Goal: Communication & Community: Answer question/provide support

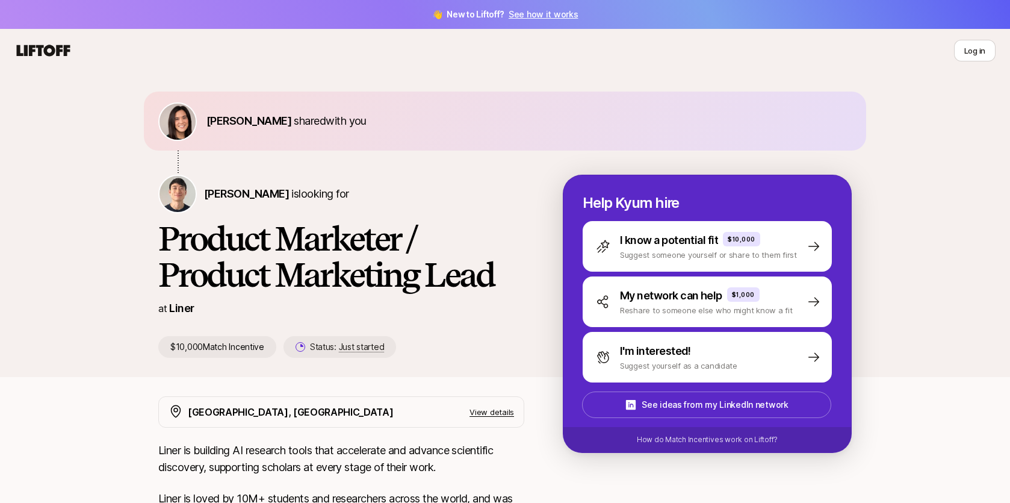
click at [57, 55] on icon at bounding box center [44, 50] width 54 height 11
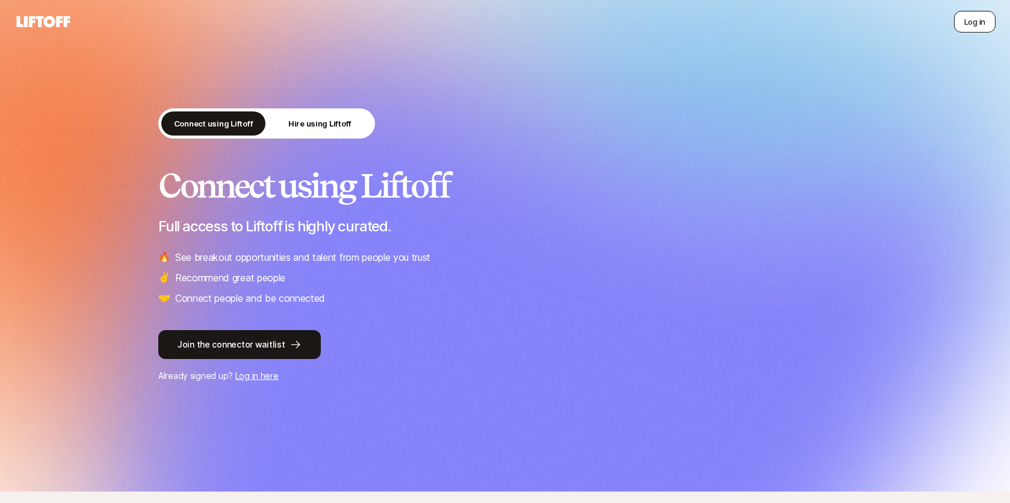
click at [979, 28] on button "Log in" at bounding box center [975, 22] width 42 height 22
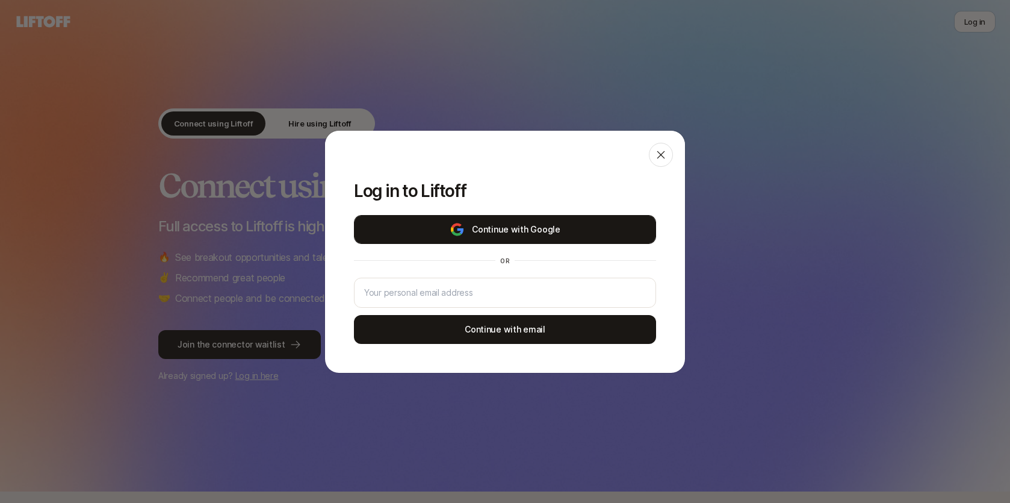
click at [543, 222] on button "Continue with Google" at bounding box center [505, 229] width 302 height 29
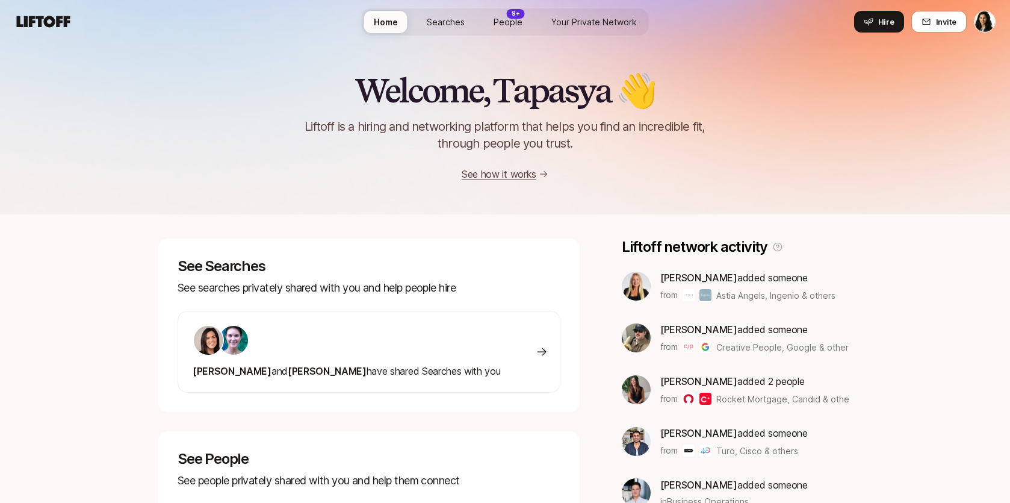
click at [332, 346] on div at bounding box center [347, 339] width 308 height 31
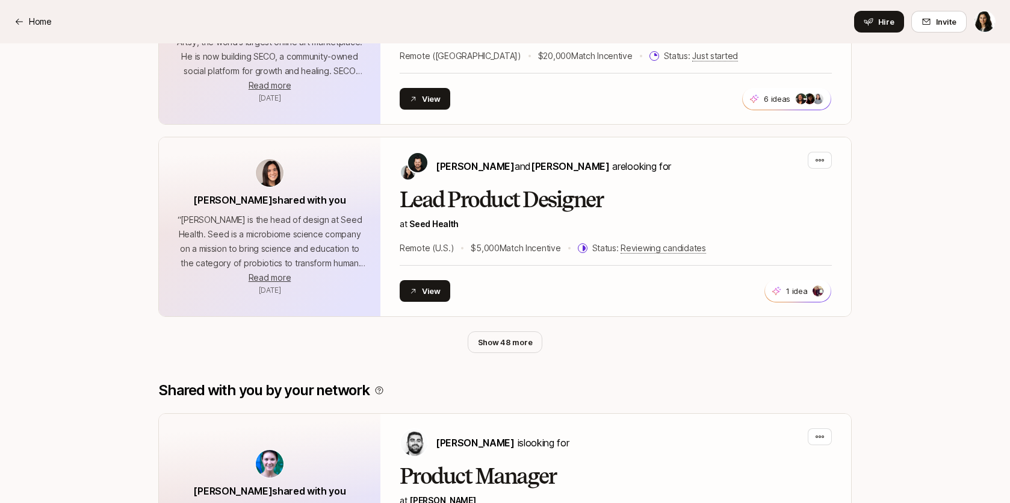
scroll to position [576, 0]
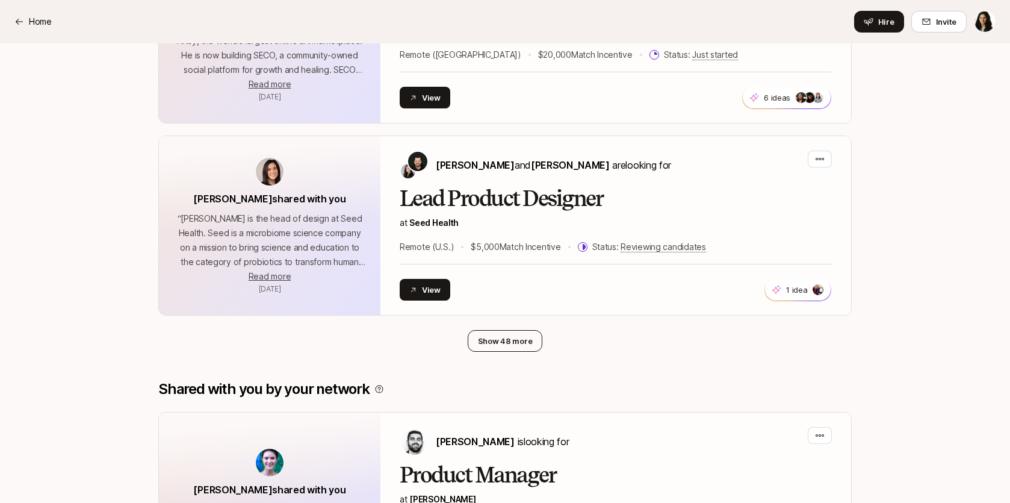
click at [497, 335] on button "Show 48 more" at bounding box center [505, 341] width 75 height 22
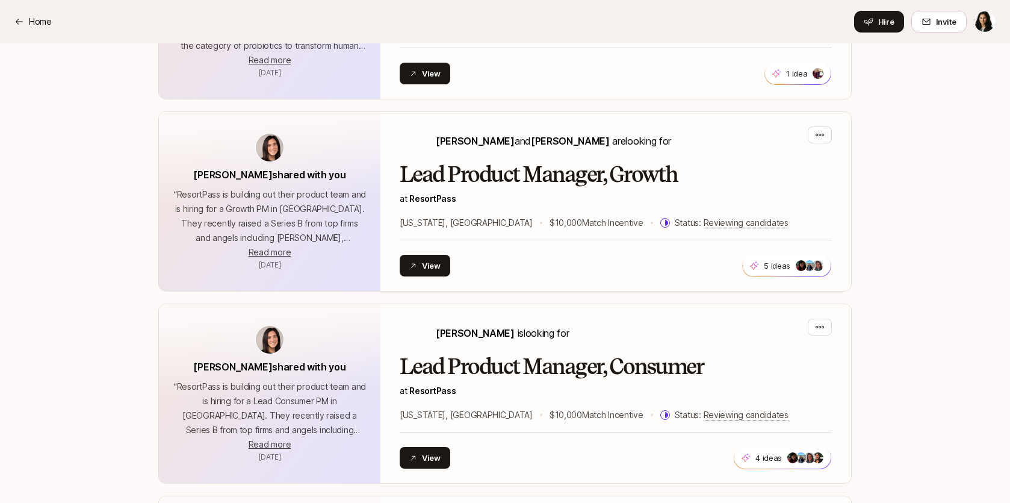
scroll to position [845, 0]
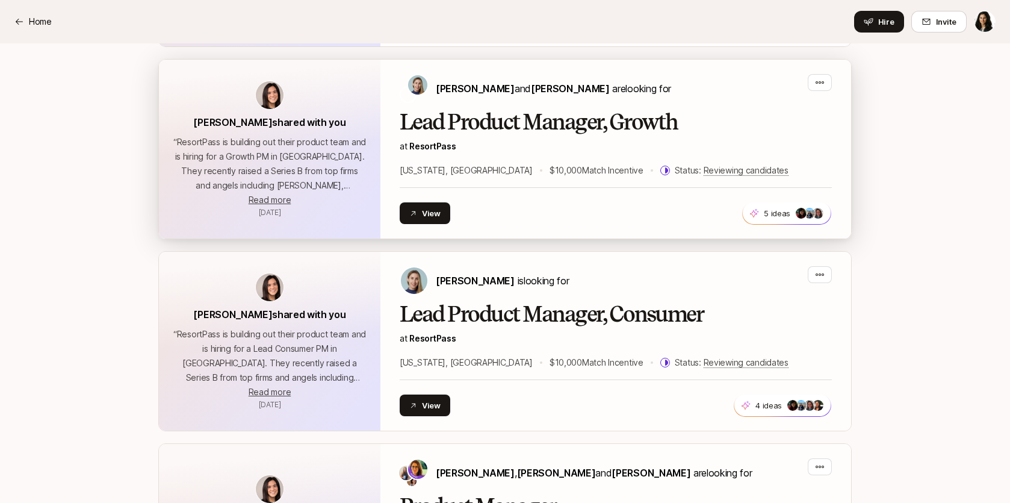
click at [493, 128] on h2 "Lead Product Manager, Growth" at bounding box center [616, 122] width 432 height 24
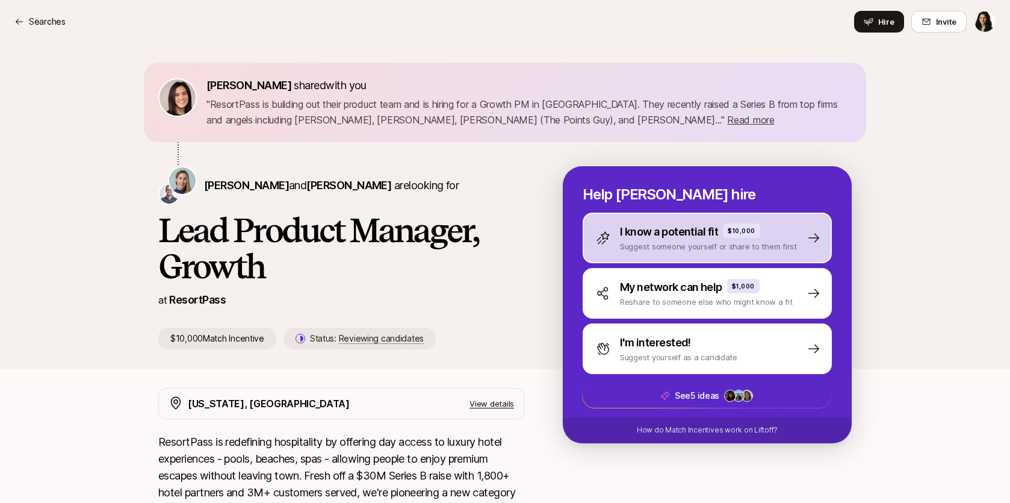
click at [646, 231] on p "I know a potential fit" at bounding box center [669, 231] width 98 height 17
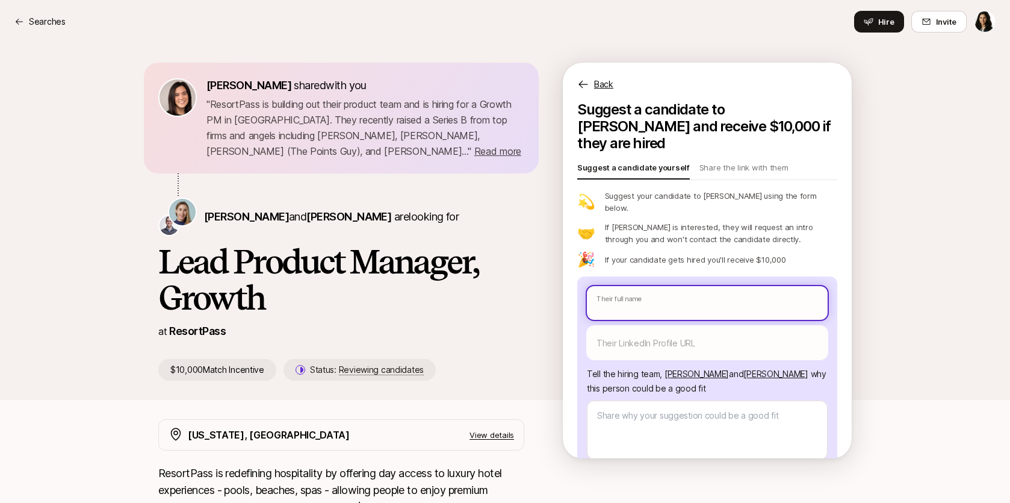
click at [635, 286] on input "text" at bounding box center [707, 303] width 241 height 34
click at [579, 84] on icon at bounding box center [582, 85] width 9 height 8
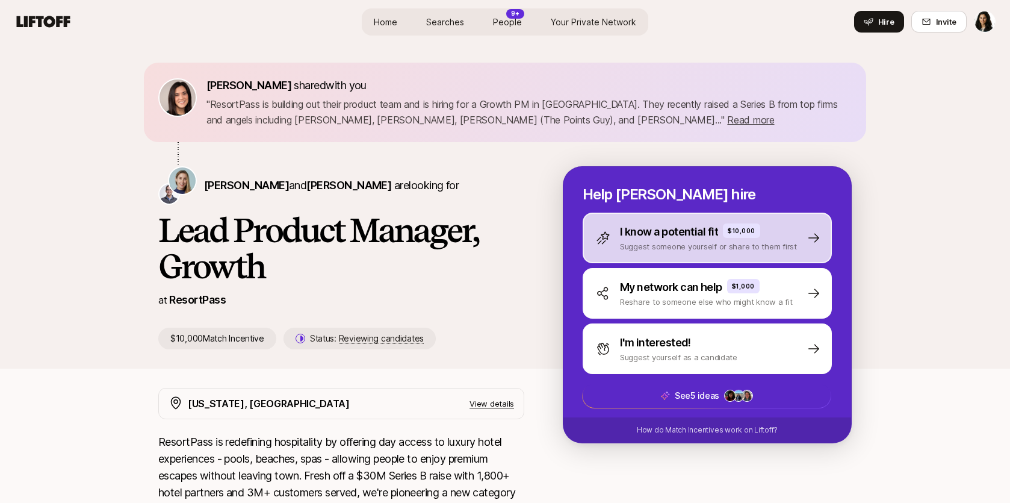
click at [657, 224] on p "I know a potential fit" at bounding box center [669, 231] width 98 height 17
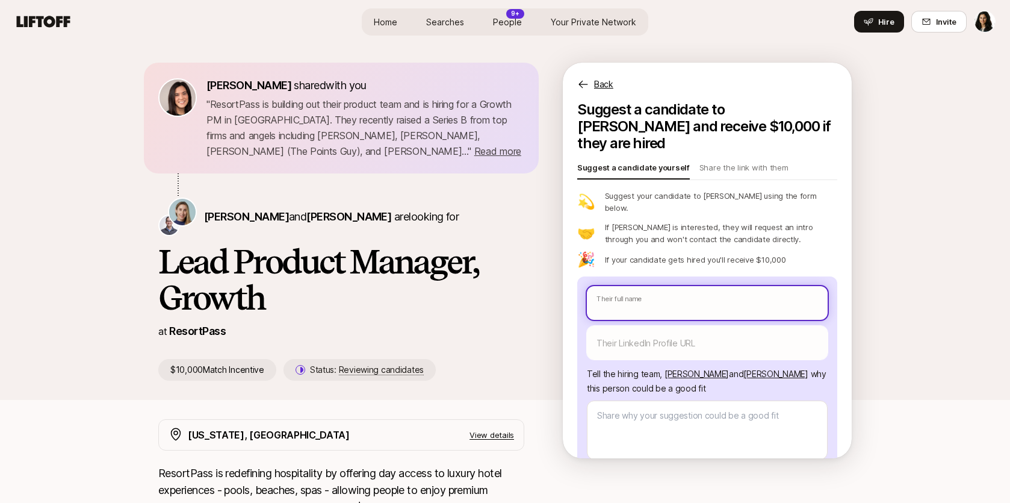
click at [622, 287] on input "text" at bounding box center [707, 303] width 241 height 34
type textarea "x"
type input "P"
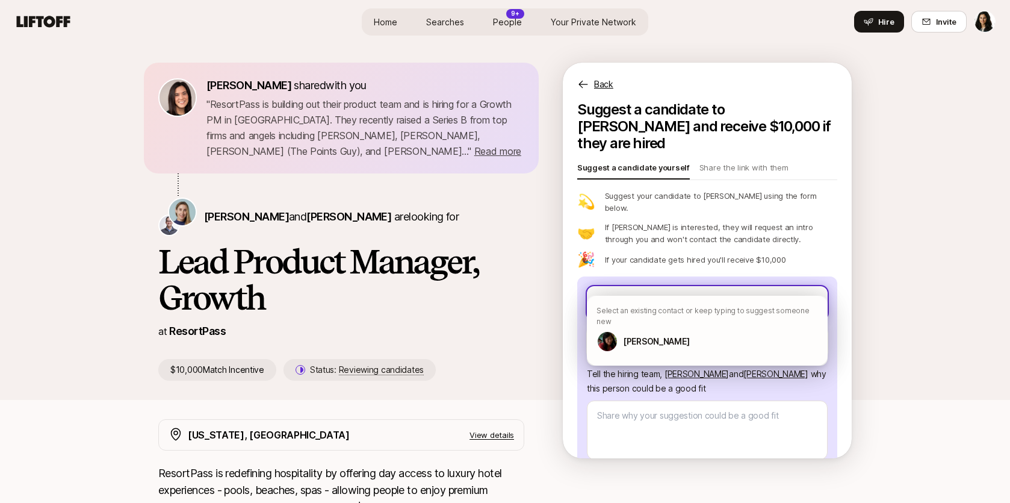
type textarea "x"
type input "Pa"
type textarea "x"
type input "Par"
type textarea "x"
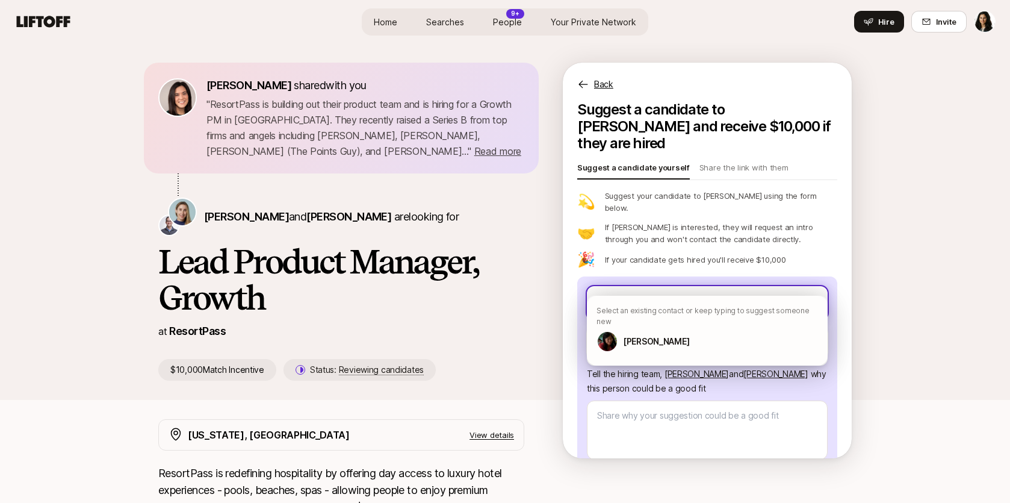
type input "Part"
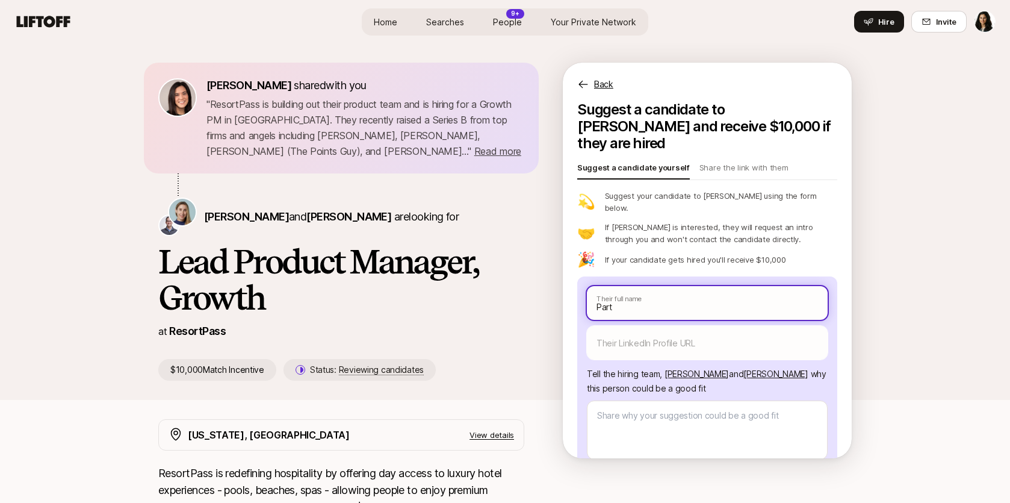
type textarea "x"
type input "[PERSON_NAME]"
type textarea "x"
type input "[PERSON_NAME]"
type textarea "x"
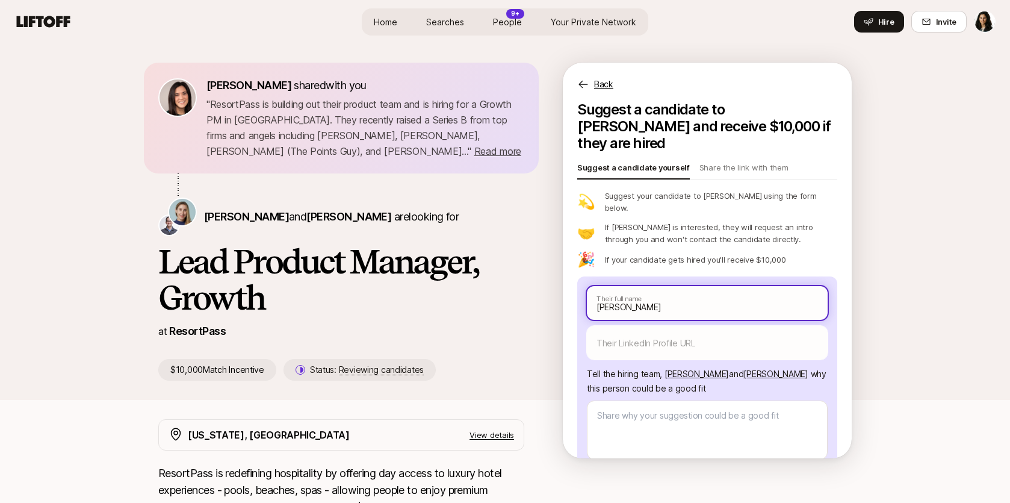
type input "[PERSON_NAME] C"
type textarea "x"
type input "[PERSON_NAME] Ch"
type textarea "x"
type input "[PERSON_NAME]"
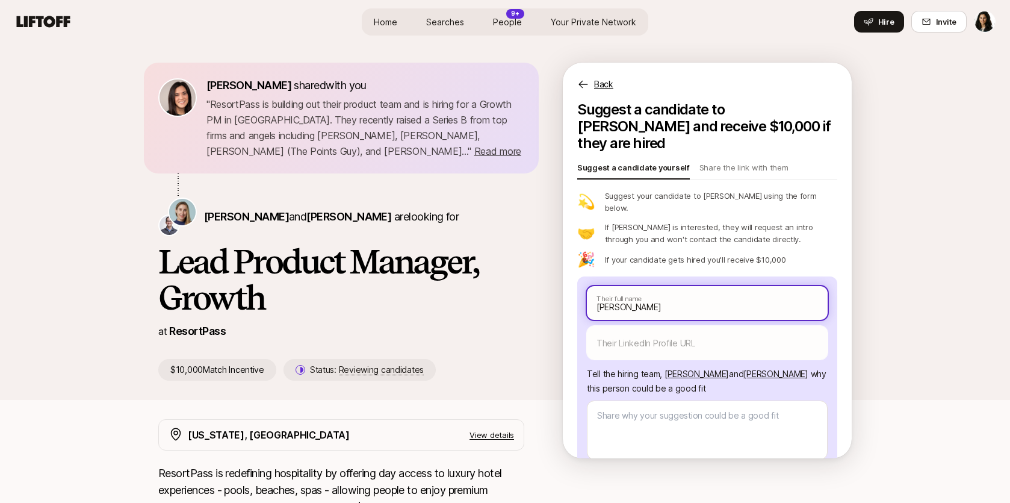
type textarea "x"
type input "[PERSON_NAME]"
type textarea "x"
type input "[PERSON_NAME] Choks"
type textarea "x"
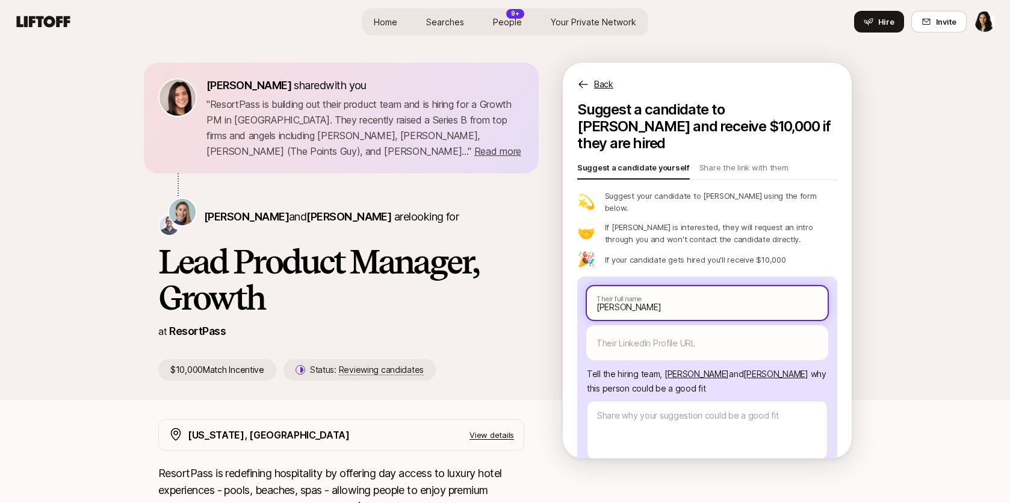
type input "[PERSON_NAME]"
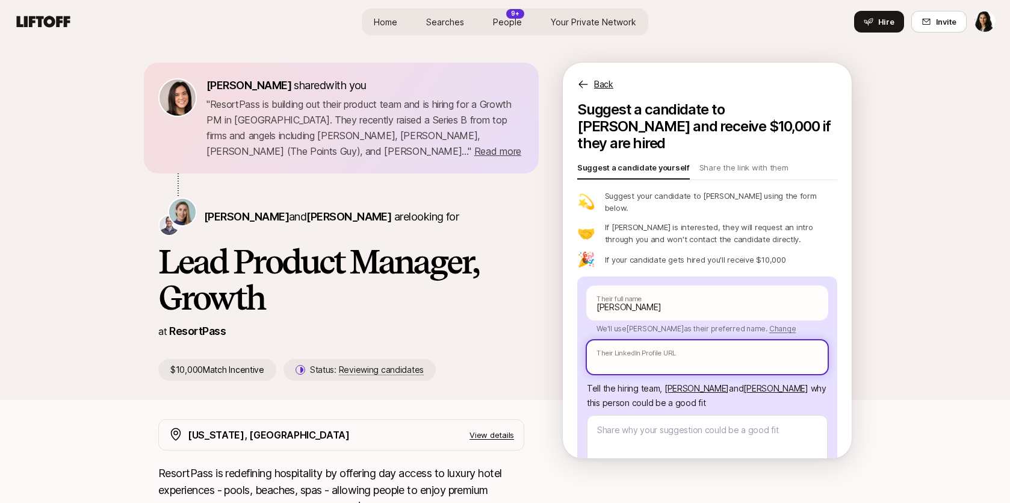
click at [633, 340] on input "text" at bounding box center [707, 357] width 241 height 34
paste input "[URL][DOMAIN_NAME][PERSON_NAME]"
type textarea "x"
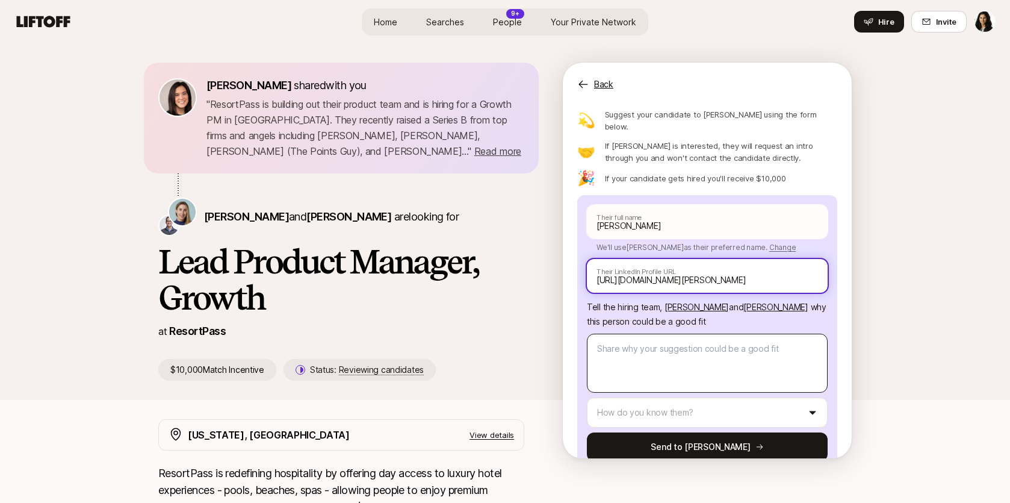
type input "[URL][DOMAIN_NAME][PERSON_NAME]"
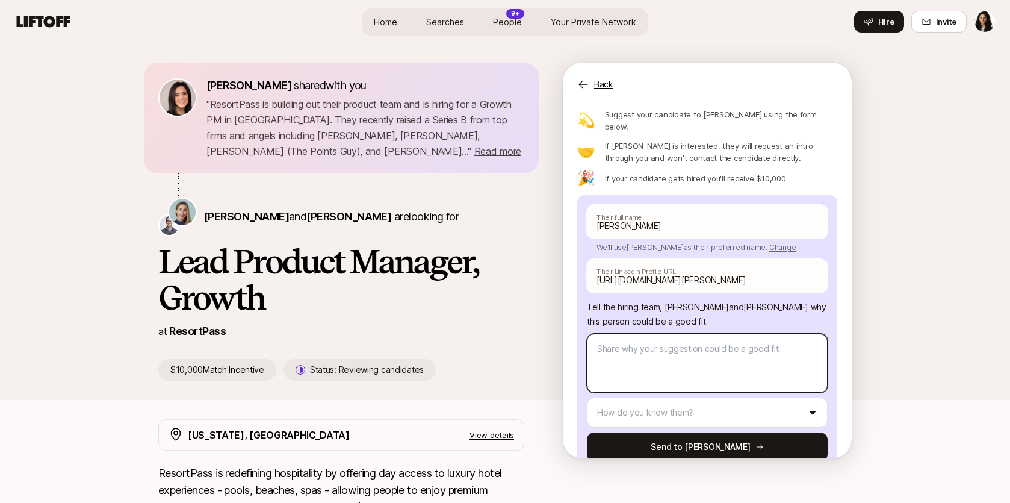
click at [636, 333] on textarea at bounding box center [707, 362] width 241 height 59
type textarea "x"
type textarea "I"
type textarea "x"
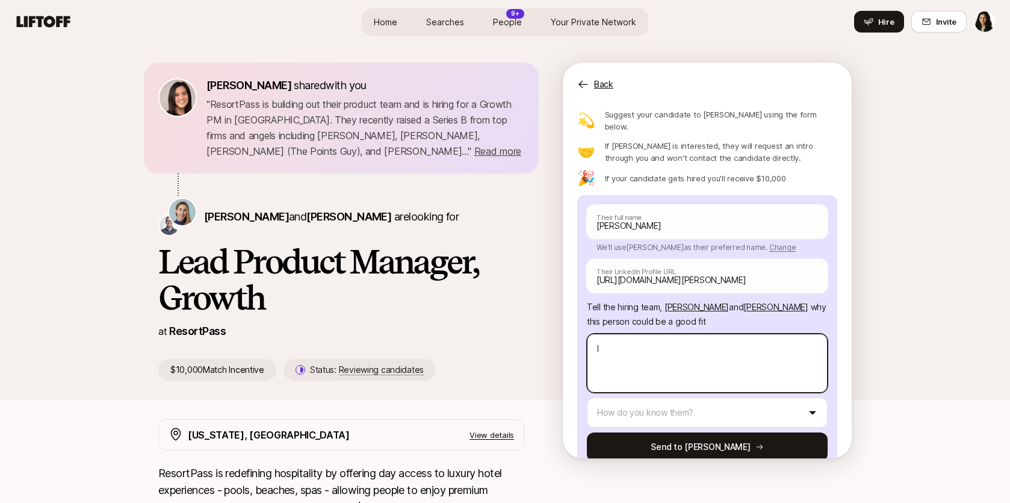
type textarea "I h"
type textarea "x"
type textarea "I hi"
type textarea "x"
type textarea "I hir"
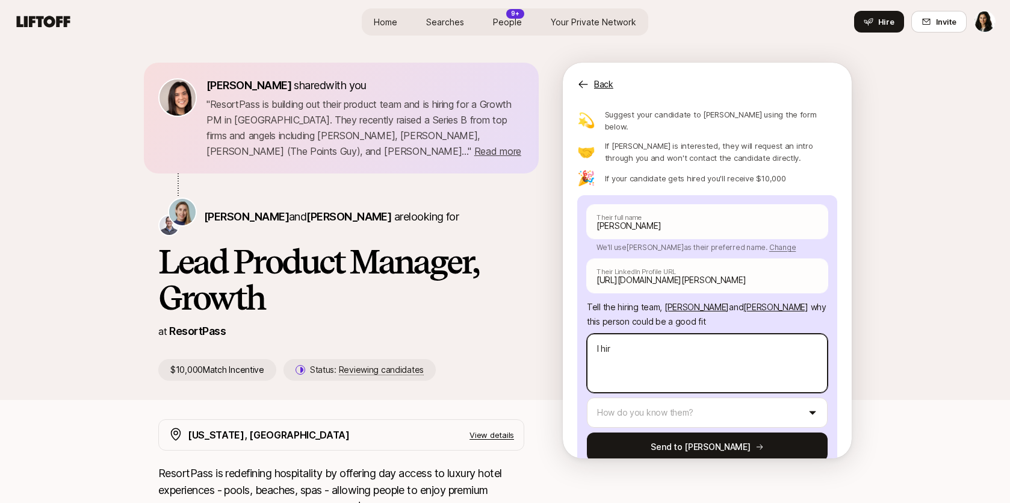
type textarea "x"
type textarea "I hire"
type textarea "x"
type textarea "I hired"
type textarea "x"
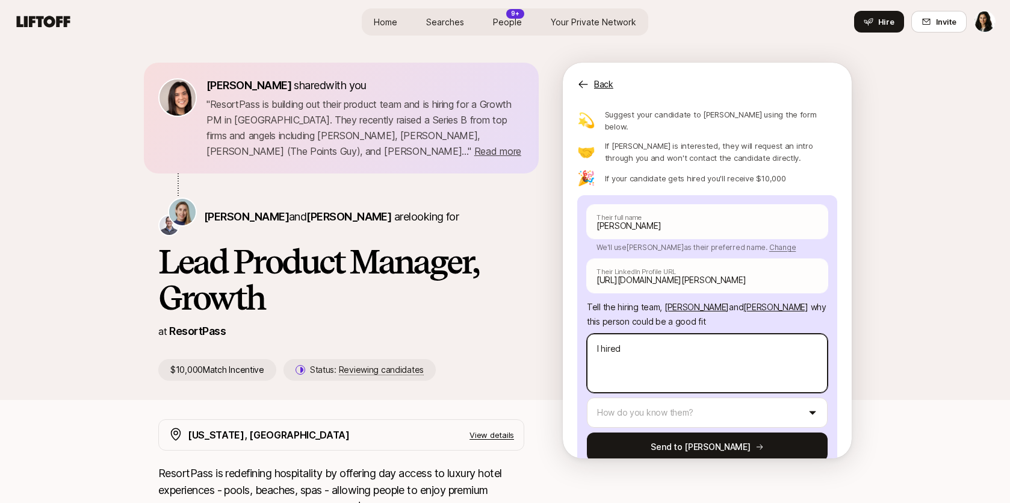
type textarea "I hired"
type textarea "x"
type textarea "I hired P"
type textarea "x"
type textarea "I hired Pa"
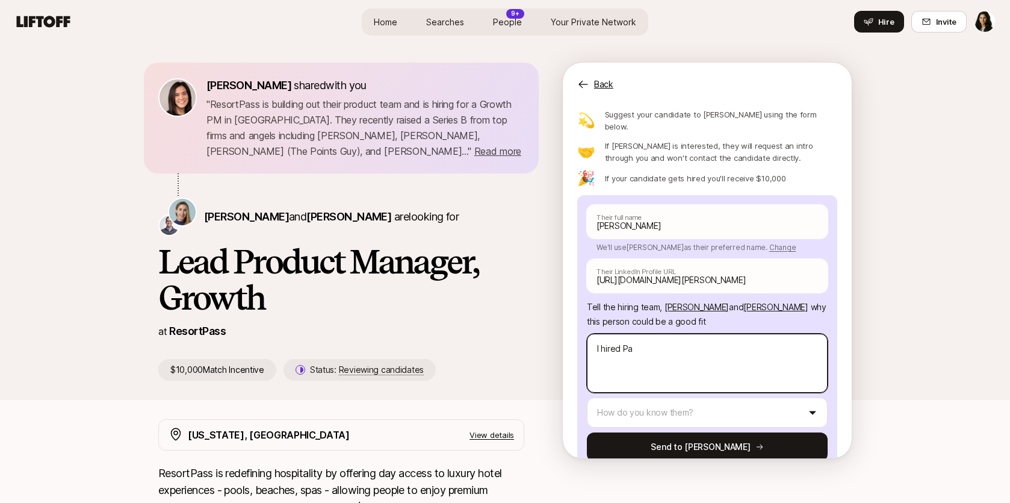
type textarea "x"
type textarea "I hired Par"
type textarea "x"
type textarea "I hired Part"
type textarea "x"
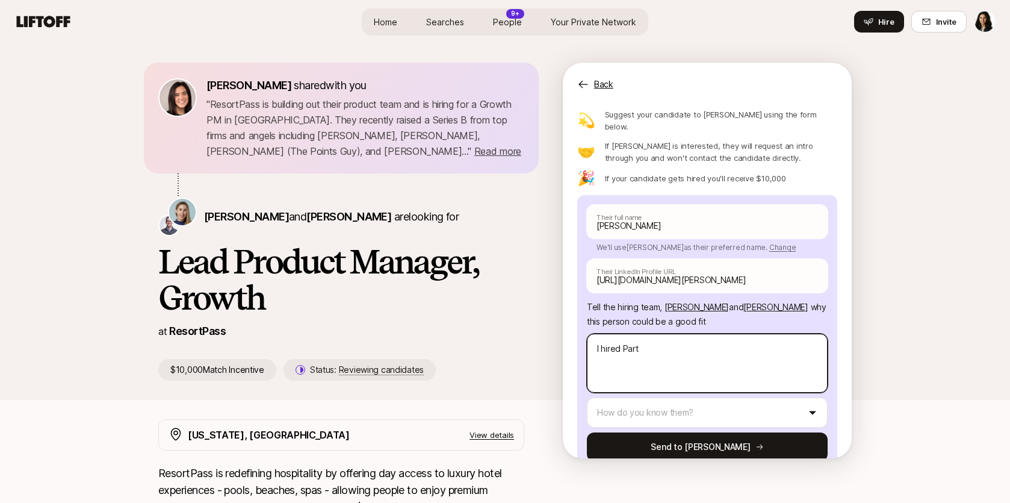
type textarea "I hired [PERSON_NAME]"
type textarea "x"
type textarea "I hired [PERSON_NAME]"
type textarea "x"
type textarea "I hired [PERSON_NAME] a"
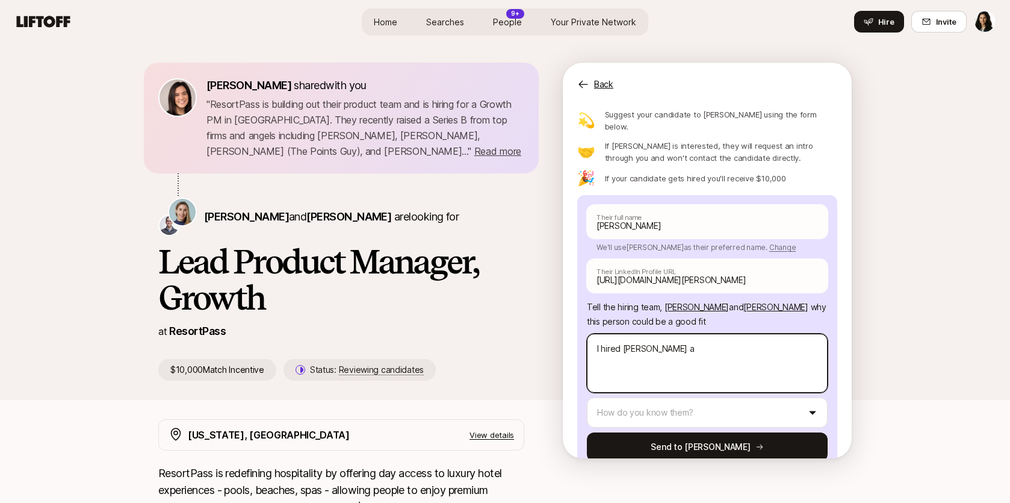
type textarea "x"
type textarea "I hired [PERSON_NAME] at"
type textarea "x"
type textarea "I hired [PERSON_NAME] at Te"
type textarea "x"
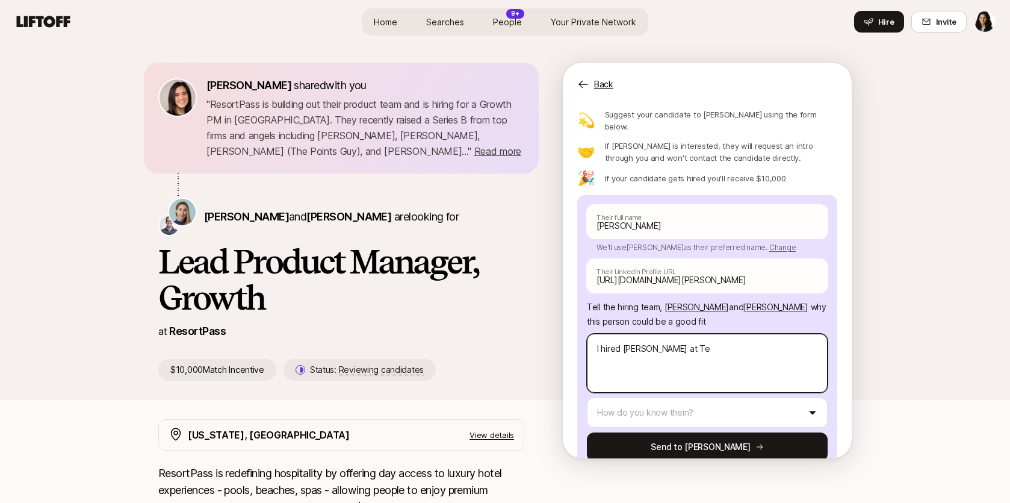
type textarea "I hired [PERSON_NAME] at Tes"
type textarea "x"
type textarea "I hired [PERSON_NAME] at Tesla"
type textarea "x"
type textarea "I hired [PERSON_NAME] at Tesla"
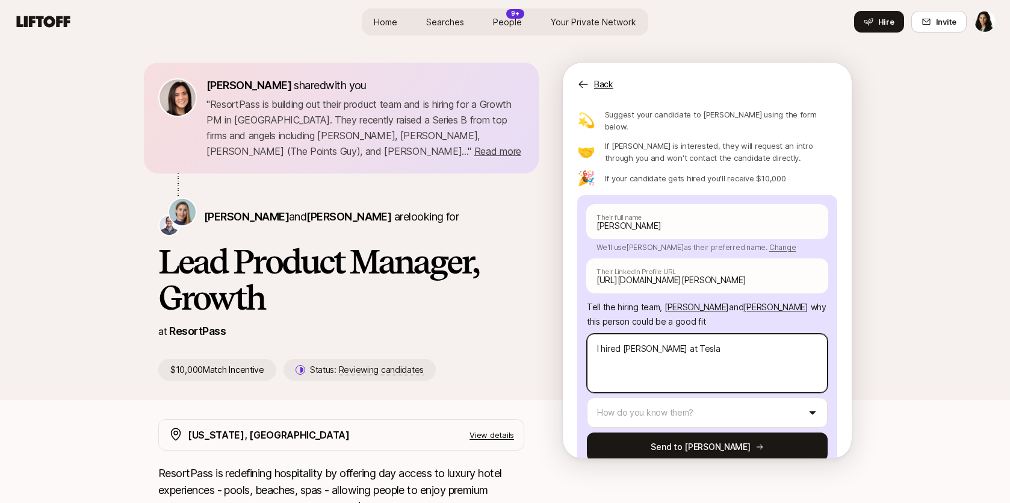
type textarea "x"
type textarea "I hired [PERSON_NAME] at Tesla &"
type textarea "x"
type textarea "I hired [PERSON_NAME] at Tesla &"
type textarea "x"
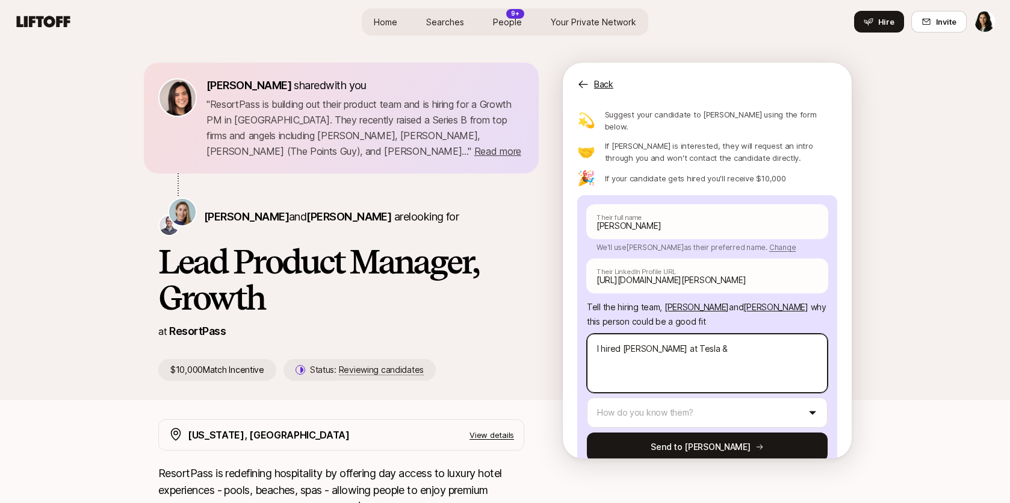
type textarea "I hired [PERSON_NAME] at Tesla & H"
type textarea "x"
type textarea "I hired [PERSON_NAME] at Tesla & He"
type textarea "x"
type textarea "I hired [PERSON_NAME] at Tesla & He'"
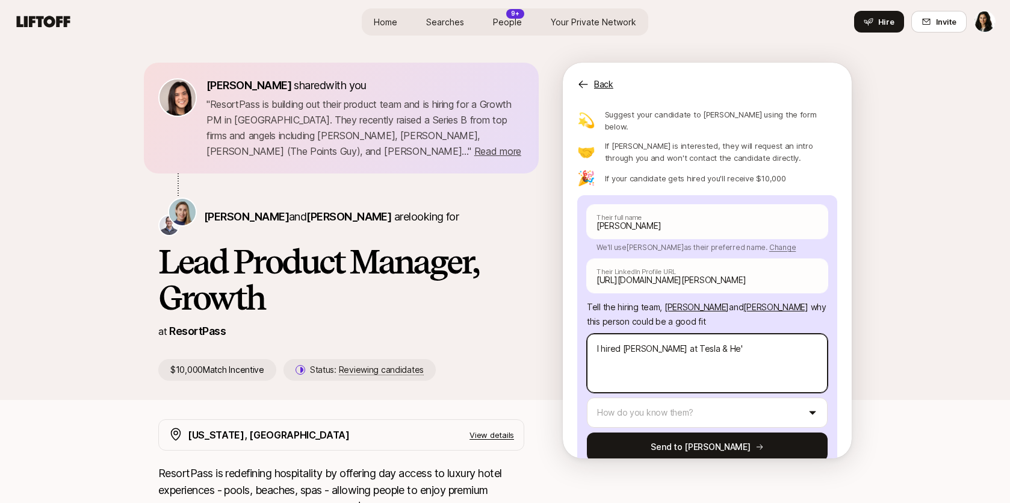
type textarea "x"
type textarea "I hired [PERSON_NAME] at Tesla & He's"
type textarea "x"
type textarea "I hired [PERSON_NAME] at Tesla & He's"
type textarea "x"
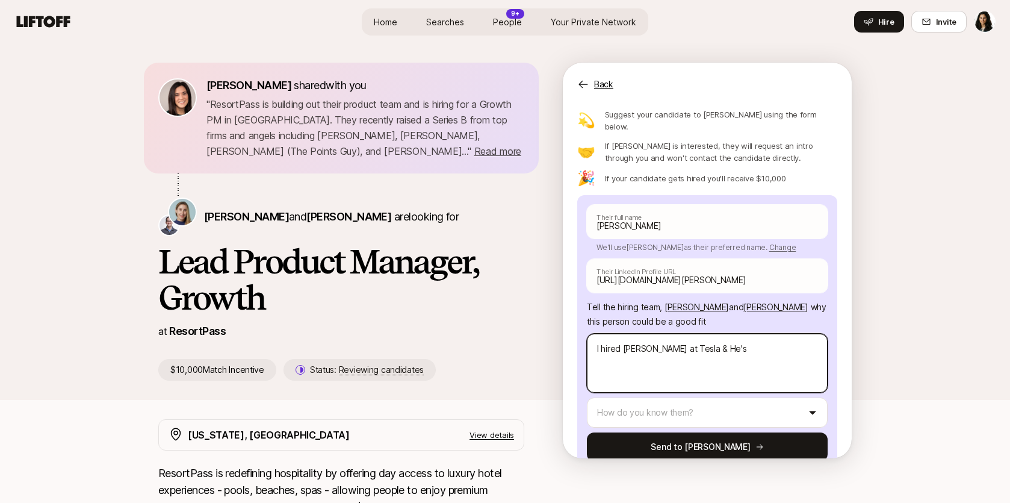
type textarea "I hired [PERSON_NAME] at Tesla & He's"
type textarea "x"
type textarea "I hired [PERSON_NAME] at Tesla & He'"
type textarea "x"
type textarea "I hired [PERSON_NAME] at Tesla & He"
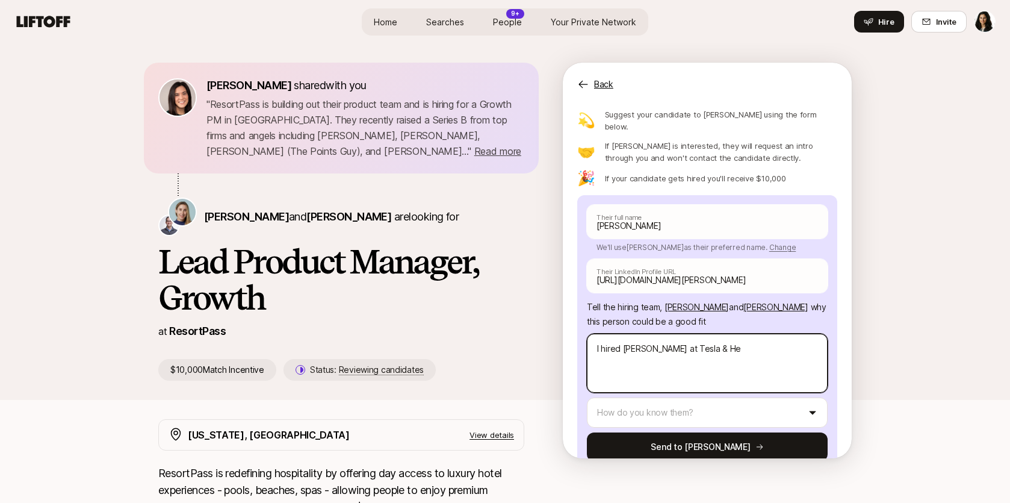
type textarea "x"
type textarea "I hired [PERSON_NAME] at Tesla & H"
type textarea "x"
type textarea "I hired [PERSON_NAME] at Tesla &"
type textarea "x"
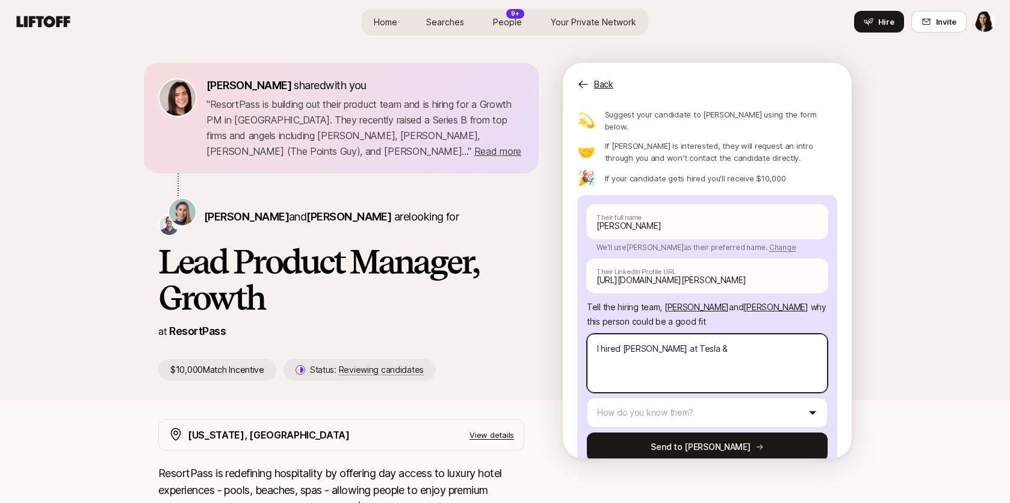
type textarea "I hired [PERSON_NAME] at Tesla & h"
type textarea "x"
type textarea "I hired [PERSON_NAME] at Tesla &"
type textarea "x"
type textarea "I hired [PERSON_NAME] at Tesla &"
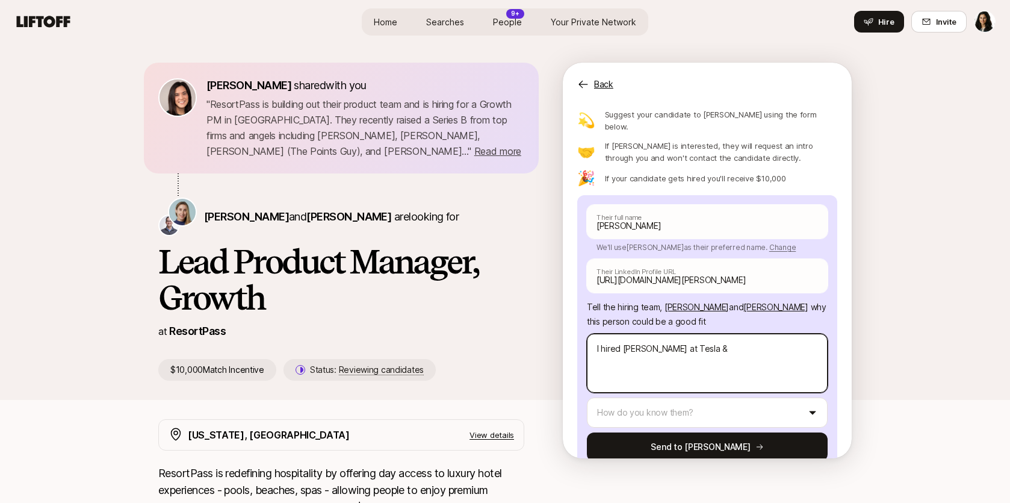
type textarea "x"
type textarea "I hired [PERSON_NAME] at Tesla &"
type textarea "x"
type textarea "I hired [PERSON_NAME] at Tesla & h"
type textarea "x"
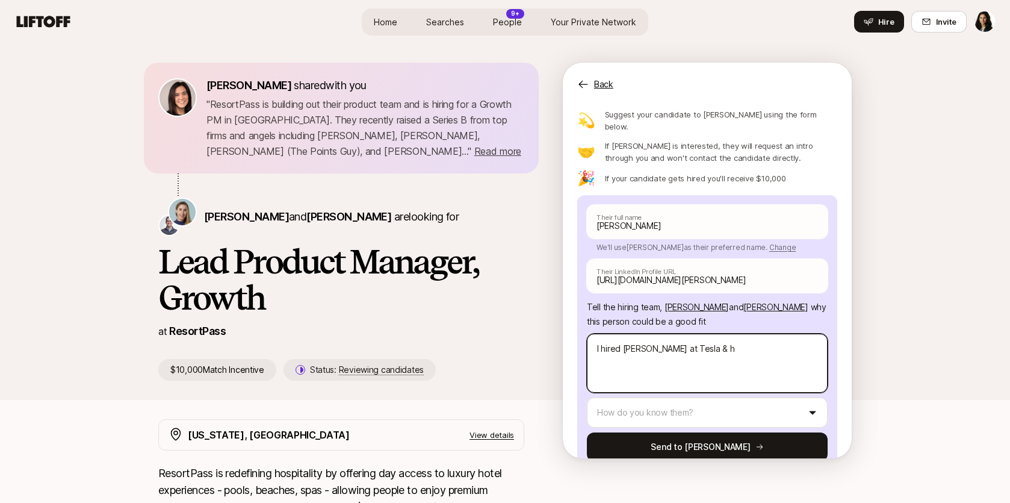
type textarea "I hired [PERSON_NAME] at Tesla & he"
type textarea "x"
type textarea "I hired [PERSON_NAME] at Tesla & he'"
type textarea "x"
type textarea "I hired [PERSON_NAME] at Tesla & he's"
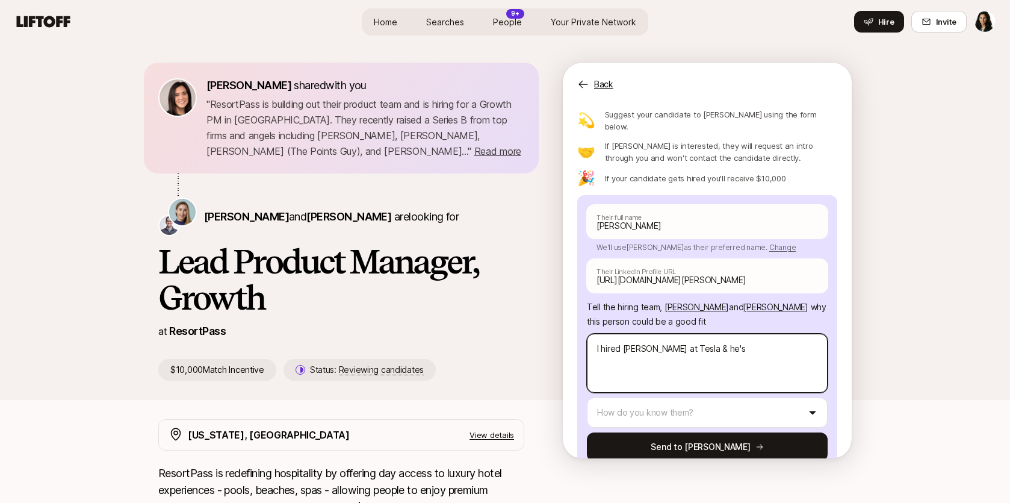
type textarea "x"
type textarea "I hired [PERSON_NAME] at Tesla & he's"
type textarea "x"
type textarea "I hired [PERSON_NAME] at Tesla & he's h"
type textarea "x"
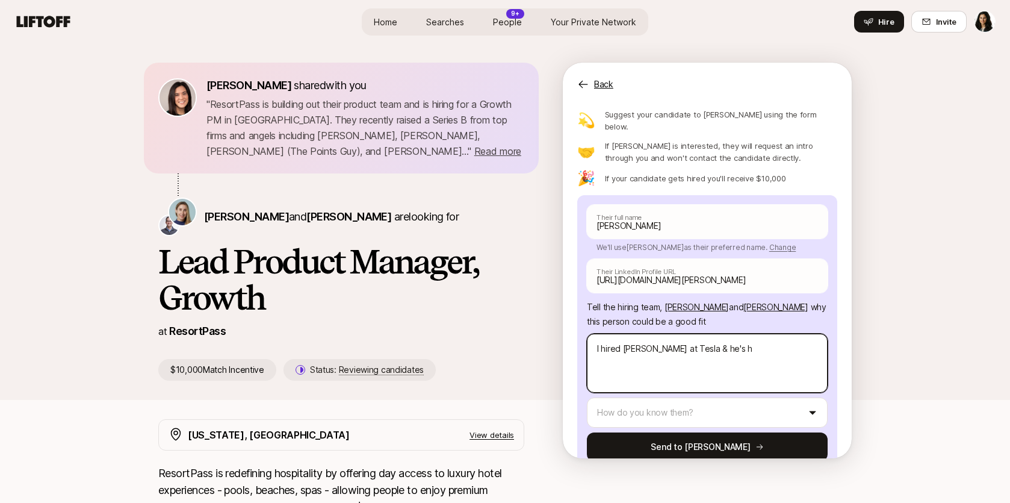
type textarea "I hired [PERSON_NAME] at Tesla & he's ha"
type textarea "x"
type textarea "I hired [PERSON_NAME] at Tesla & he's har"
type textarea "x"
type textarea "I hired [PERSON_NAME] at Tesla & he's hard"
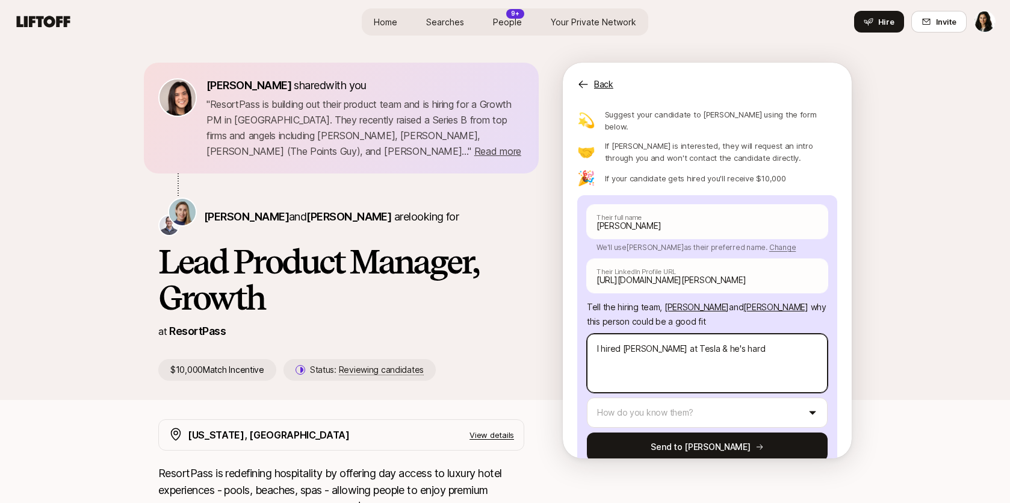
type textarea "x"
type textarea "I hired [PERSON_NAME] at Tesla & he's hardw"
type textarea "x"
type textarea "I hired [PERSON_NAME] at Tesla & he's hardwo"
type textarea "x"
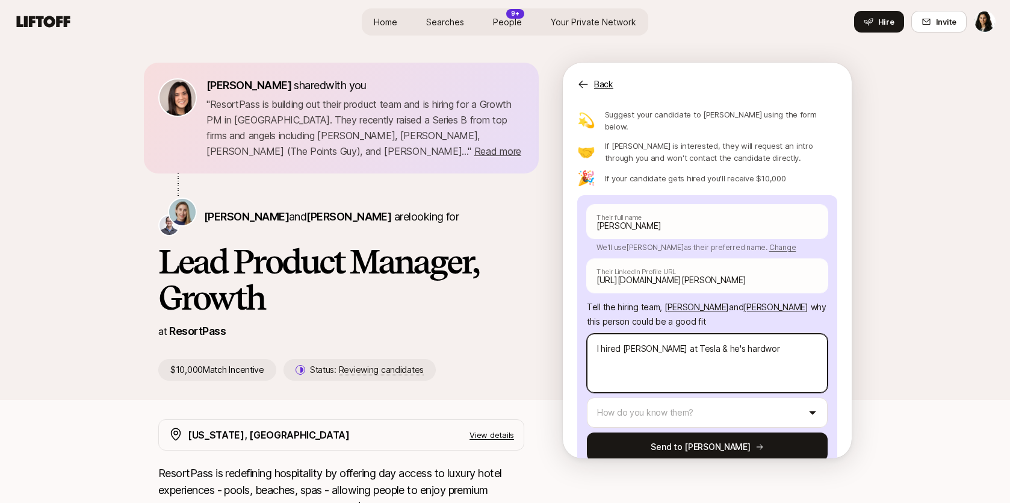
type textarea "I hired [PERSON_NAME] at Tesla & he's hardwork"
type textarea "x"
type textarea "I hired [PERSON_NAME] at Tesla & he's hardworki"
type textarea "x"
type textarea "I hired [PERSON_NAME] at Tesla & he's hardworkin"
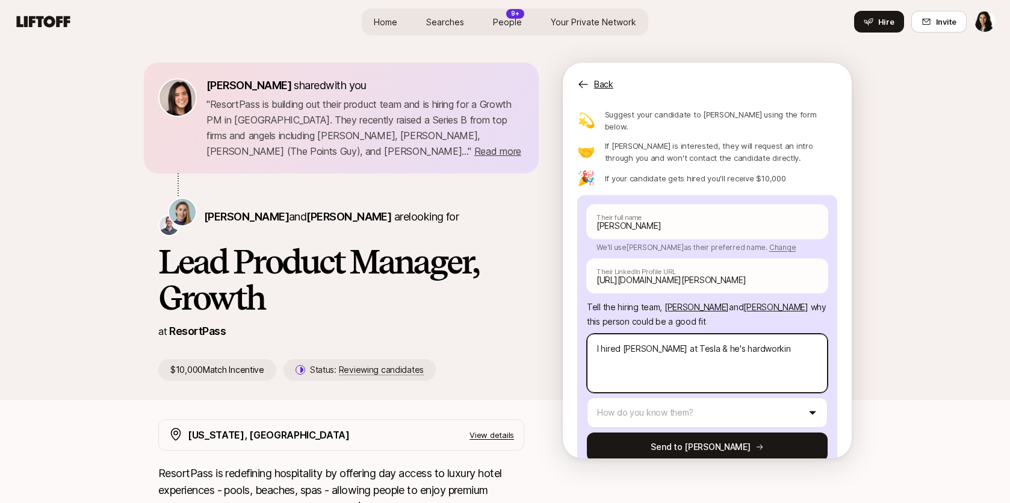
type textarea "x"
type textarea "I hired [PERSON_NAME] at Tesla & he's hardworking"
type textarea "x"
type textarea "I hired [PERSON_NAME] at Tesla & he's hardworking,"
type textarea "x"
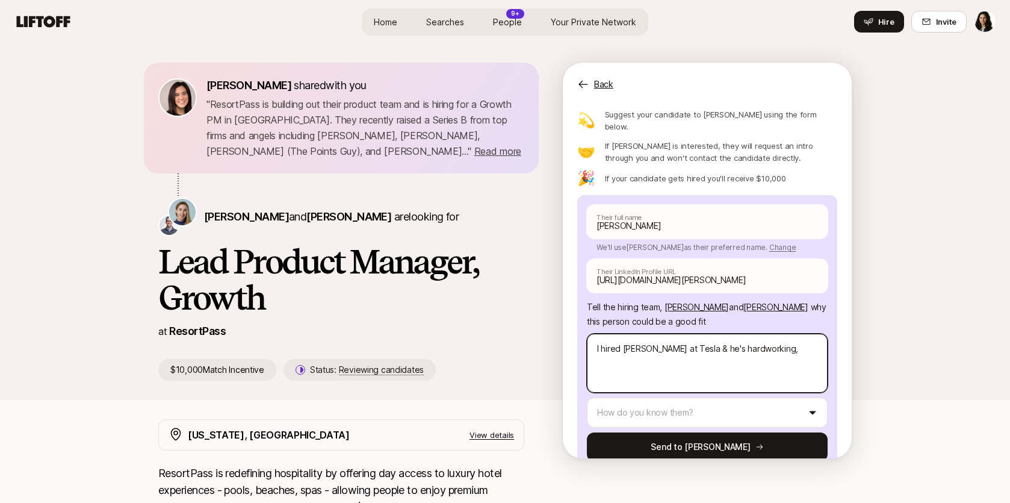
type textarea "I hired [PERSON_NAME] at Tesla & he's hardworking,"
type textarea "x"
type textarea "I hired [PERSON_NAME] at Tesla & he's hardworking, t"
type textarea "x"
type textarea "I hired [PERSON_NAME] at Tesla & he's hardworking, th"
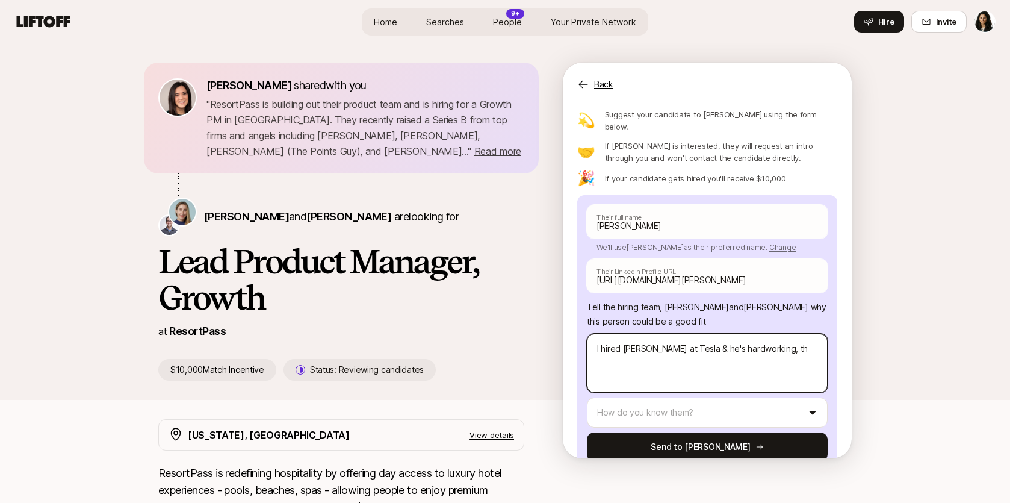
type textarea "x"
type textarea "I hired [PERSON_NAME] at Tesla & he's hardworking, tho"
type textarea "x"
type textarea "I hired [PERSON_NAME] at Tesla & he's hardworking, thou"
type textarea "x"
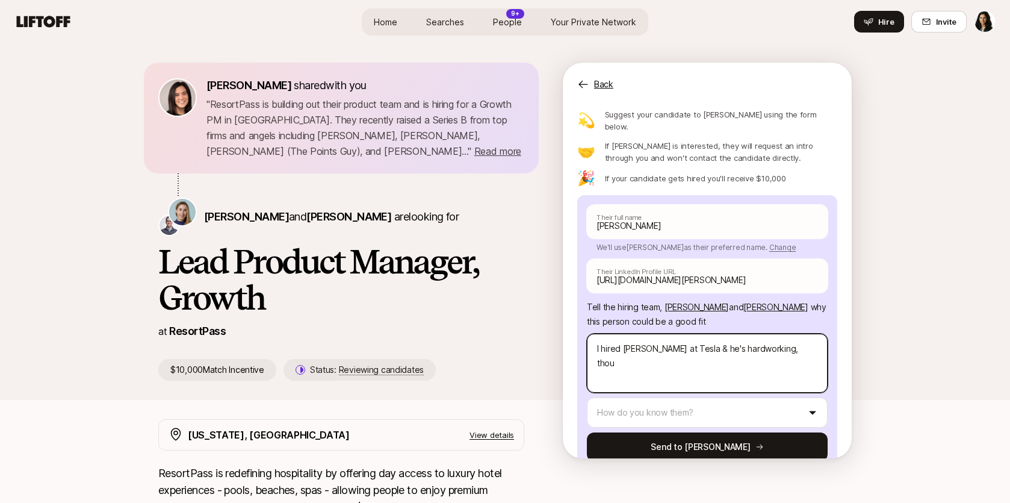
type textarea "I hired [PERSON_NAME] at Tesla & he's hardworking, thoug"
type textarea "x"
type textarea "I hired [PERSON_NAME] at Tesla & he's hardworking, though"
type textarea "x"
type textarea "I hired [PERSON_NAME] at Tesla & he's hardworking, thought"
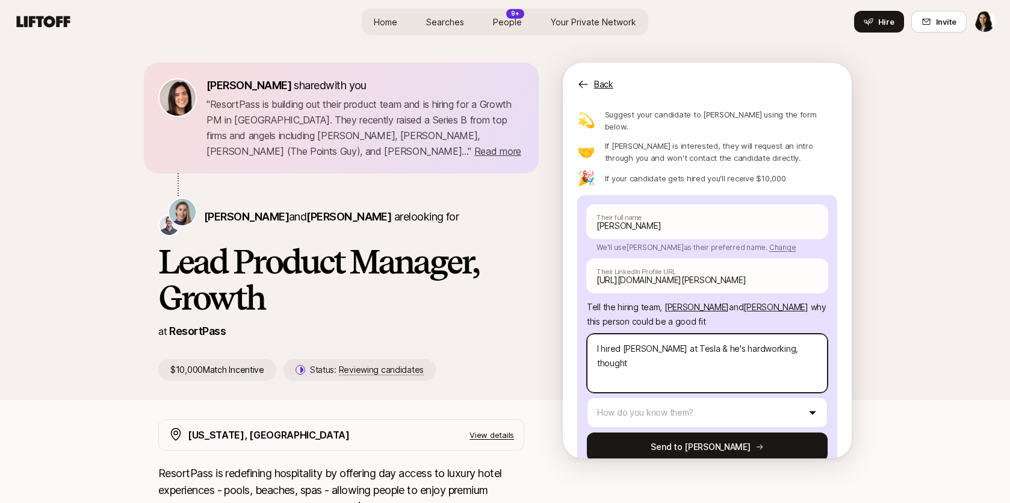
type textarea "x"
type textarea "I hired [PERSON_NAME] at Tesla & he's hardworking, thoughtf"
type textarea "x"
type textarea "I hired [PERSON_NAME] at Tesla & he's hardworking, thoughtfu"
type textarea "x"
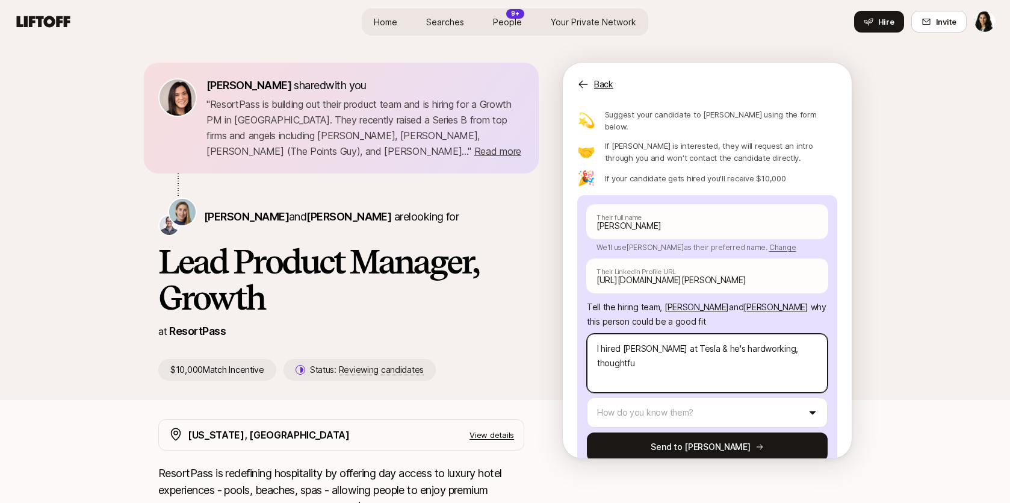
type textarea "I hired [PERSON_NAME] at Tesla & he's hardworking, thoughtful"
type textarea "x"
type textarea "I hired [PERSON_NAME] at Tesla & he's hardworking, thoughtful,"
type textarea "x"
type textarea "I hired [PERSON_NAME] at Tesla & he's hardworking, thoughtful,"
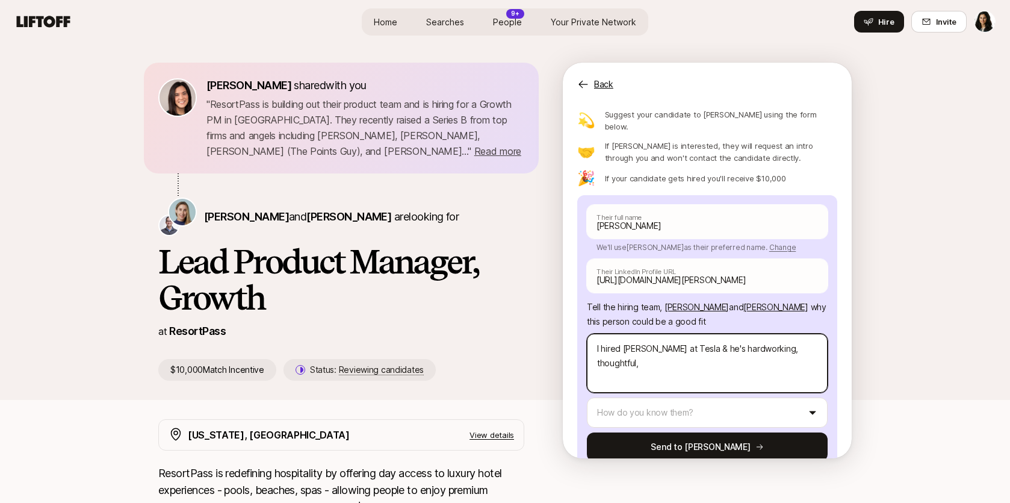
type textarea "x"
type textarea "I hired [PERSON_NAME] at Tesla & he's hardworking, thoughtful, a"
type textarea "x"
type textarea "I hired [PERSON_NAME] at Tesla & he's hardworking, thoughtful, and"
type textarea "x"
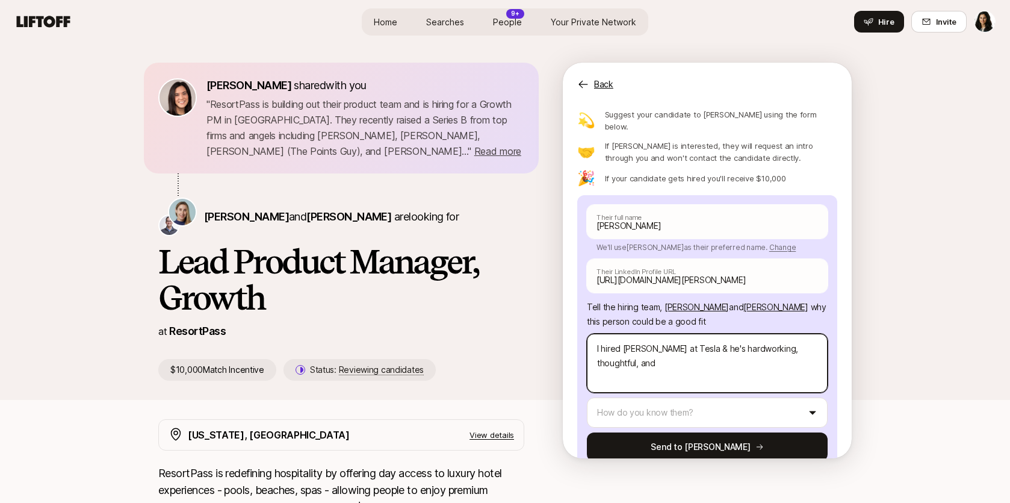
type textarea "I hired [PERSON_NAME] at Tesla & he's hardworking, thoughtful, and"
type textarea "x"
type textarea "I hired [PERSON_NAME] at Tesla & he's hardworking, thoughtful, and a"
type textarea "x"
type textarea "I hired [PERSON_NAME] at Tesla & he's hardworking, thoughtful, and a"
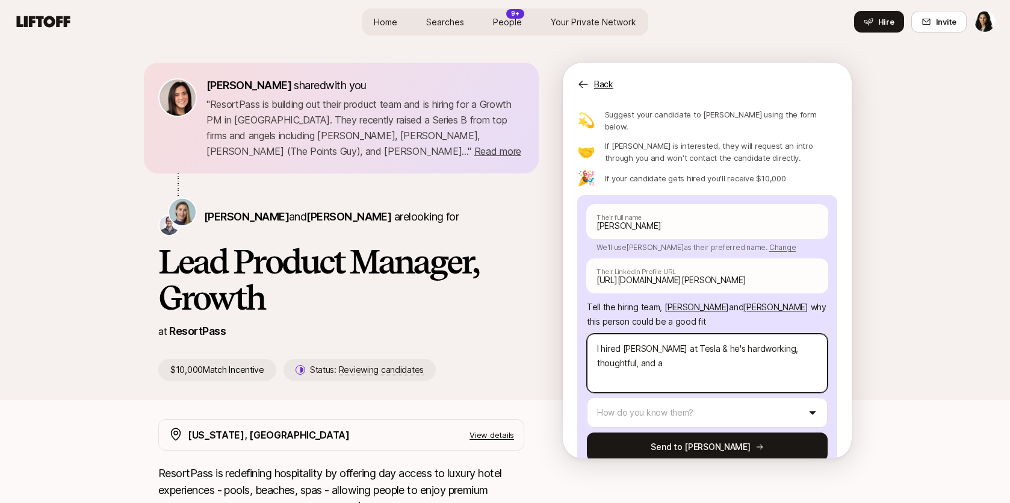
type textarea "x"
type textarea "I hired [PERSON_NAME] at Tesla & he's hardworking, thoughtful, and a w"
type textarea "x"
type textarea "I hired [PERSON_NAME] at Tesla & he's hardworking, thoughtful, and a"
type textarea "x"
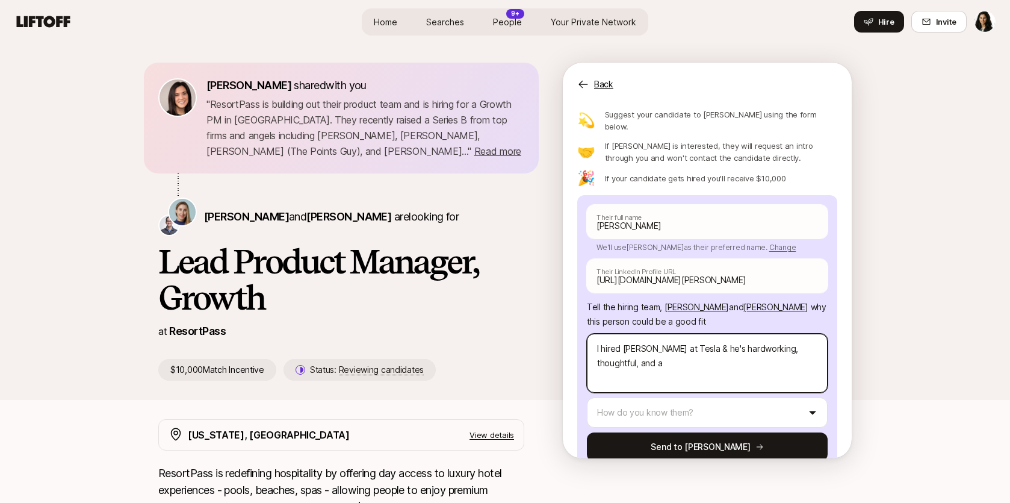
type textarea "I hired [PERSON_NAME] at Tesla & he's hardworking, thoughtful, and a w"
type textarea "x"
type textarea "I hired [PERSON_NAME] at Tesla & he's hardworking, thoughtful, and a wo"
type textarea "x"
type textarea "I hired [PERSON_NAME] at Tesla & he's hardworking, thoughtful, and a wond"
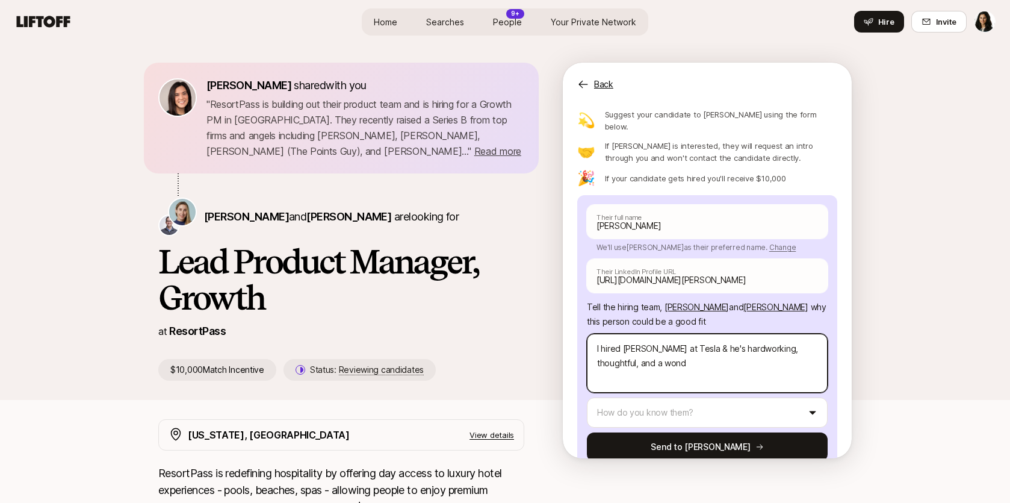
type textarea "x"
type textarea "I hired [PERSON_NAME] at Tesla & he's hardworking, thoughtful, and a wonde"
type textarea "x"
type textarea "I hired [PERSON_NAME] at Tesla & he's hardworking, thoughtful, and a wonder"
type textarea "x"
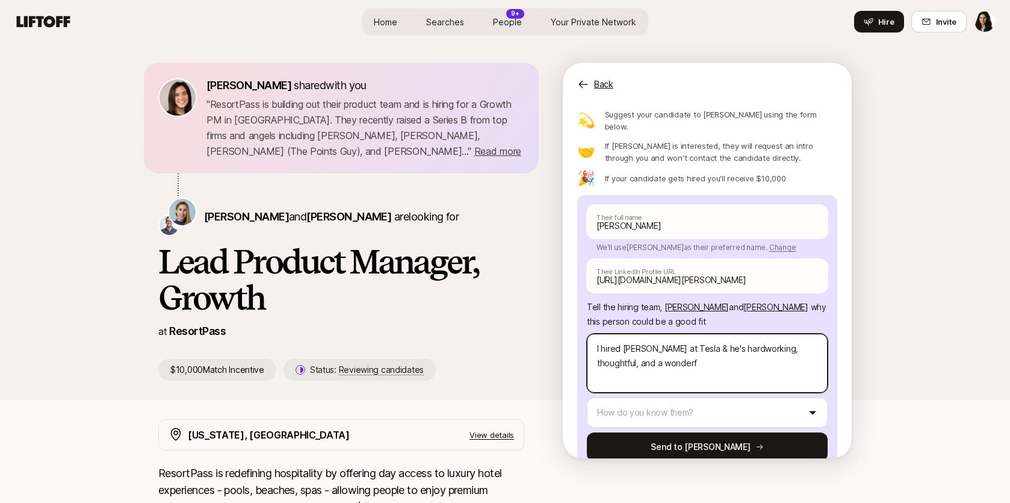
type textarea "I hired [PERSON_NAME] at Tesla & he's hardworking, thoughtful, and a wonderfu"
type textarea "x"
type textarea "I hired [PERSON_NAME] at Tesla & he's hardworking, thoughtful, and a wonderful"
type textarea "x"
type textarea "I hired [PERSON_NAME] at Tesla & he's hardworking, thoughtful, and a wonderfull"
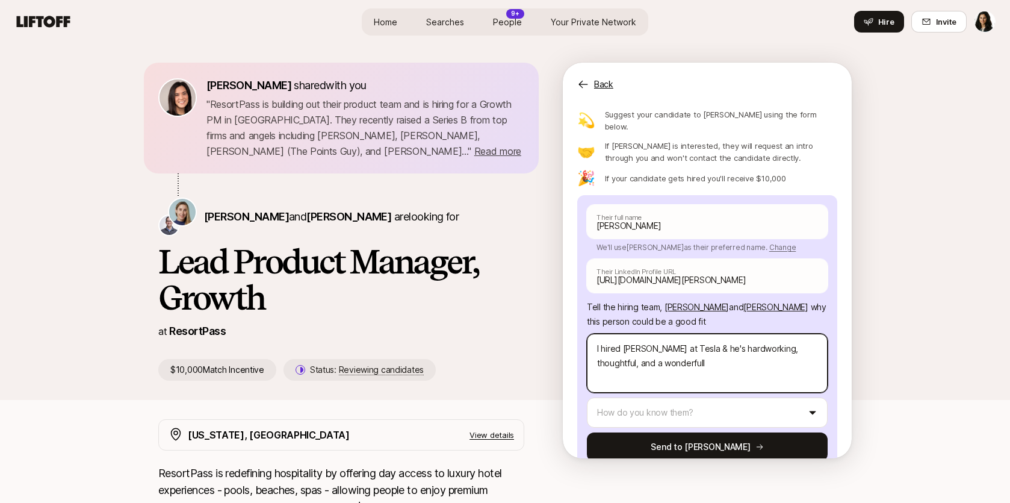
type textarea "x"
type textarea "I hired [PERSON_NAME] at Tesla & he's hardworking, thoughtful, and a wonderfully"
type textarea "x"
type textarea "I hired [PERSON_NAME] at Tesla & he's hardworking, thoughtful, and a wonderfully"
type textarea "x"
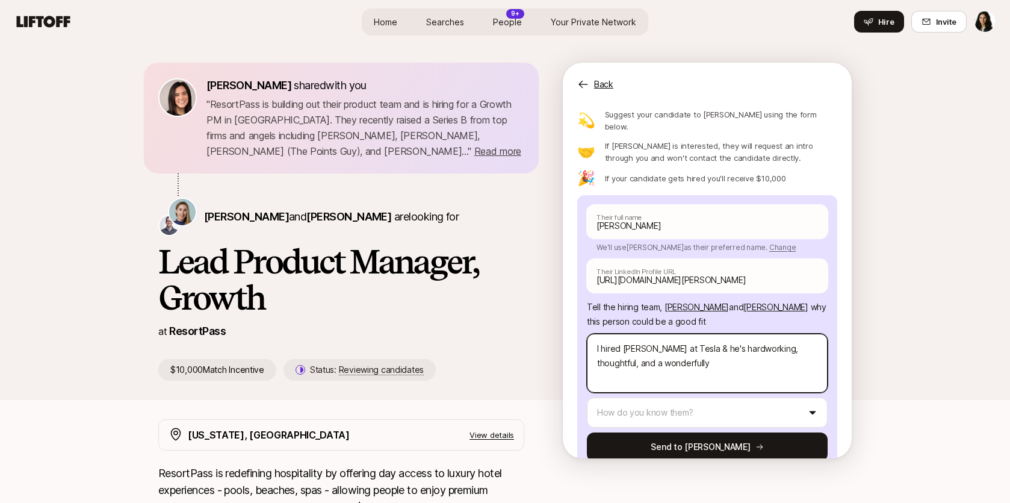
type textarea "I hired [PERSON_NAME] at Tesla & he's hardworking, thoughtful, and a wonderfull…"
type textarea "x"
type textarea "I hired [PERSON_NAME] at Tesla & he's hardworking, thoughtful, and a wonderfull…"
type textarea "x"
type textarea "I hired [PERSON_NAME] at Tesla & he's hardworking, thoughtful, and a wonderfull…"
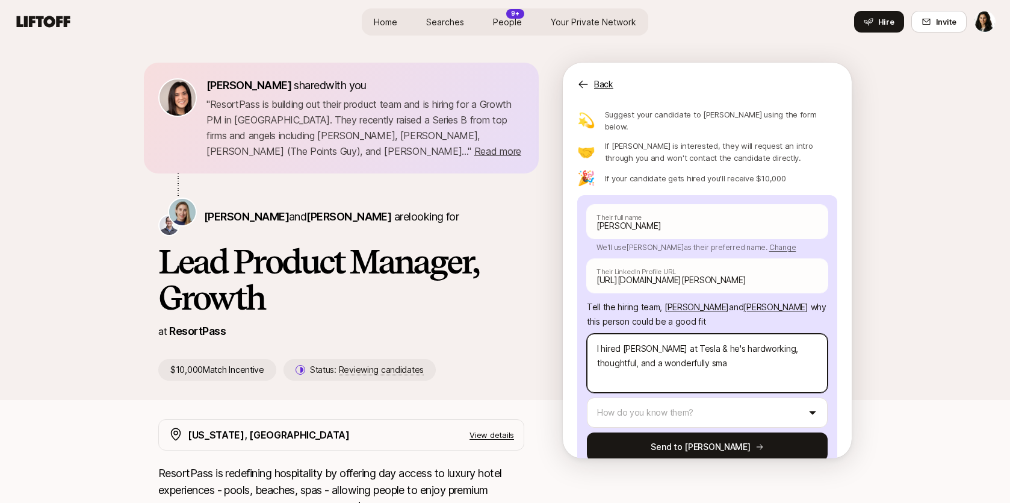
type textarea "x"
type textarea "I hired [PERSON_NAME] at Tesla & he's hardworking, thoughtful, and a wonderfull…"
type textarea "x"
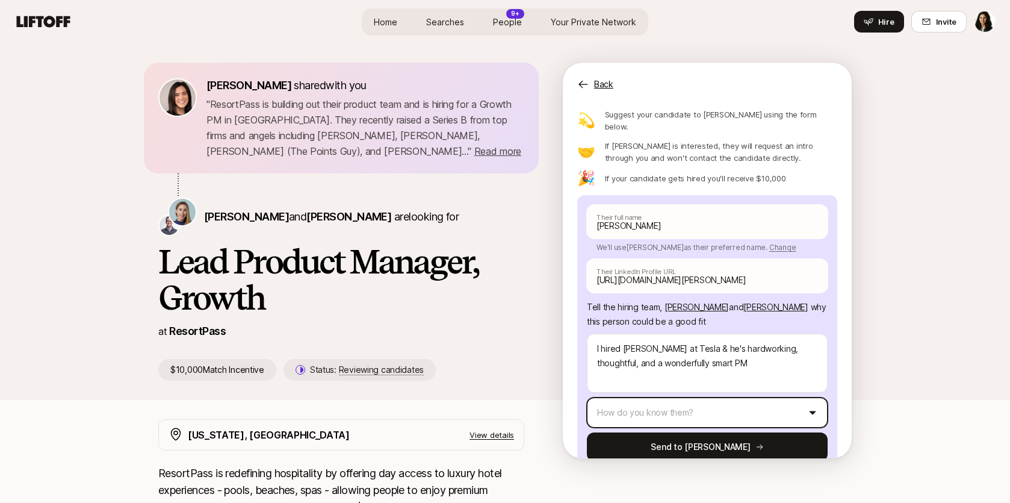
click at [624, 391] on html "Home Searches People 9+ Your Private Network Hire Home Searches People 9+ Your …" at bounding box center [505, 251] width 1010 height 503
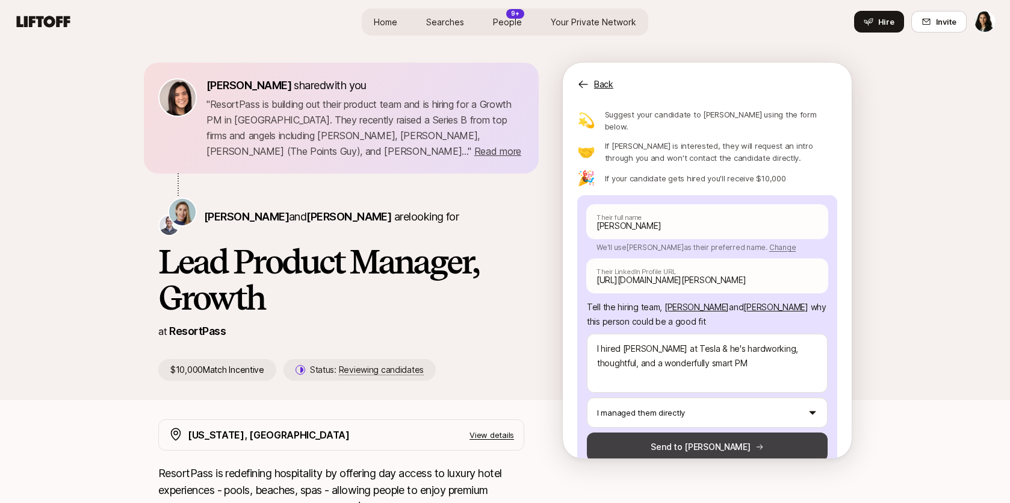
click at [674, 432] on button "Send to [PERSON_NAME]" at bounding box center [707, 446] width 241 height 29
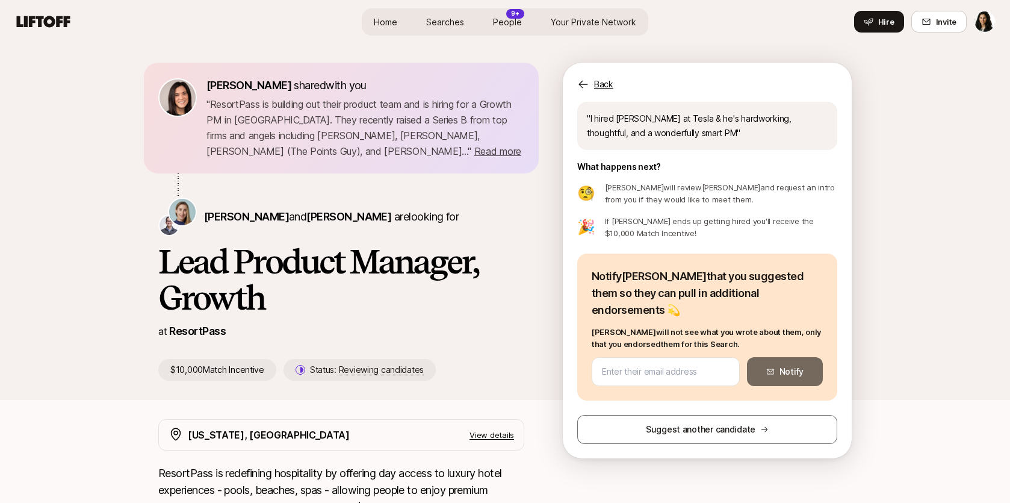
scroll to position [35, 0]
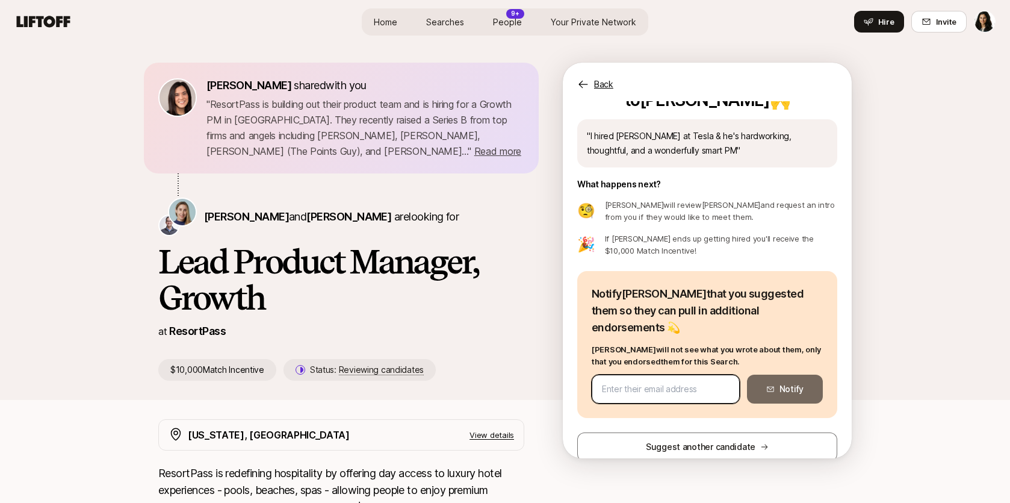
paste input "[EMAIL_ADDRESS][DOMAIN_NAME]"
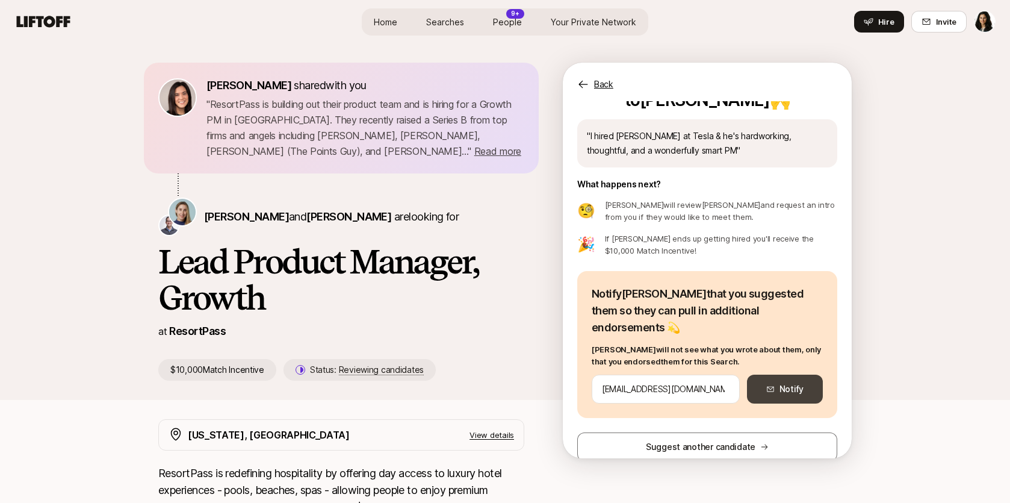
click at [779, 376] on button "Notify" at bounding box center [785, 388] width 76 height 29
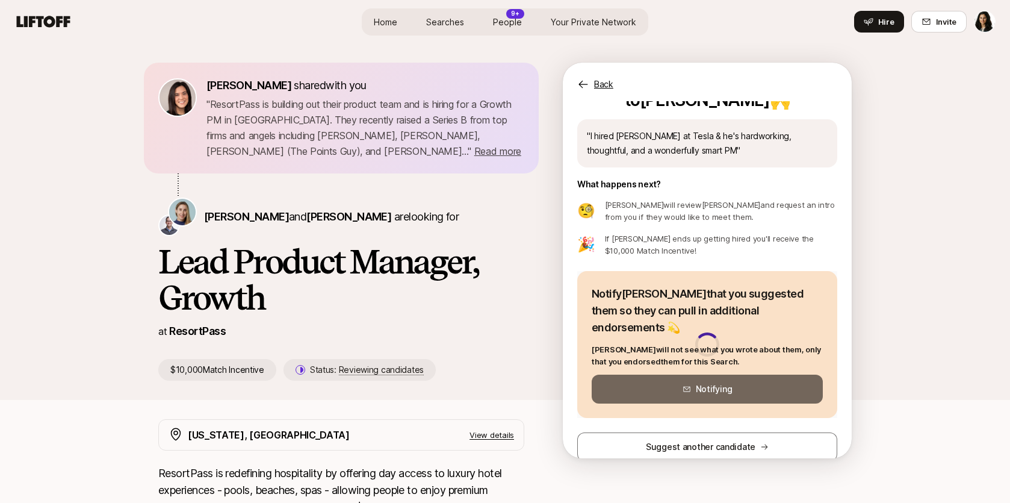
scroll to position [30, 0]
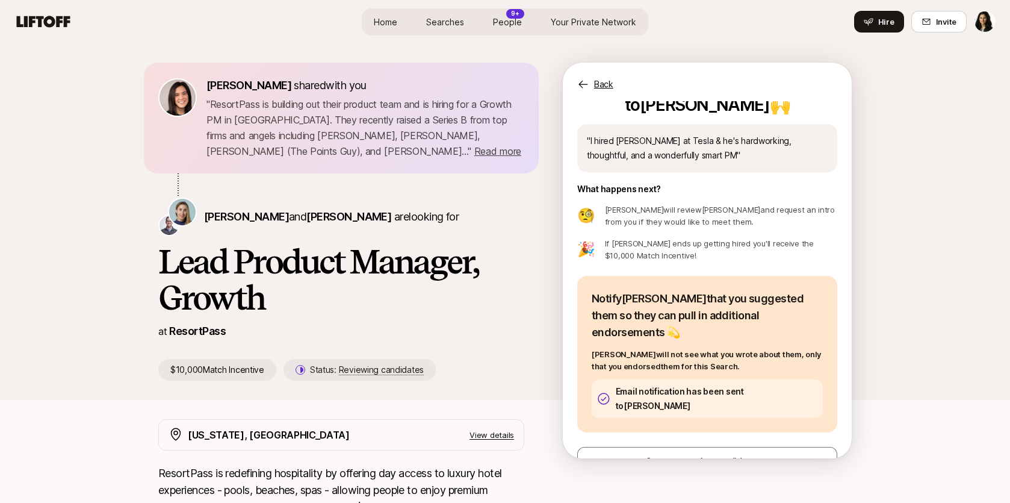
click at [510, 22] on span "People" at bounding box center [507, 22] width 29 height 13
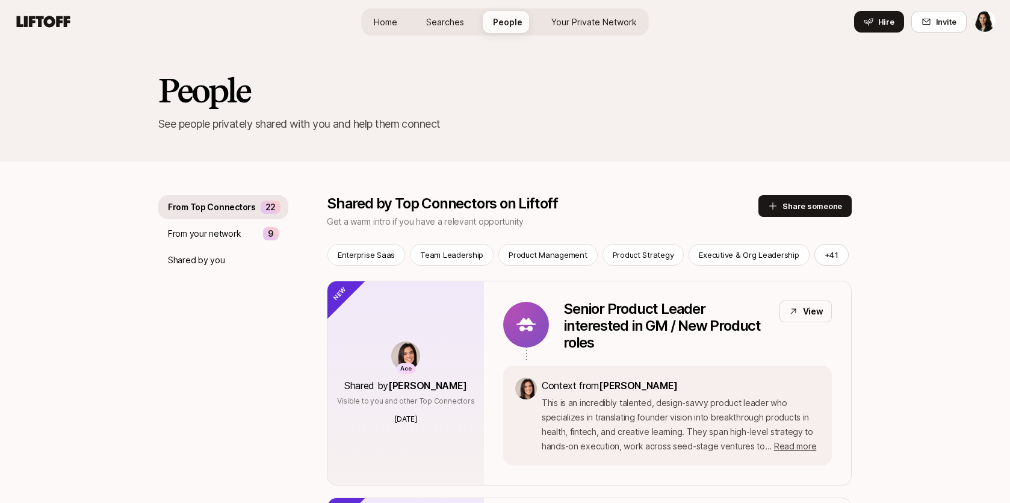
click at [439, 26] on span "Searches" at bounding box center [445, 22] width 38 height 13
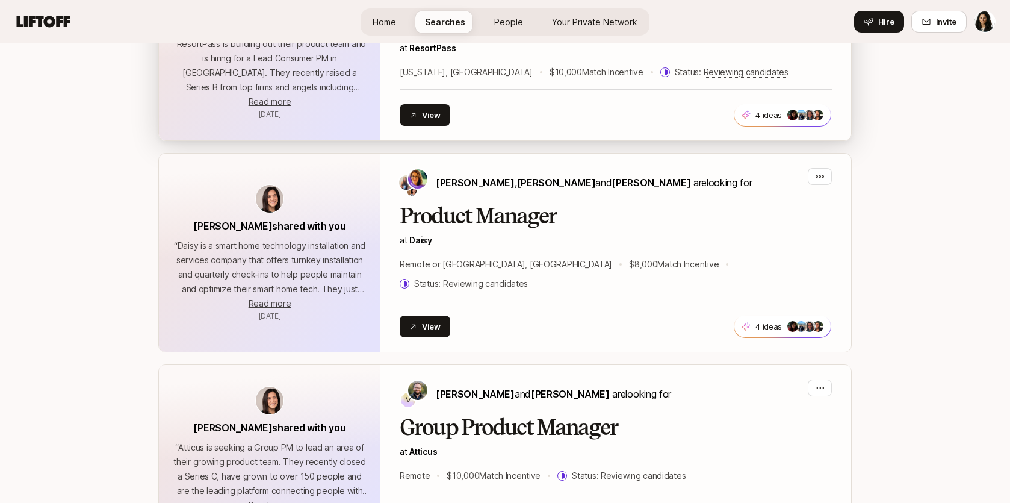
scroll to position [1137, 0]
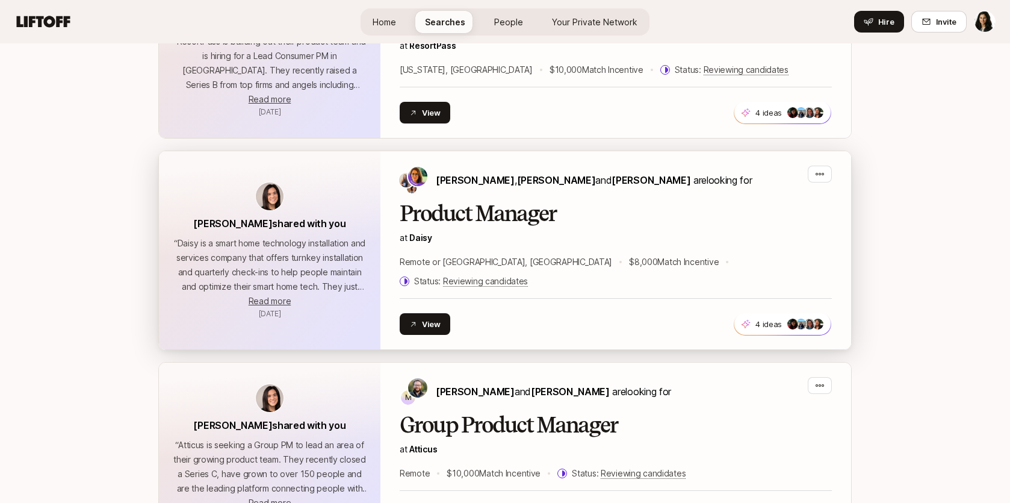
click at [464, 216] on h2 "Product Manager" at bounding box center [616, 214] width 432 height 24
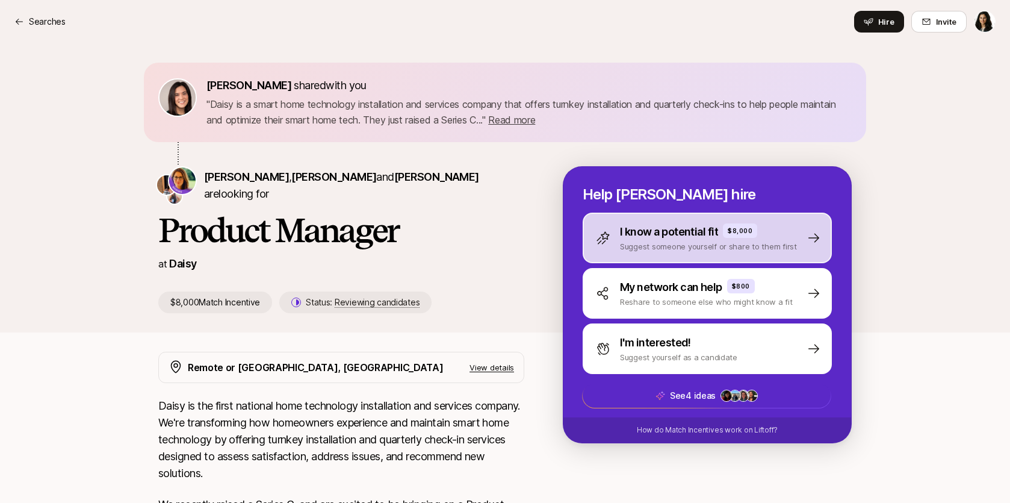
click at [680, 248] on p "Suggest someone yourself or share to them first" at bounding box center [708, 246] width 177 height 12
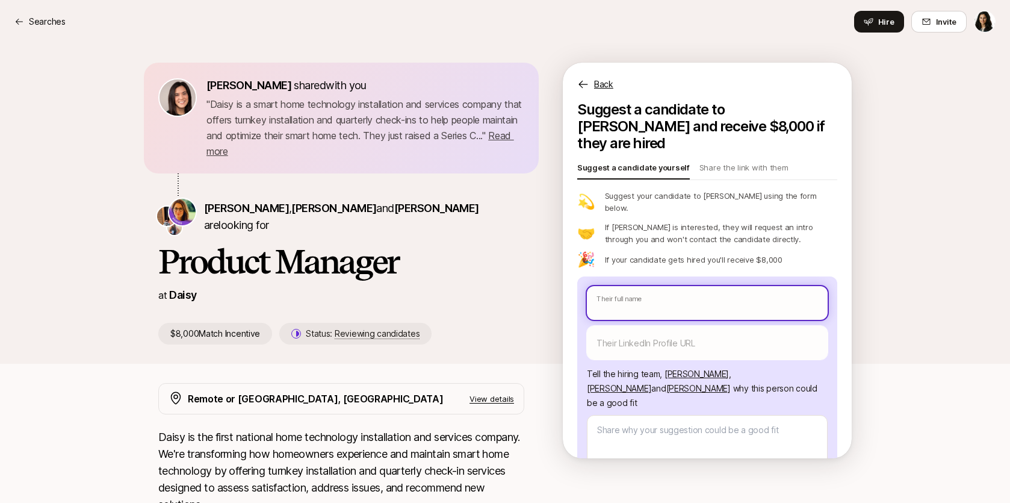
click at [634, 286] on input "text" at bounding box center [707, 303] width 241 height 34
paste input "[URL][DOMAIN_NAME][PERSON_NAME]"
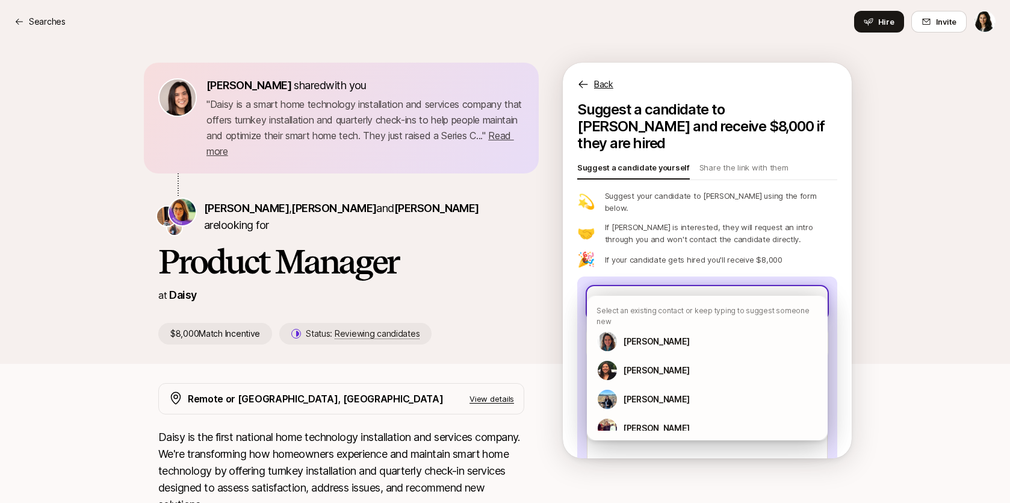
click at [648, 286] on input "text" at bounding box center [707, 303] width 241 height 34
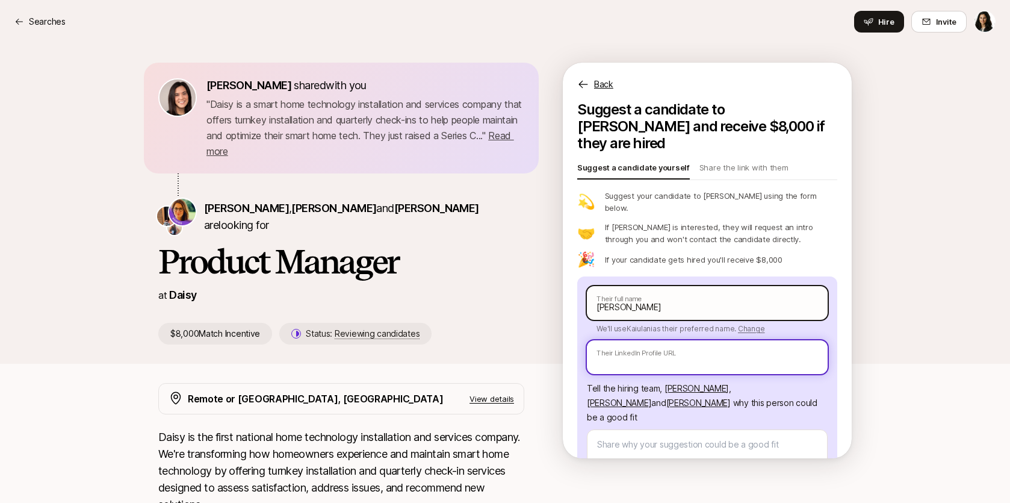
paste input "[URL][DOMAIN_NAME][PERSON_NAME]"
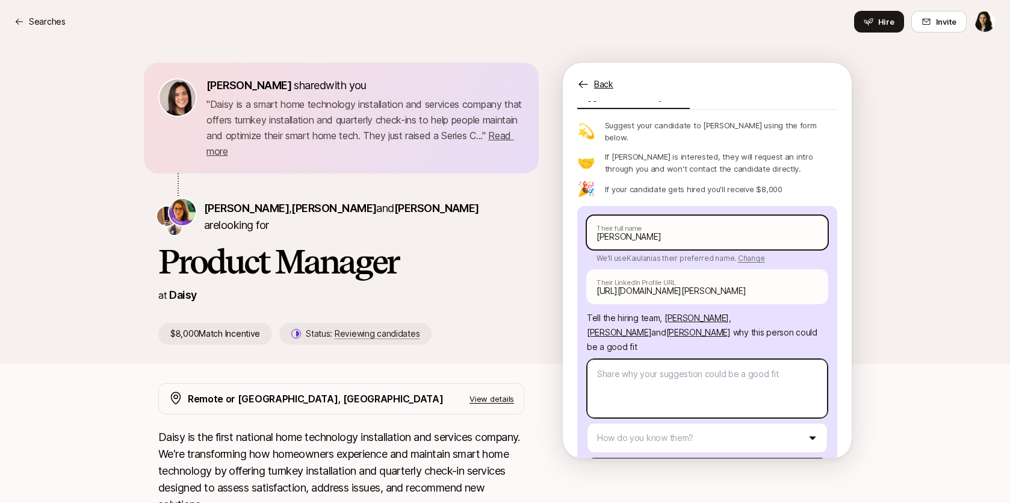
scroll to position [81, 0]
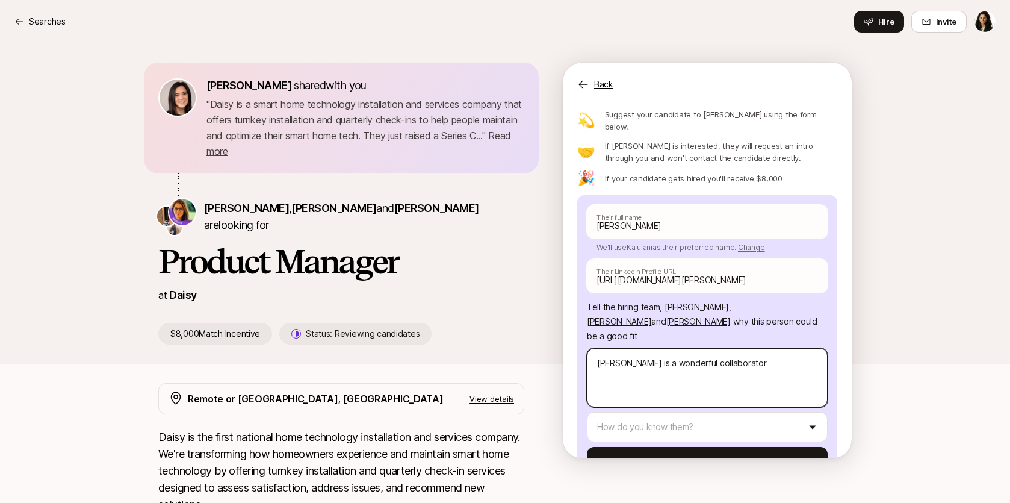
click at [647, 348] on textarea "[PERSON_NAME] is a wonderful collaborator" at bounding box center [707, 377] width 241 height 59
click at [647, 348] on textarea "[PERSON_NAME] is a such a collaborator" at bounding box center [707, 377] width 241 height 59
drag, startPoint x: 597, startPoint y: 318, endPoint x: 956, endPoint y: 315, distance: 359.4
click at [956, 315] on div "[PERSON_NAME] shared with you " [PERSON_NAME] is a smart home technology instal…" at bounding box center [505, 203] width 1010 height 320
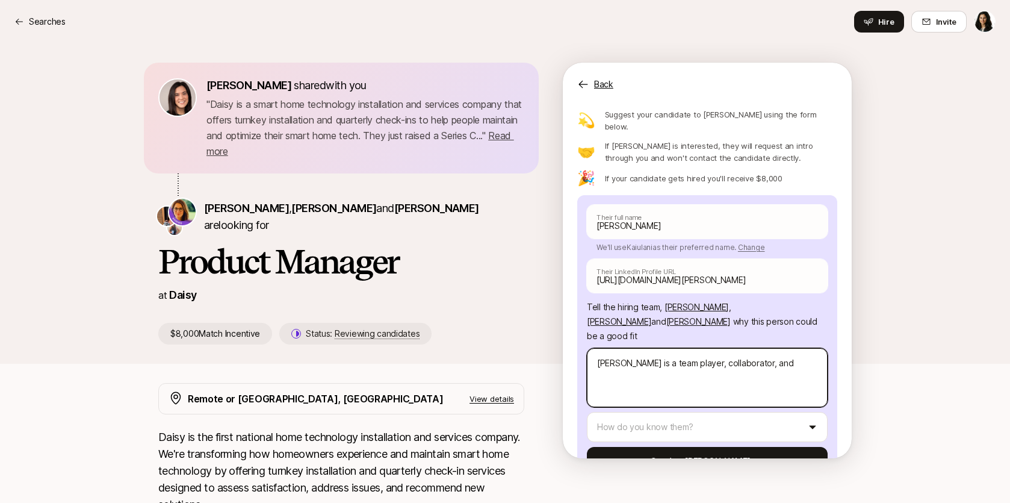
drag, startPoint x: 752, startPoint y: 321, endPoint x: 680, endPoint y: 321, distance: 72.2
click at [680, 348] on textarea "[PERSON_NAME] is a team player, collaborator, and" at bounding box center [707, 377] width 241 height 59
drag, startPoint x: 698, startPoint y: 320, endPoint x: 559, endPoint y: 320, distance: 139.7
click at [559, 320] on div "[PERSON_NAME] shared with you " [PERSON_NAME] is a smart home technology instal…" at bounding box center [504, 204] width 693 height 282
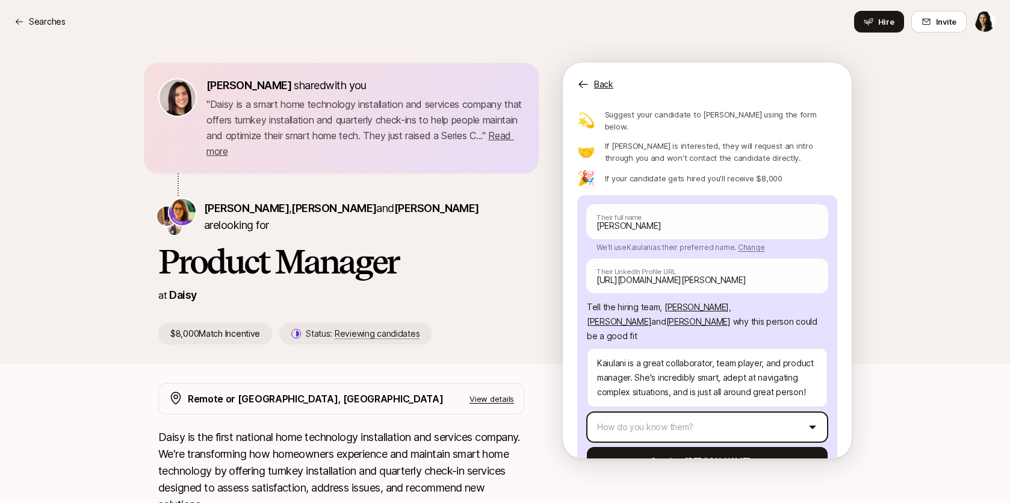
click at [666, 388] on html "Searches Searches Hire Invite [PERSON_NAME] shared with you " [PERSON_NAME] is …" at bounding box center [505, 251] width 1010 height 503
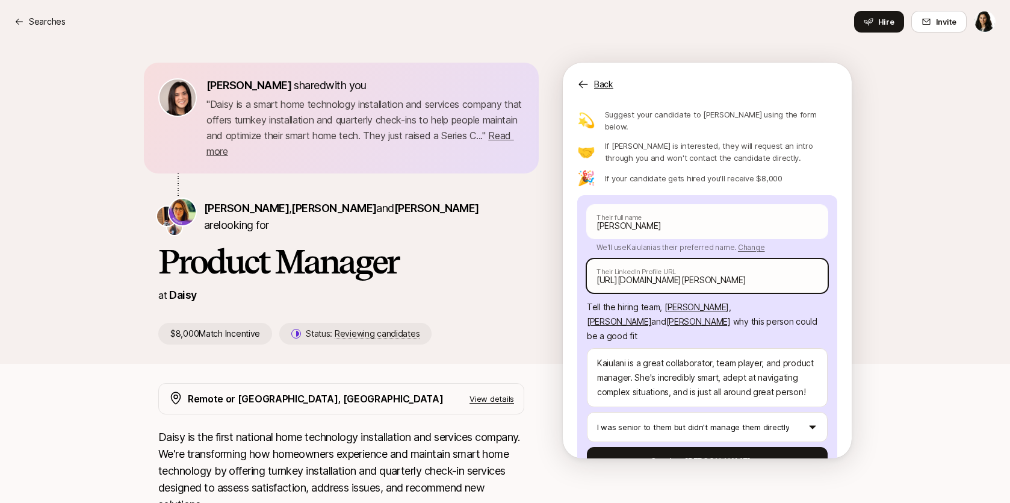
drag, startPoint x: 675, startPoint y: 420, endPoint x: 739, endPoint y: 263, distance: 169.3
click at [740, 263] on div "[PERSON_NAME] Their full name We'll use Kaiulani as their preferred name. Chang…" at bounding box center [707, 340] width 241 height 271
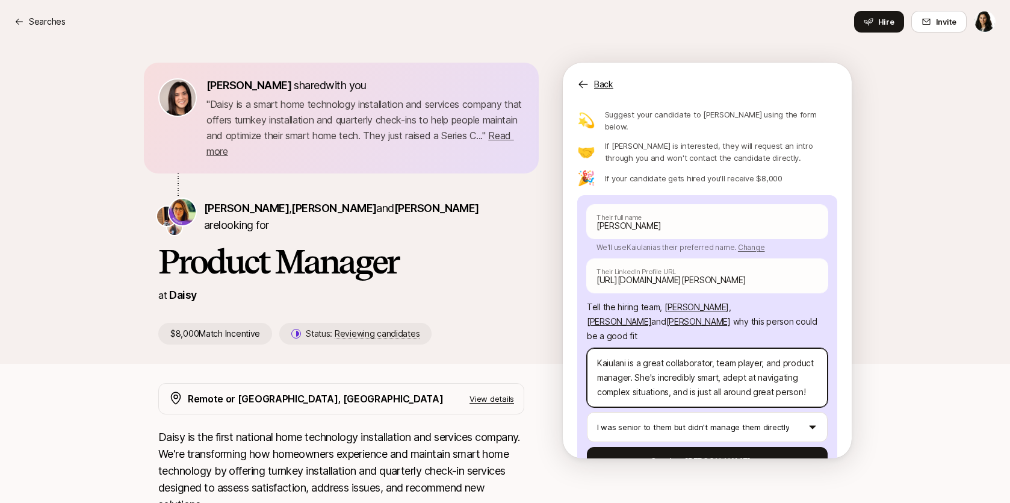
drag, startPoint x: 763, startPoint y: 320, endPoint x: 712, endPoint y: 321, distance: 51.8
click at [712, 348] on textarea "Kaiulani is a great collaborator, team player, and product manager. She's incre…" at bounding box center [707, 377] width 241 height 59
click at [686, 348] on textarea "Kaiulani is a great collaborator and product manager. She's incredibly smart, a…" at bounding box center [707, 377] width 241 height 59
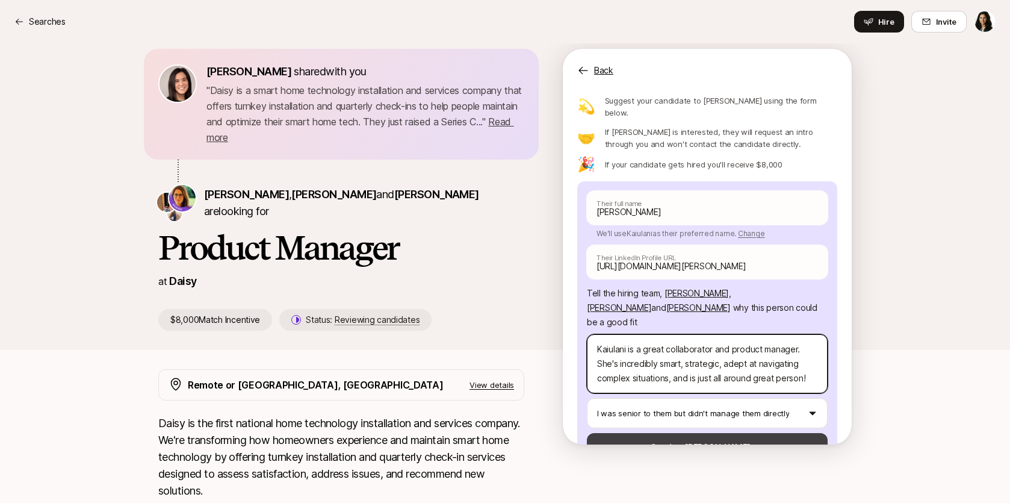
click at [662, 433] on button "Send to [PERSON_NAME]" at bounding box center [707, 447] width 241 height 29
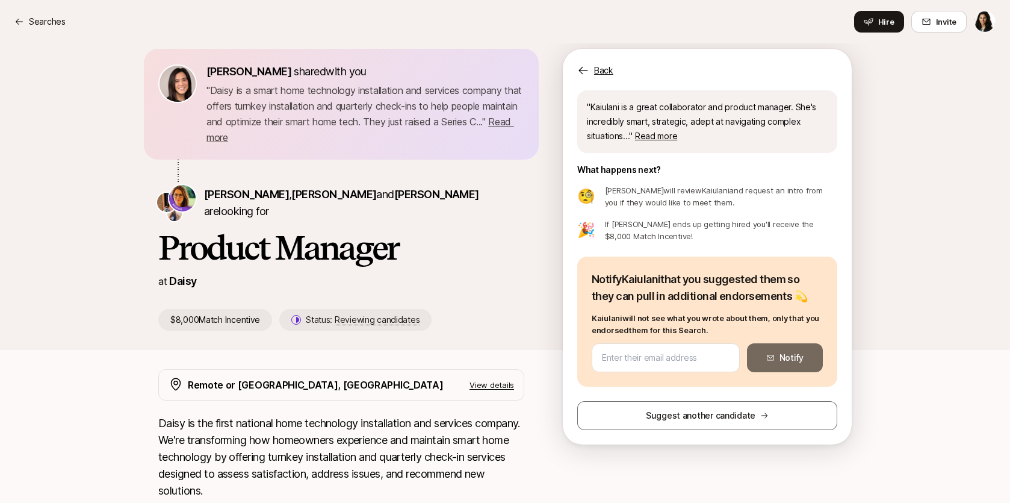
scroll to position [49, 0]
paste input "[EMAIL_ADDRESS][DOMAIN_NAME]"
click at [792, 355] on button "Notify" at bounding box center [785, 358] width 76 height 29
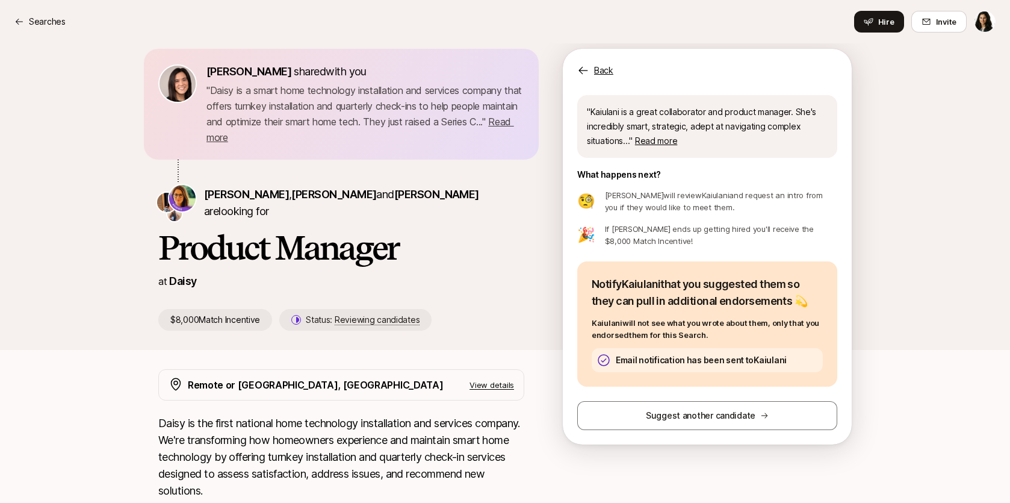
scroll to position [45, 0]
click at [48, 28] on p "Searches" at bounding box center [47, 21] width 37 height 14
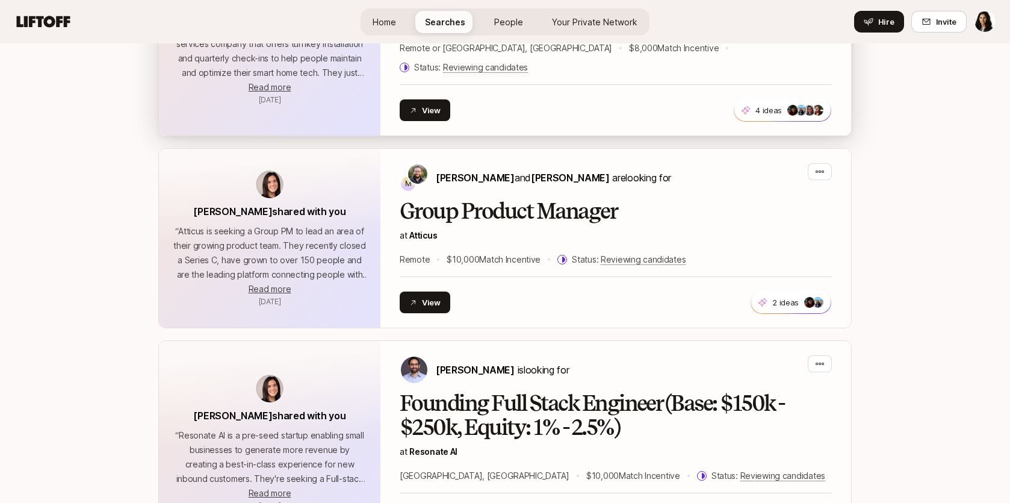
scroll to position [1352, 0]
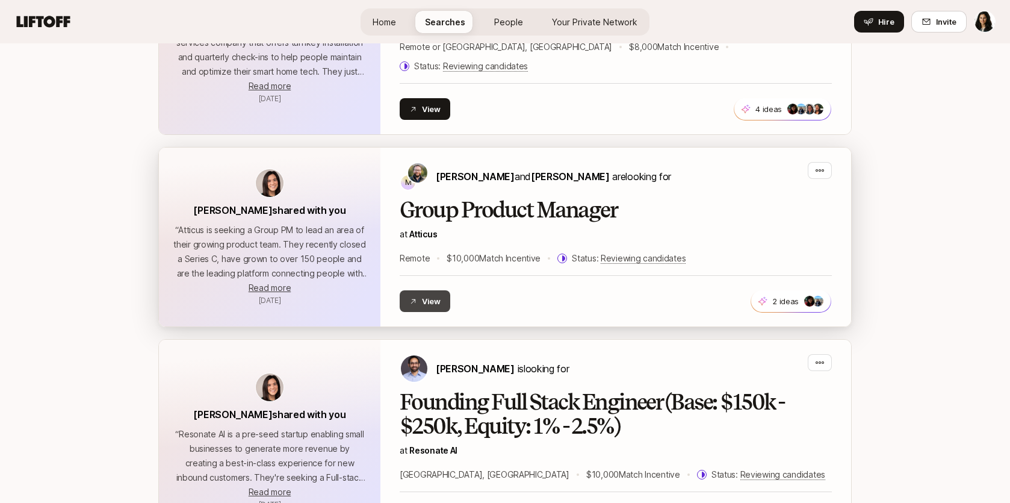
click at [425, 290] on button "View" at bounding box center [425, 301] width 51 height 22
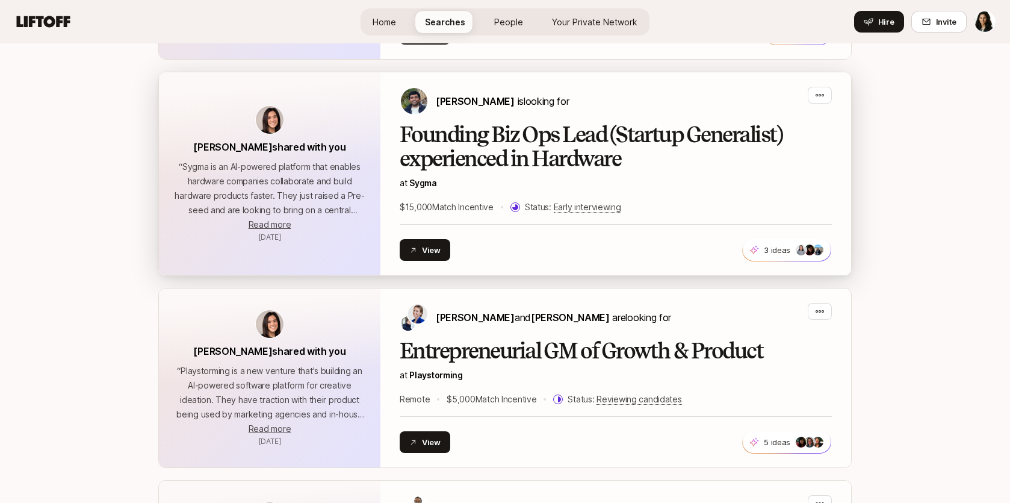
scroll to position [4606, 0]
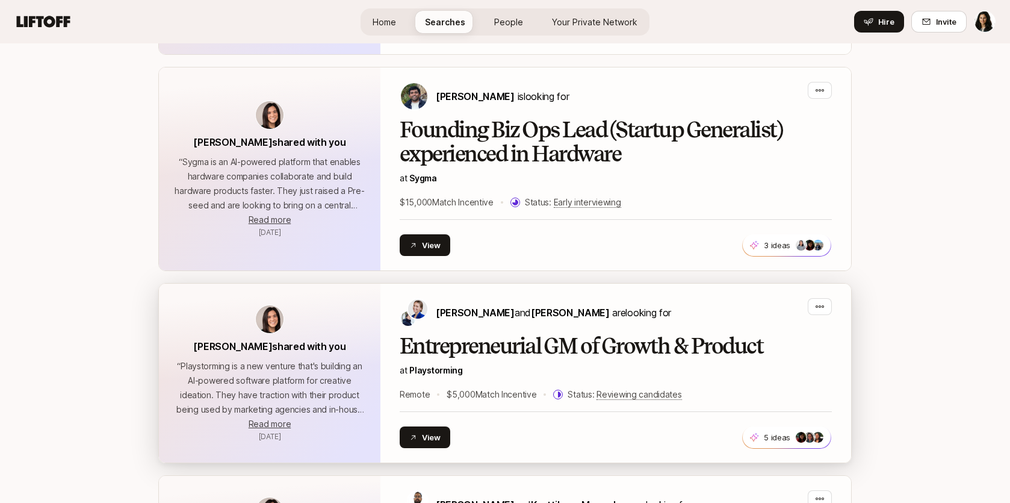
click at [471, 334] on h2 "Entrepreneurial GM of Growth & Product" at bounding box center [616, 346] width 432 height 24
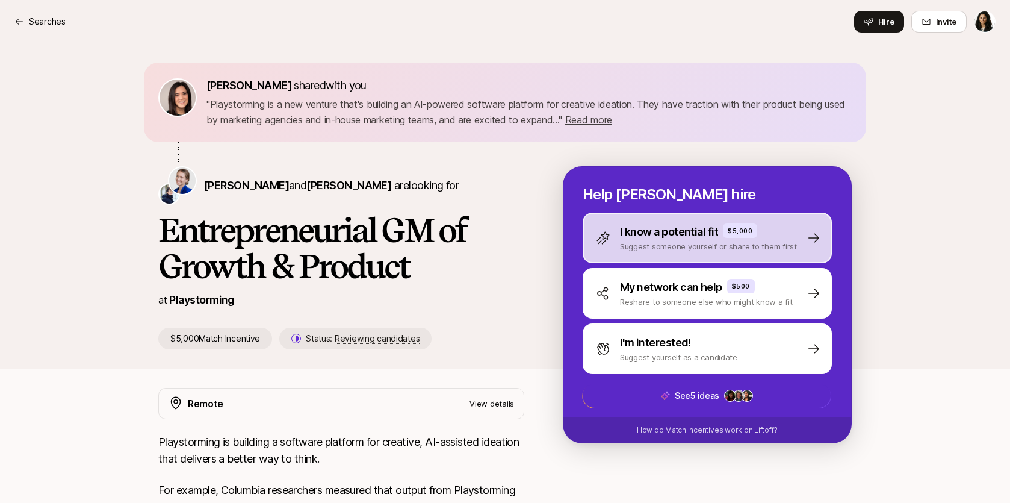
click at [693, 244] on p "Suggest someone yourself or share to them first" at bounding box center [708, 246] width 177 height 12
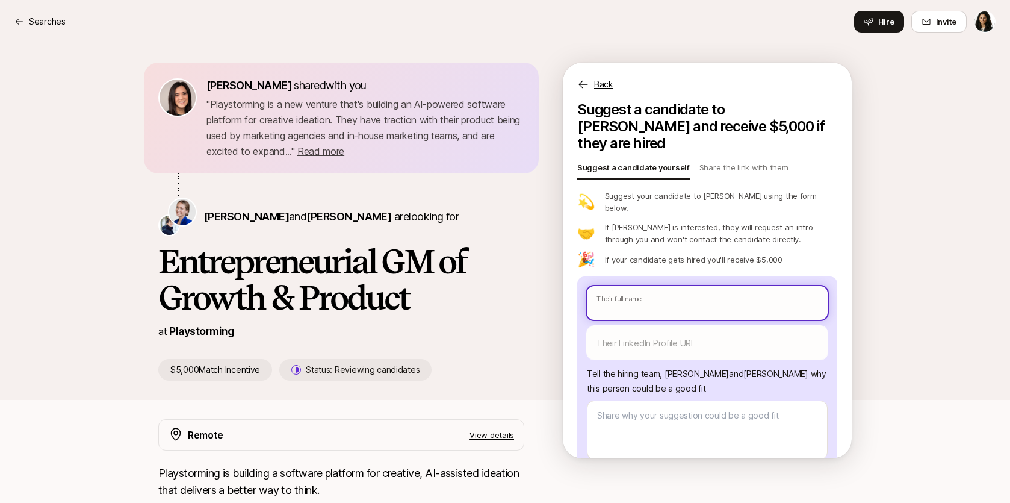
click at [678, 286] on input "text" at bounding box center [707, 303] width 241 height 34
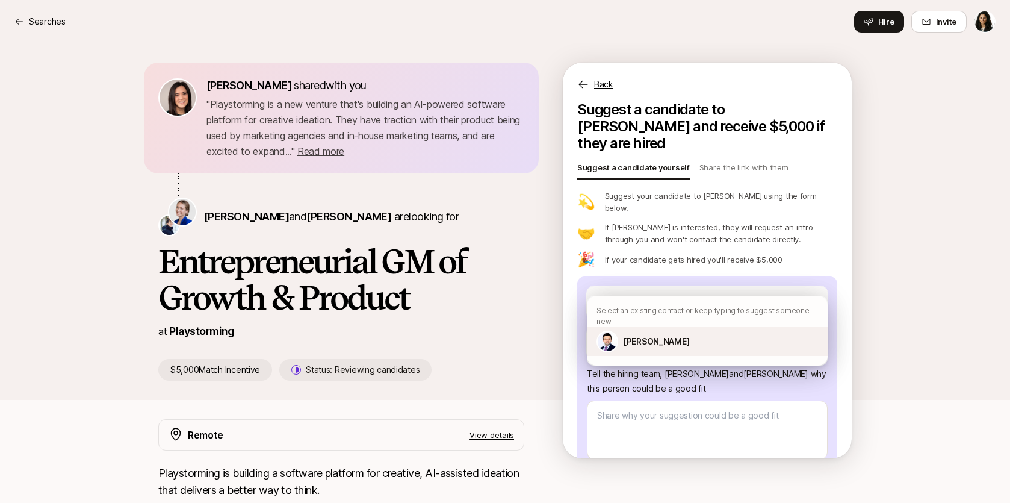
click at [672, 327] on div "[PERSON_NAME]" at bounding box center [707, 341] width 241 height 29
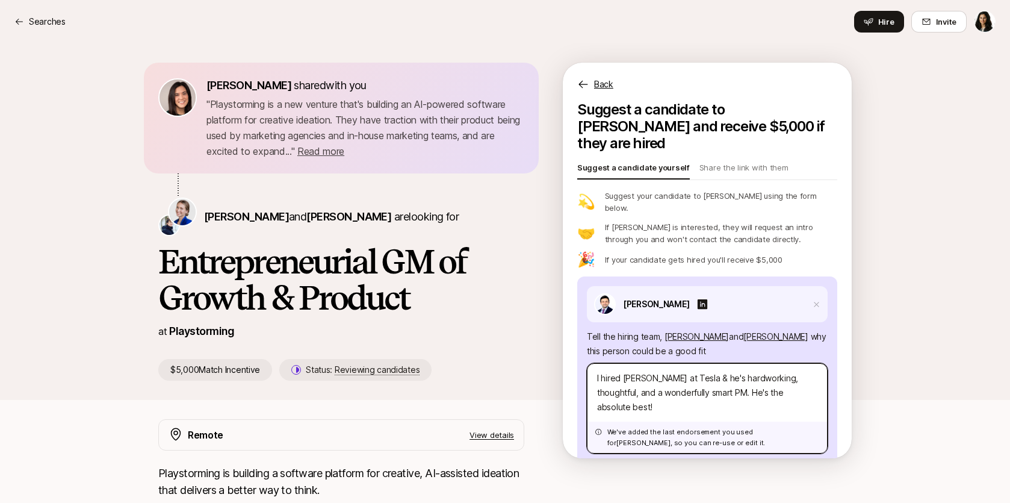
scroll to position [61, 0]
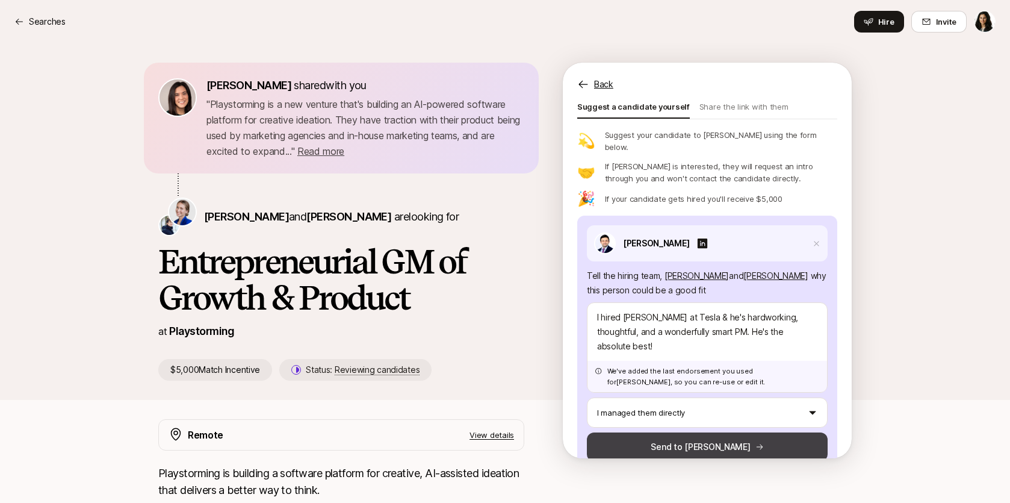
click at [661, 432] on button "Send to [PERSON_NAME]" at bounding box center [707, 446] width 241 height 29
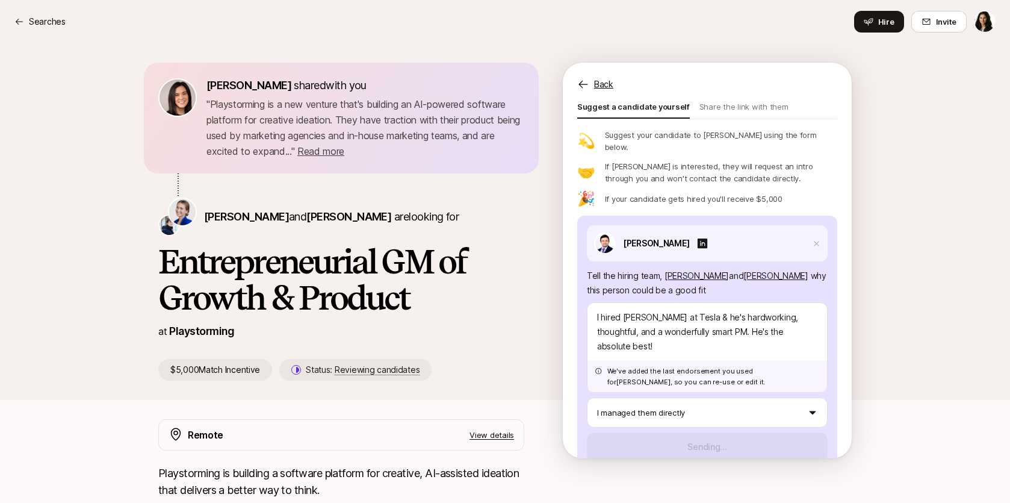
scroll to position [35, 0]
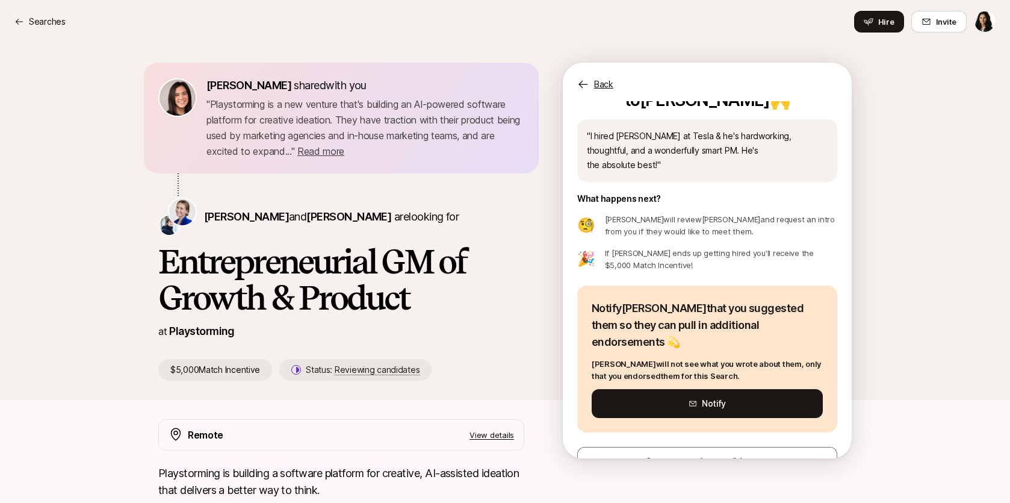
click at [653, 358] on p "[PERSON_NAME] will not see what you wrote about them, only that you endorsed th…" at bounding box center [707, 370] width 231 height 24
click at [660, 389] on button "Notify" at bounding box center [707, 403] width 231 height 29
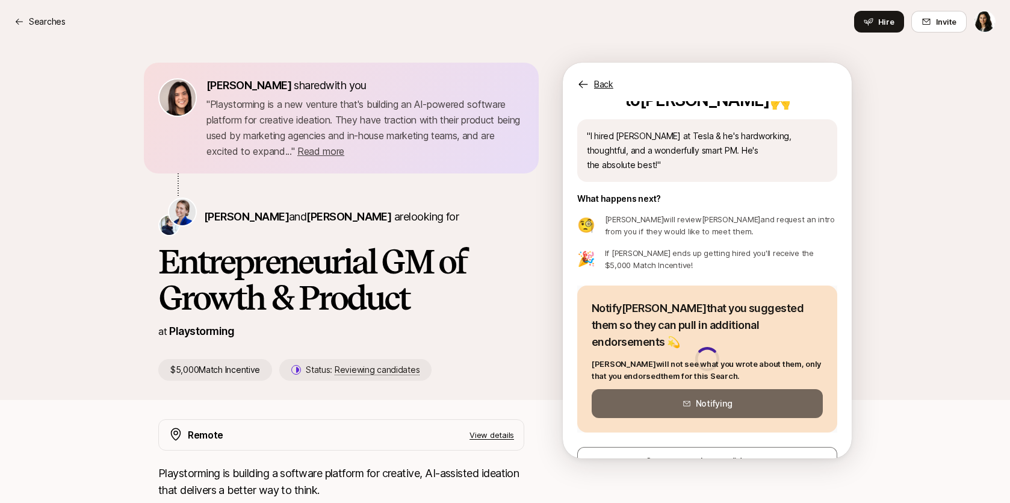
scroll to position [30, 0]
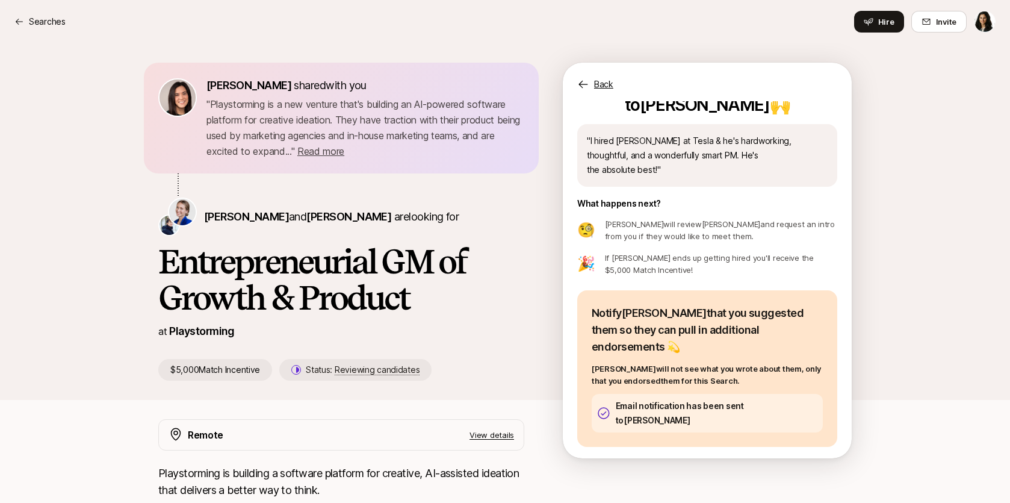
click at [48, 33] on nav "Searches Hire Invite" at bounding box center [505, 21] width 1010 height 43
click at [48, 23] on p "Searches" at bounding box center [47, 21] width 37 height 14
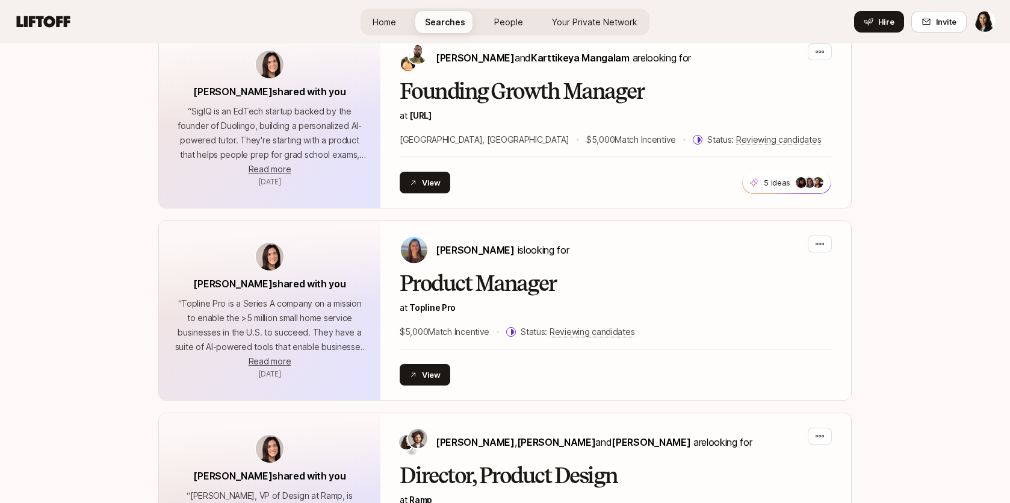
scroll to position [5053, 0]
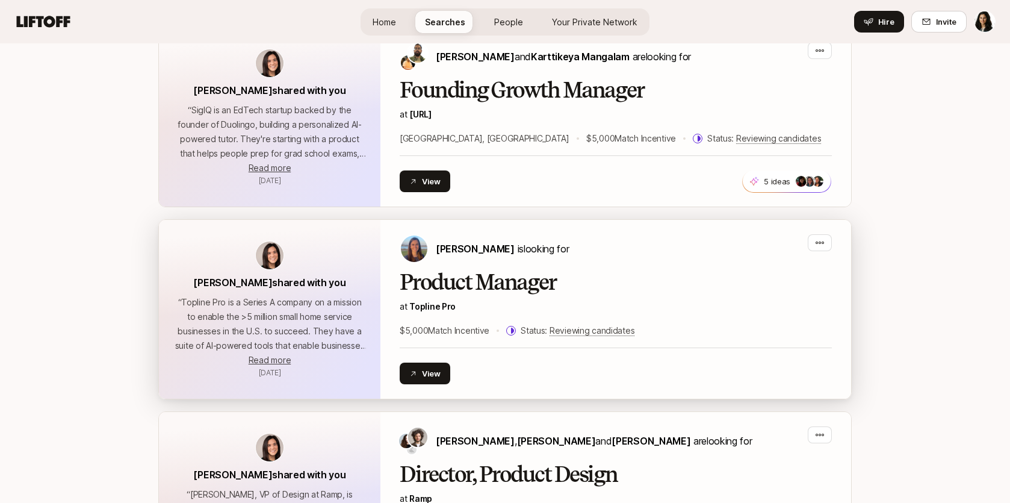
click at [474, 270] on h2 "Product Manager" at bounding box center [616, 282] width 432 height 24
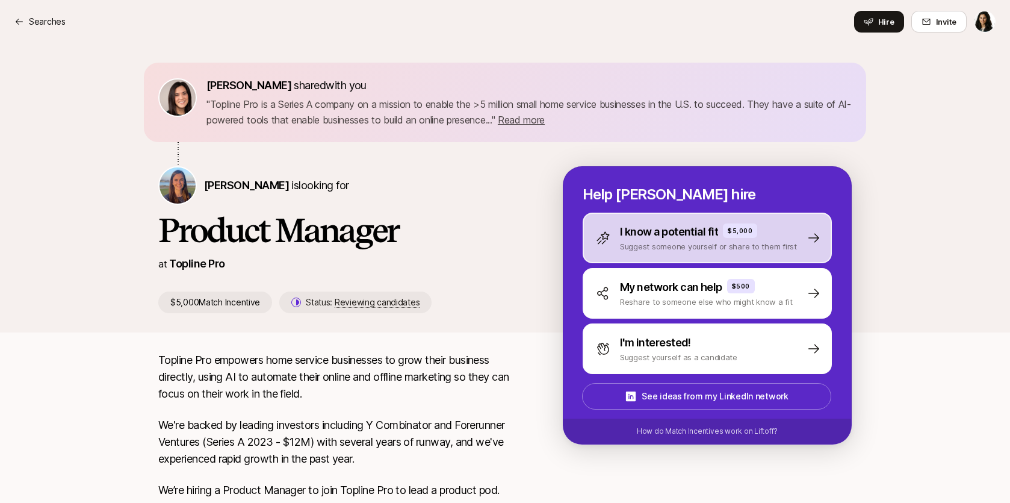
click at [684, 247] on p "Suggest someone yourself or share to them first" at bounding box center [708, 246] width 177 height 12
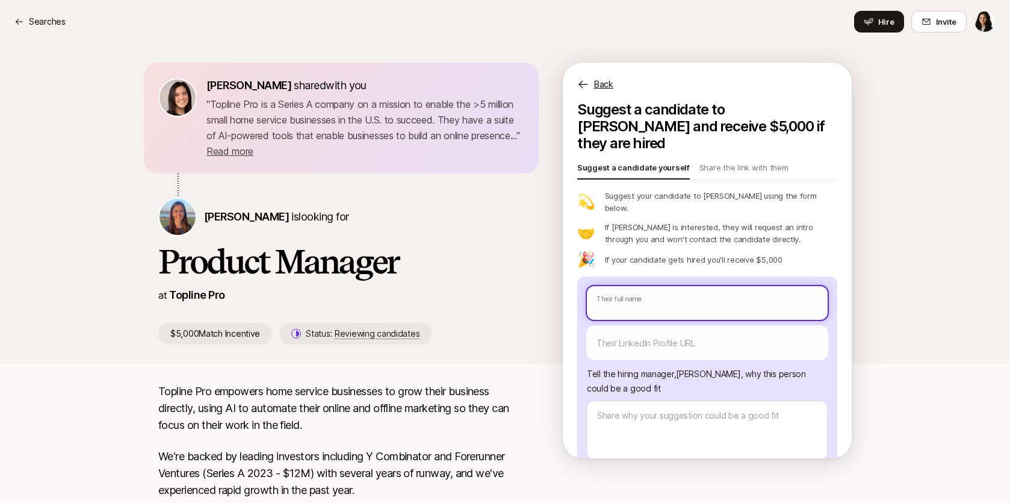
click at [654, 287] on input "text" at bounding box center [707, 303] width 241 height 34
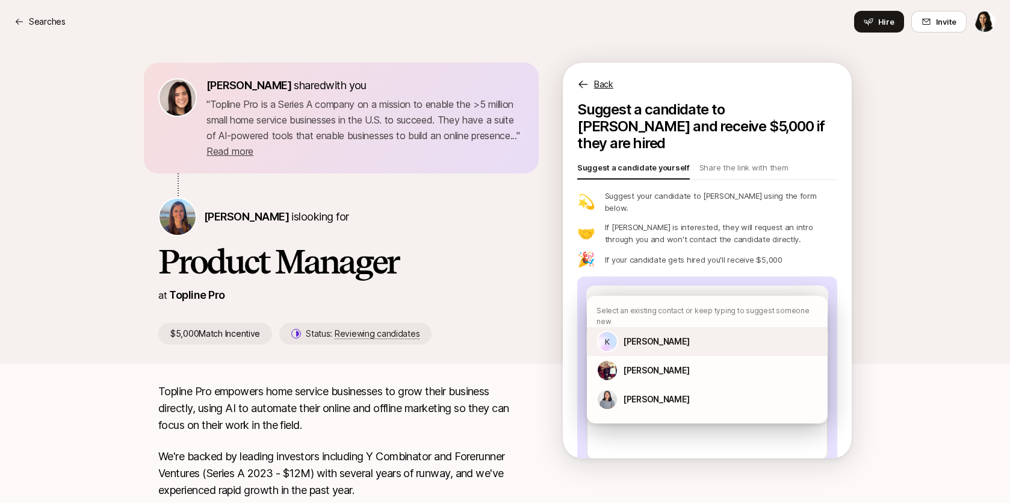
click at [662, 327] on div "K [PERSON_NAME]" at bounding box center [707, 341] width 241 height 29
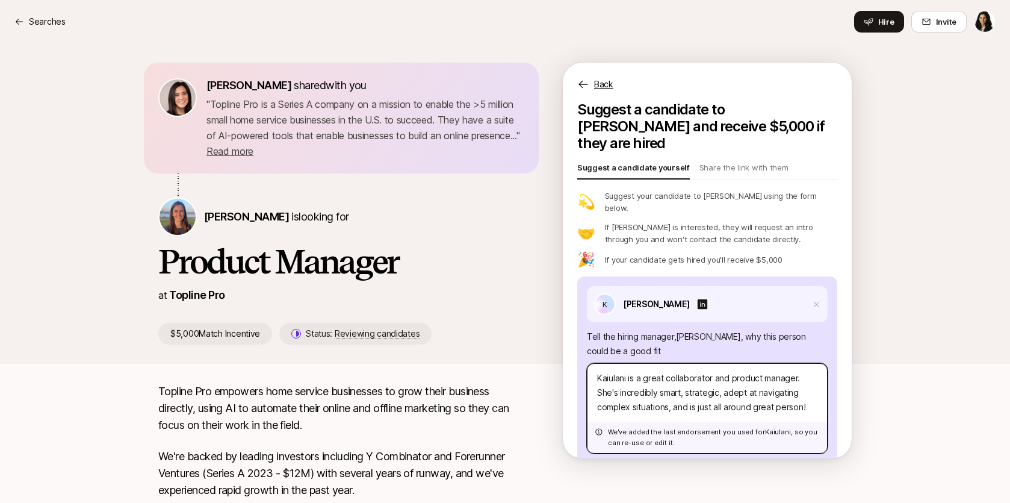
scroll to position [61, 0]
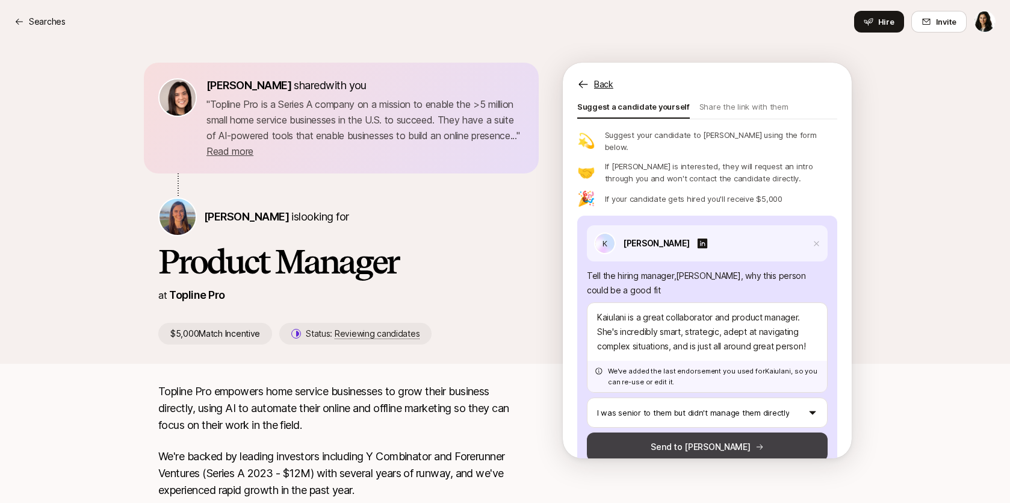
click at [668, 432] on button "Send to [PERSON_NAME]" at bounding box center [707, 446] width 241 height 29
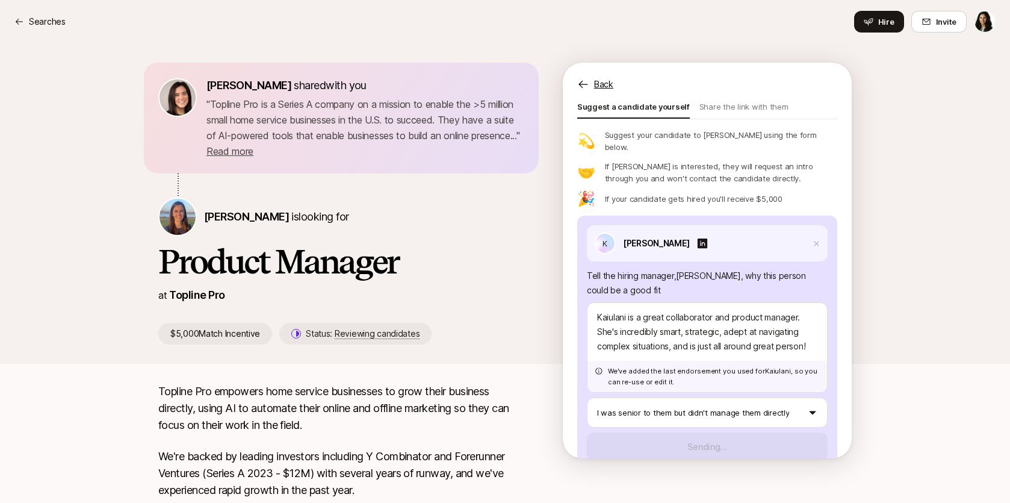
scroll to position [49, 0]
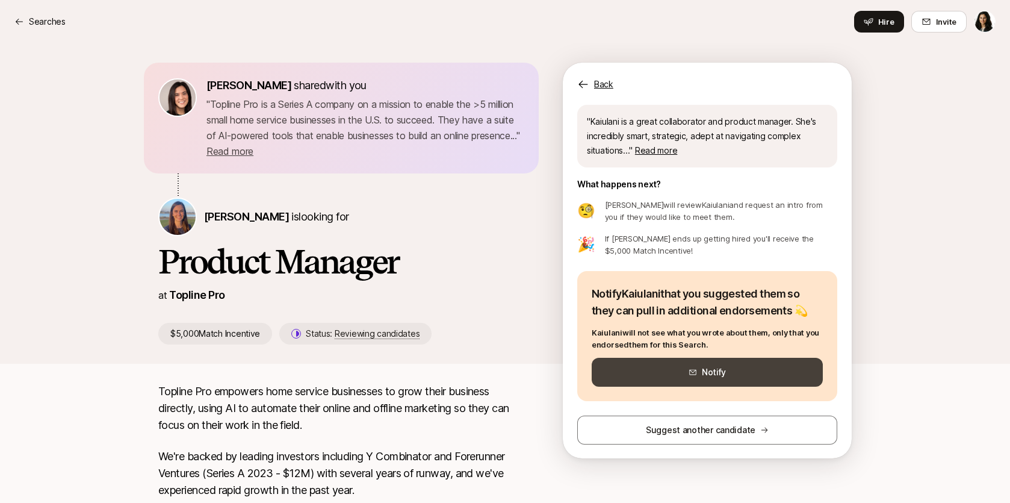
click at [683, 373] on button "Notify" at bounding box center [707, 372] width 231 height 29
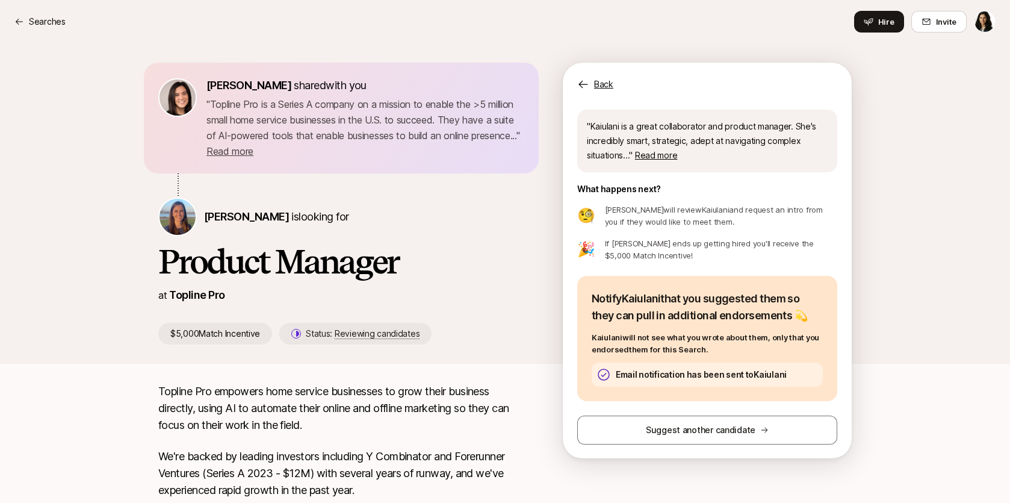
click at [49, 31] on div "Searches Hire Invite" at bounding box center [504, 22] width 981 height 22
click at [58, 16] on p "Searches" at bounding box center [47, 21] width 37 height 14
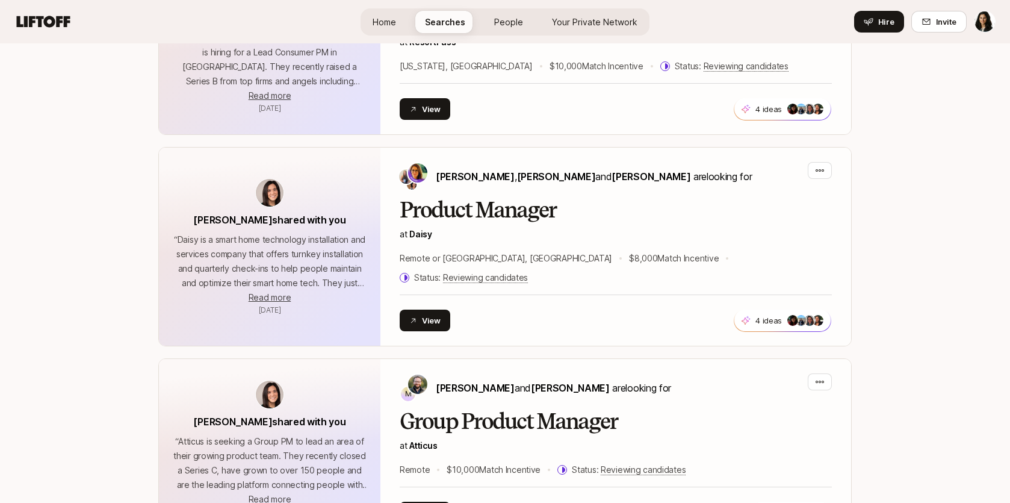
scroll to position [1161, 0]
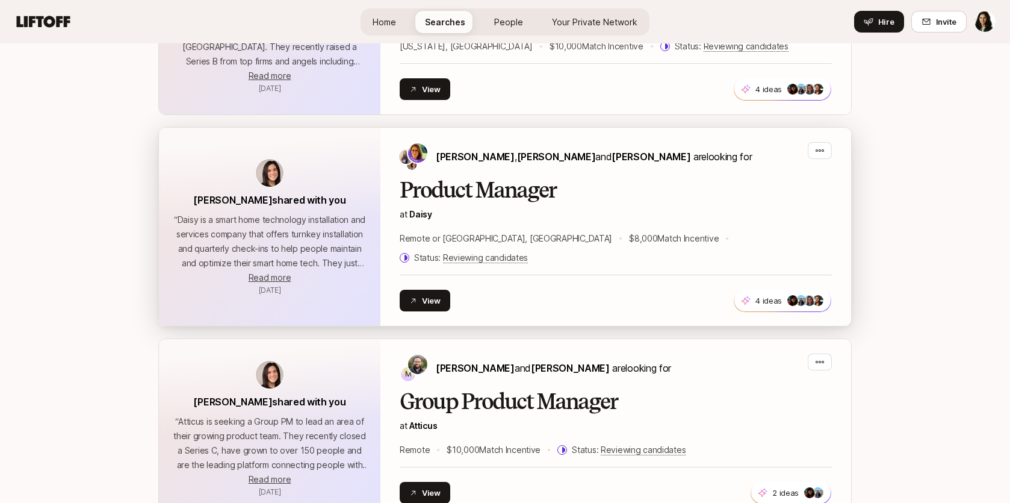
click at [480, 190] on h2 "Product Manager" at bounding box center [616, 190] width 432 height 24
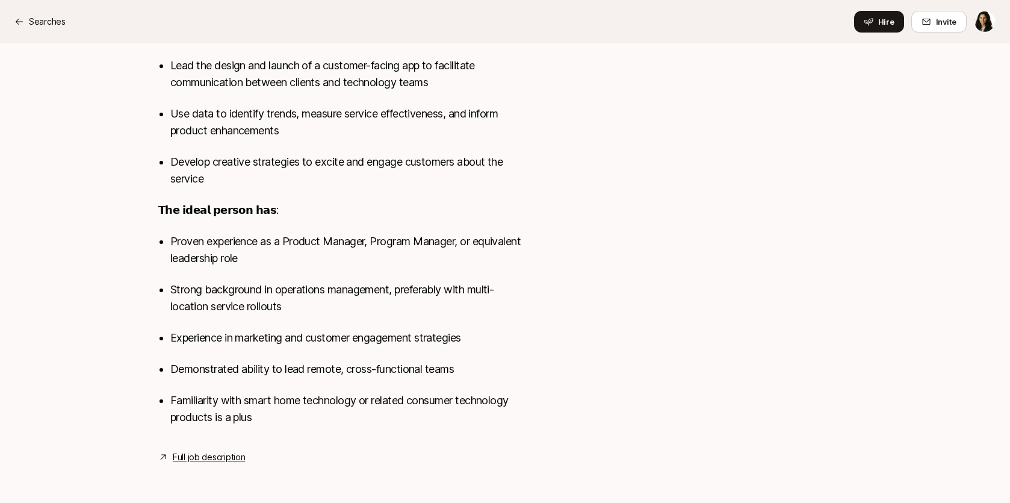
scroll to position [14, 0]
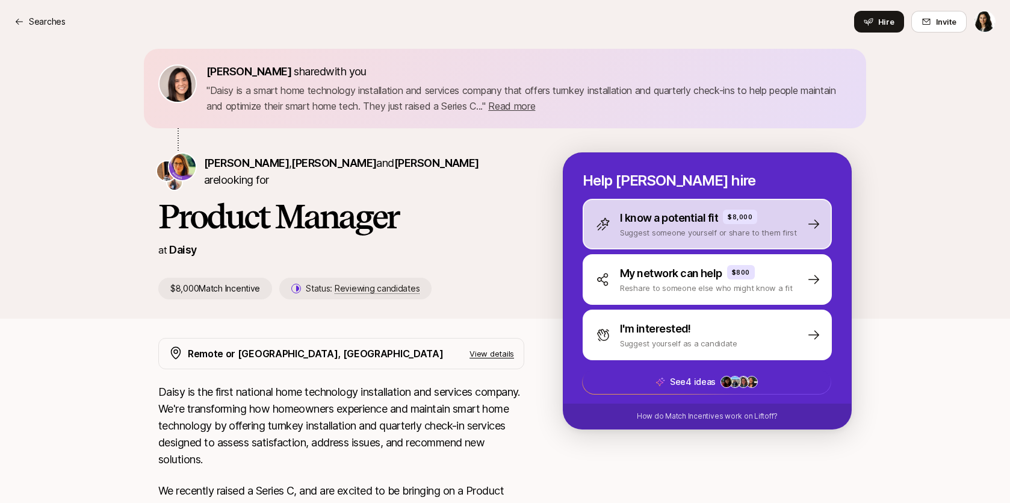
click at [681, 235] on p "Suggest someone yourself or share to them first" at bounding box center [708, 232] width 177 height 12
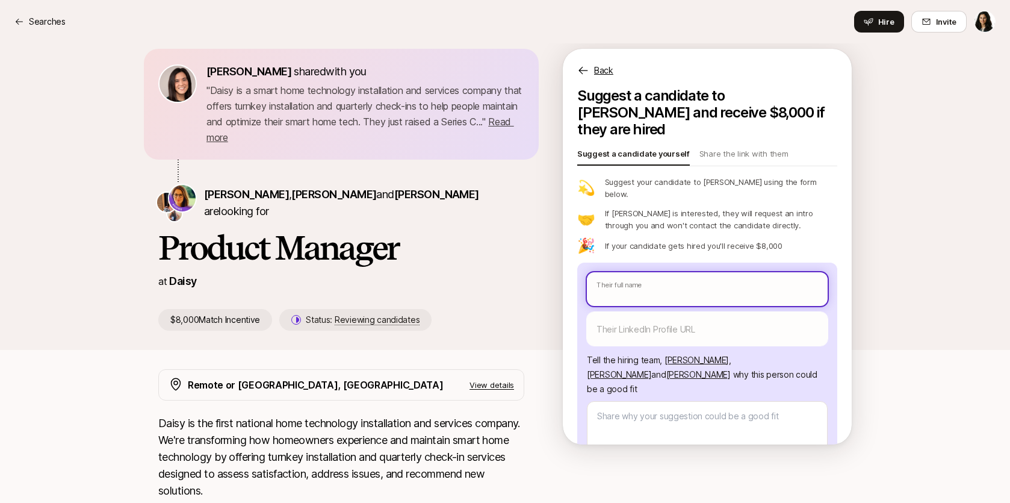
click at [681, 272] on input "text" at bounding box center [707, 289] width 241 height 34
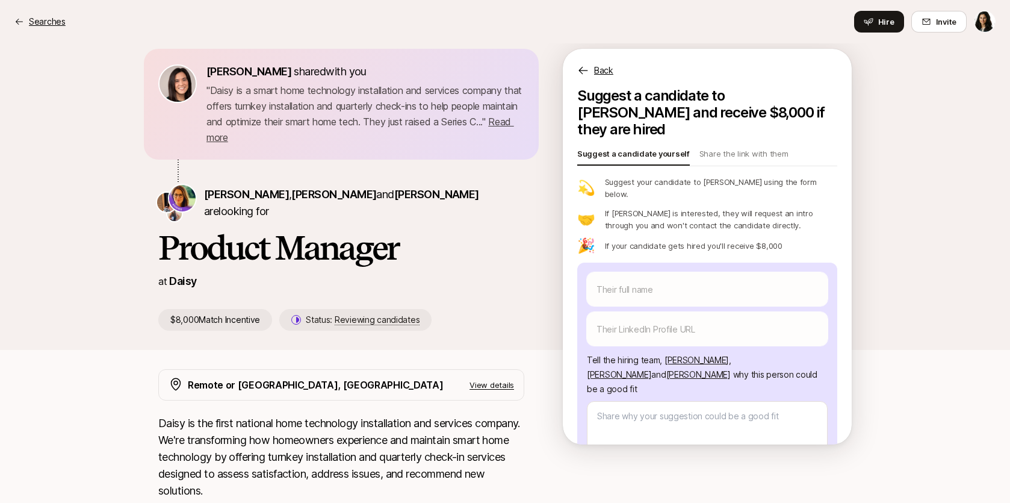
click at [54, 26] on p "Searches" at bounding box center [47, 21] width 37 height 14
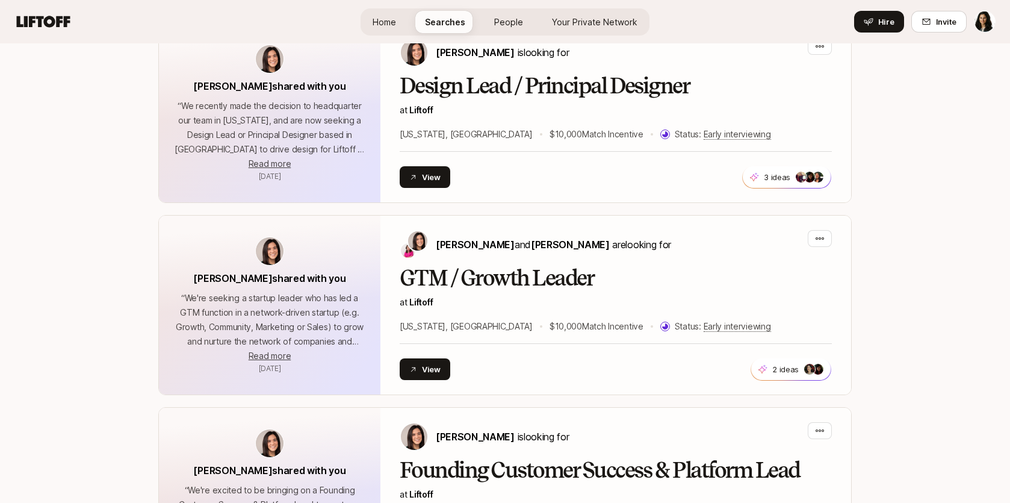
scroll to position [4153, 0]
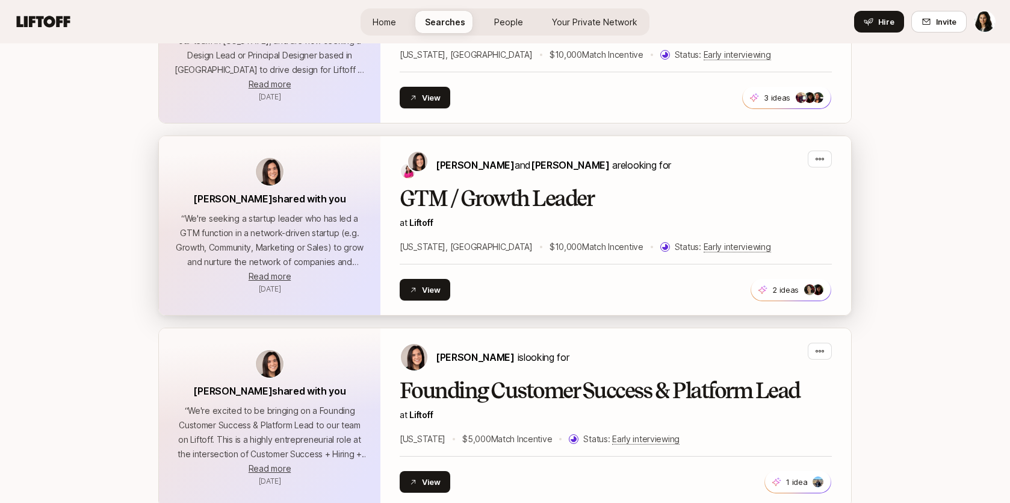
click at [448, 187] on h2 "GTM / Growth Leader" at bounding box center [616, 199] width 432 height 24
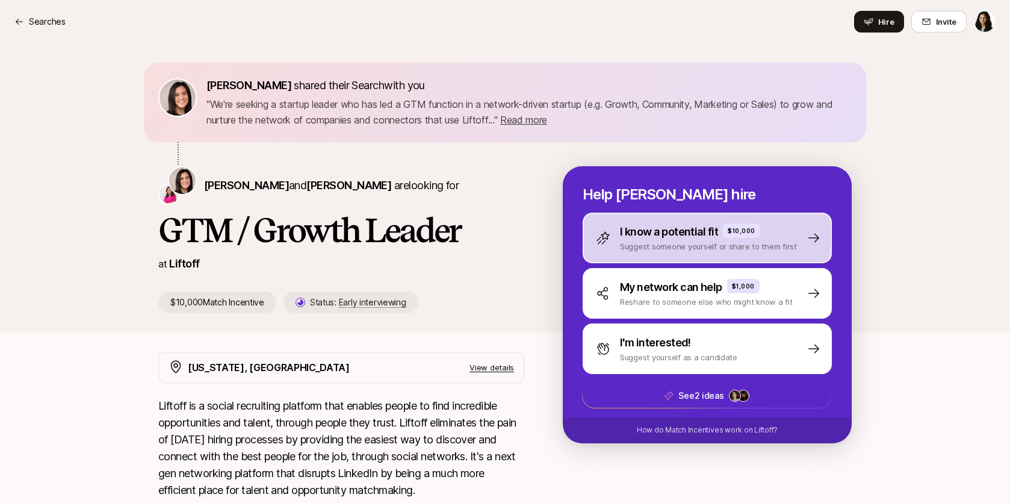
click at [642, 241] on p "Suggest someone yourself or share to them first" at bounding box center [708, 246] width 177 height 12
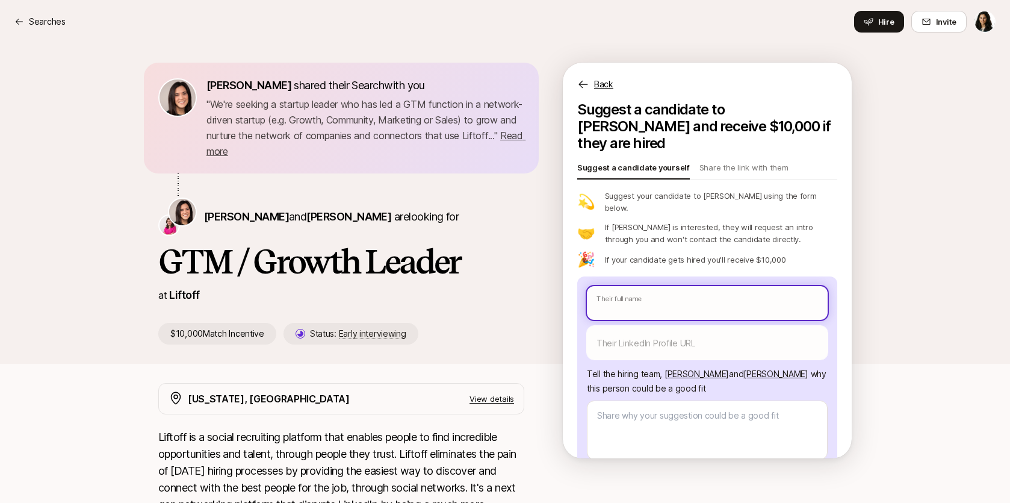
click at [639, 286] on input "text" at bounding box center [707, 303] width 241 height 34
click at [649, 286] on input "text" at bounding box center [707, 303] width 241 height 34
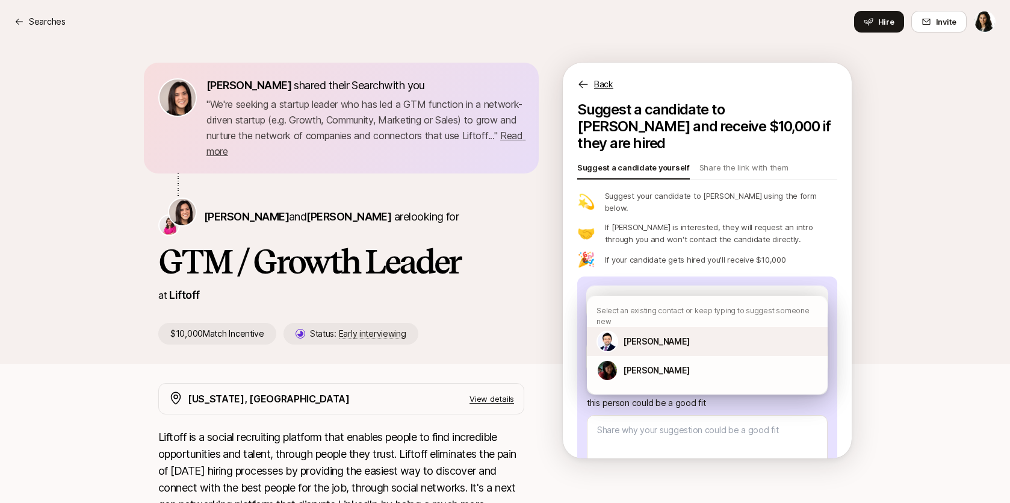
click at [643, 335] on p "[PERSON_NAME]" at bounding box center [656, 341] width 66 height 14
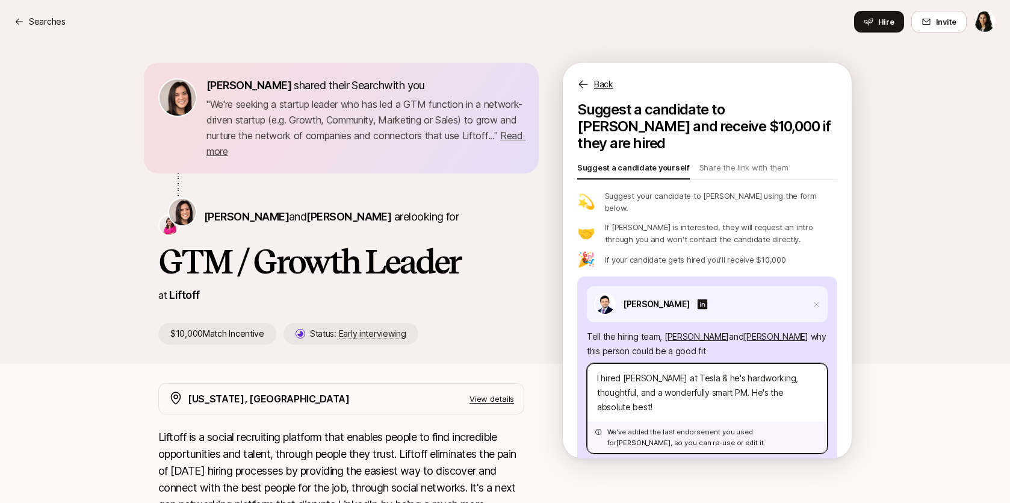
scroll to position [61, 0]
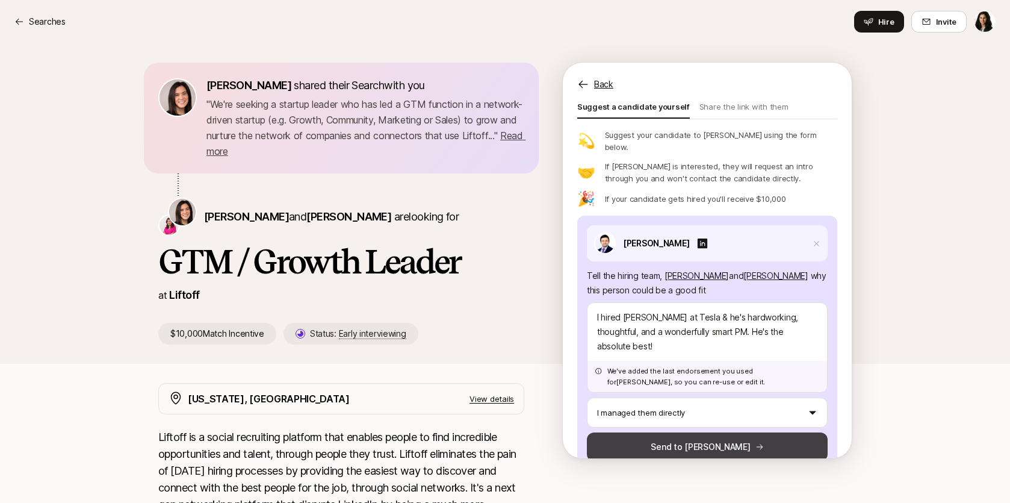
click at [665, 432] on button "Send to [PERSON_NAME]" at bounding box center [707, 446] width 241 height 29
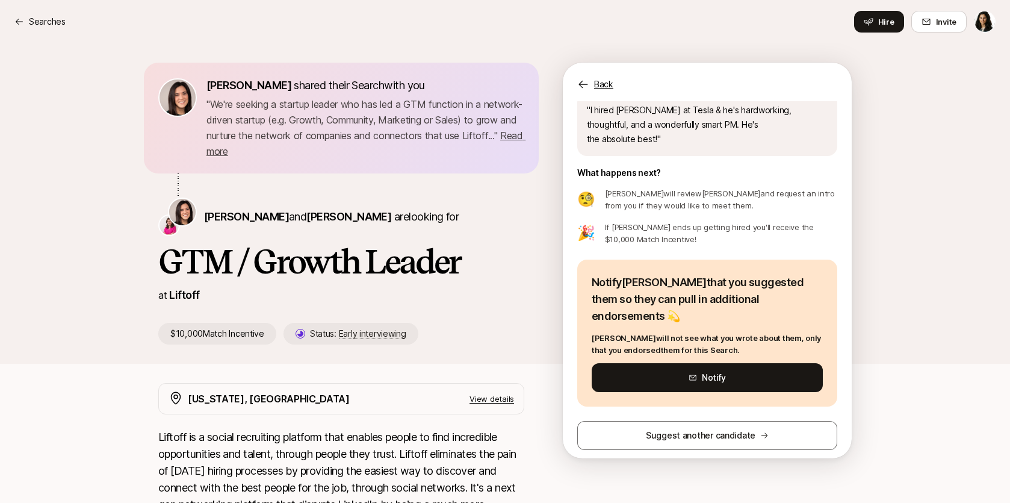
scroll to position [35, 0]
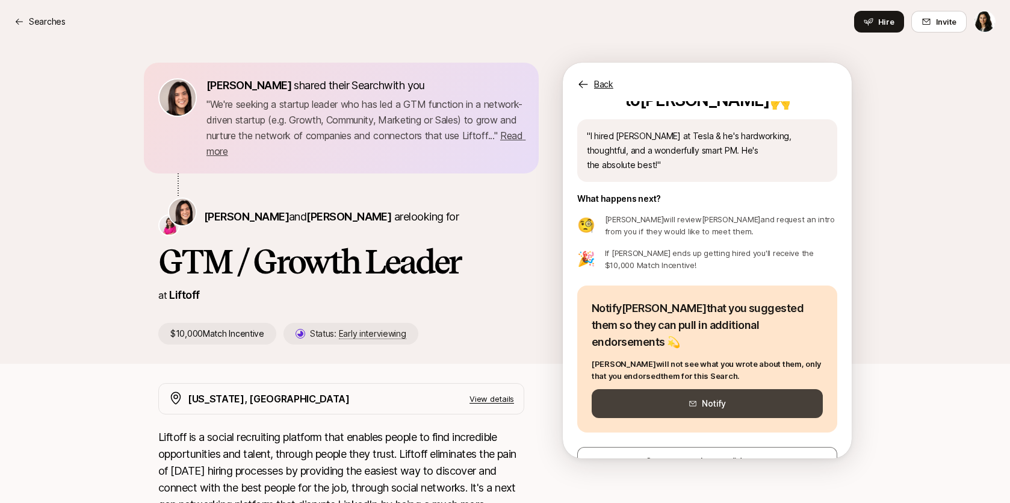
click at [672, 389] on button "Notify" at bounding box center [707, 403] width 231 height 29
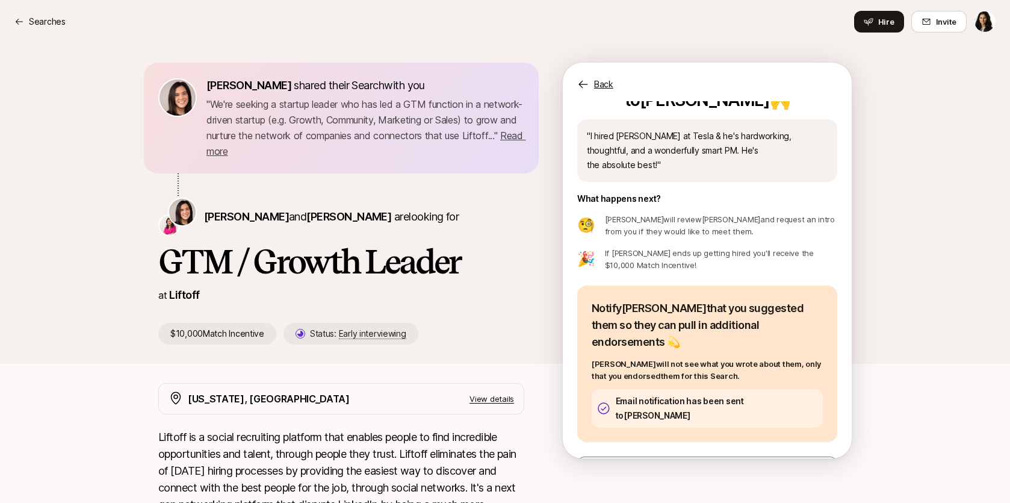
scroll to position [30, 0]
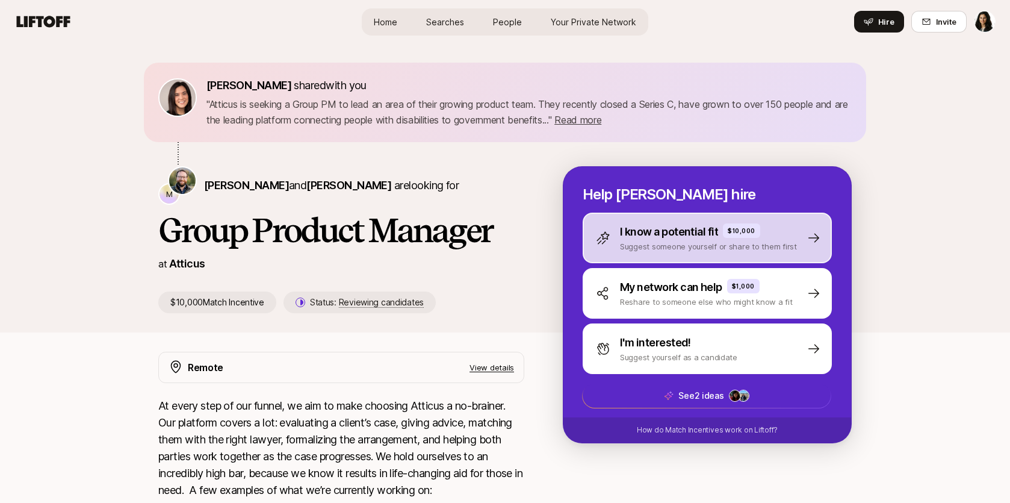
click at [686, 241] on p "Suggest someone yourself or share to them first" at bounding box center [708, 246] width 177 height 12
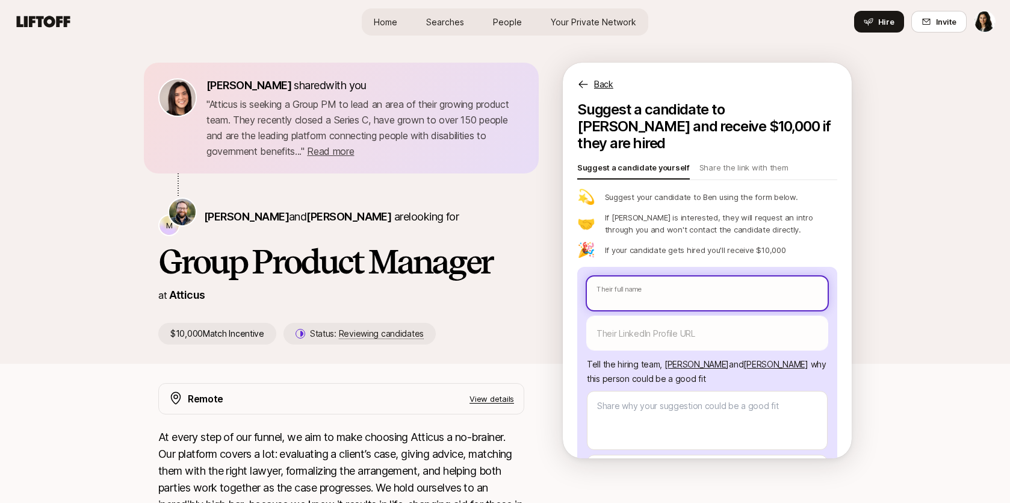
click at [632, 290] on input "text" at bounding box center [707, 293] width 241 height 34
type textarea "x"
type input "P"
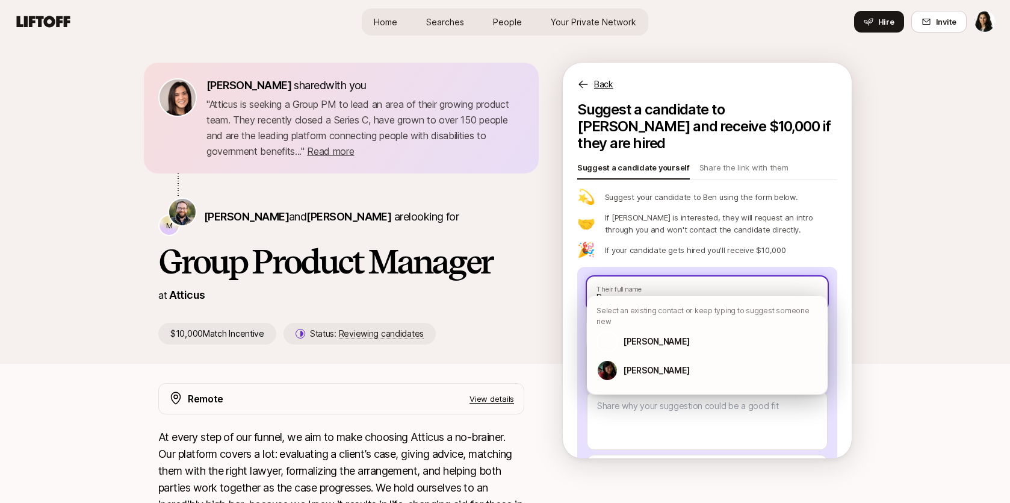
type textarea "x"
type input "Pa"
type textarea "x"
type input "Par"
type textarea "x"
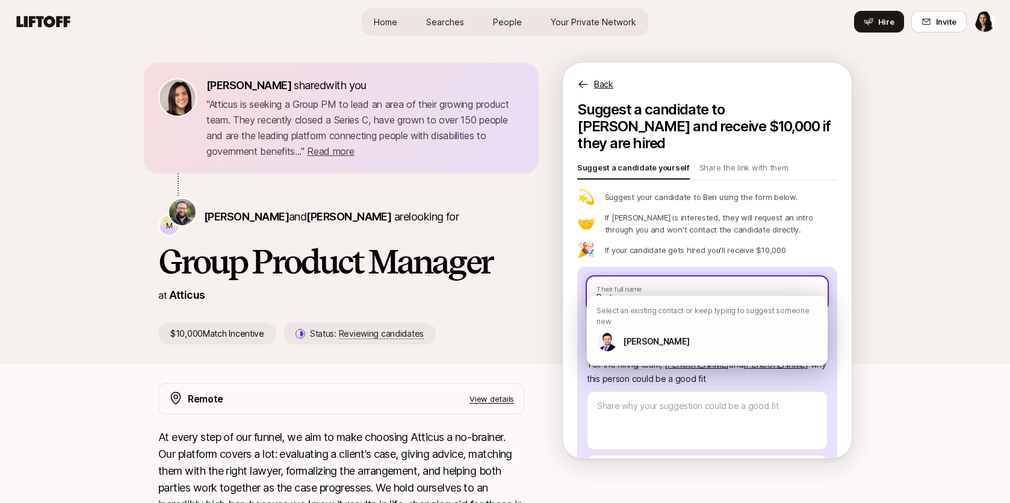
type input "[PERSON_NAME]"
type textarea "x"
type input "[PERSON_NAME]"
type textarea "x"
type input "[PERSON_NAME] C"
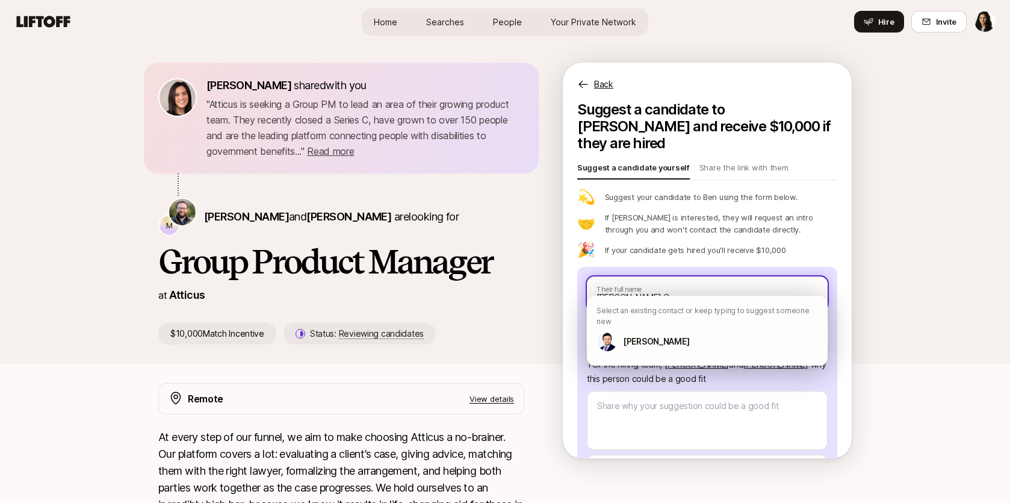
type textarea "x"
type input "[PERSON_NAME] Ch"
type textarea "x"
type input "[PERSON_NAME]"
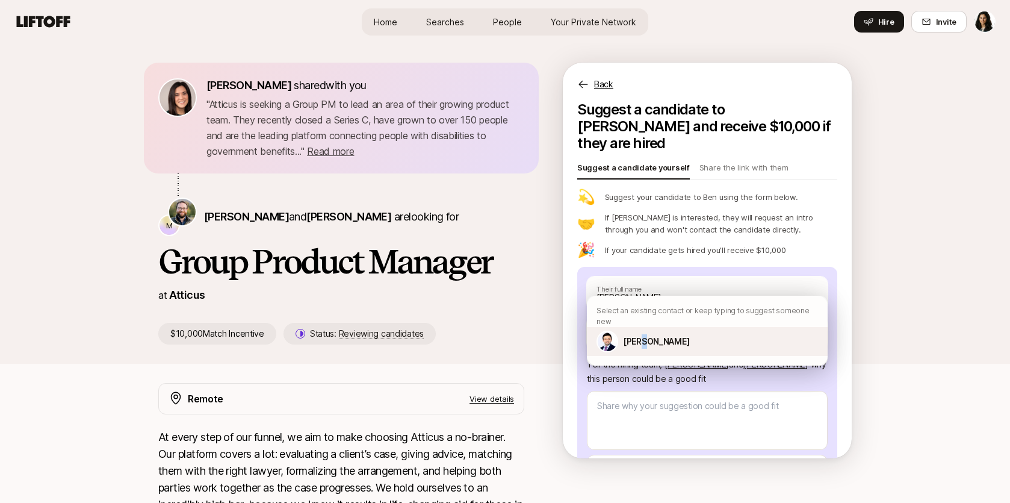
click at [642, 334] on p "[PERSON_NAME]" at bounding box center [656, 341] width 66 height 14
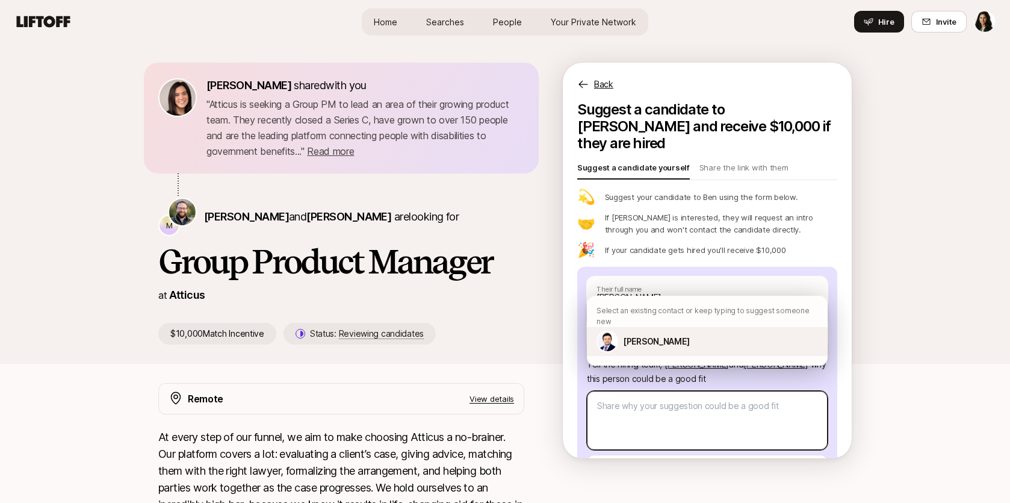
type textarea "x"
type textarea "I hired [PERSON_NAME] at Tesla & he's hardworking, thoughtful, and a wonderfull…"
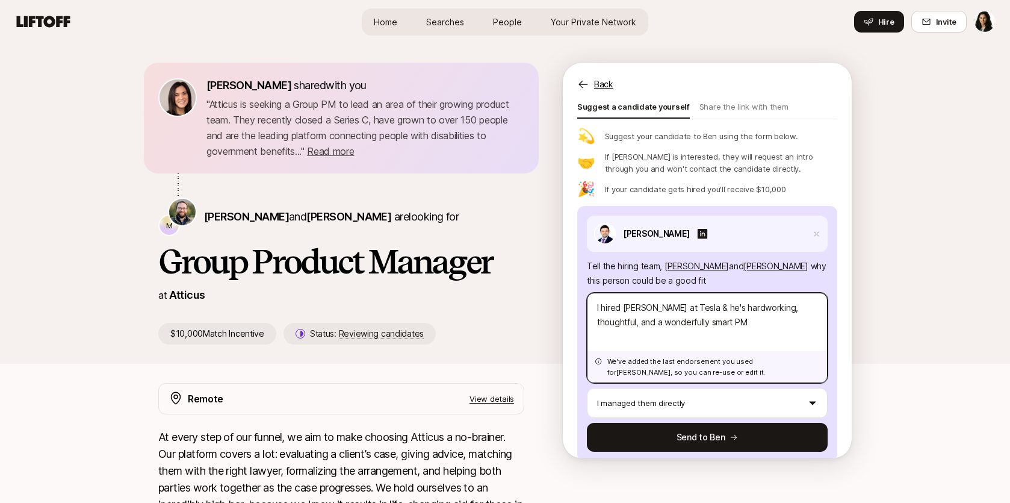
type textarea "x"
type textarea "I hired Parth at Tesla & he's hardworking, thoughtful, and a wonderfully smart …"
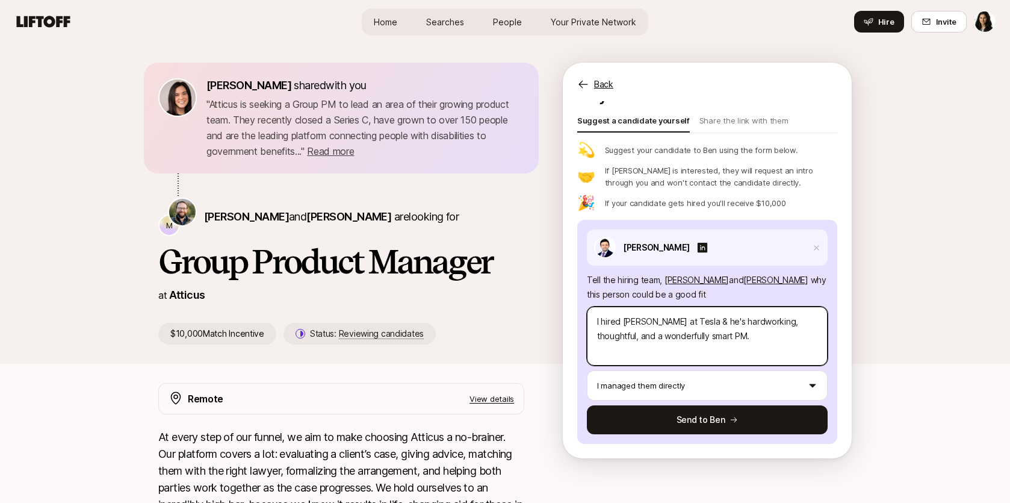
scroll to position [29, 0]
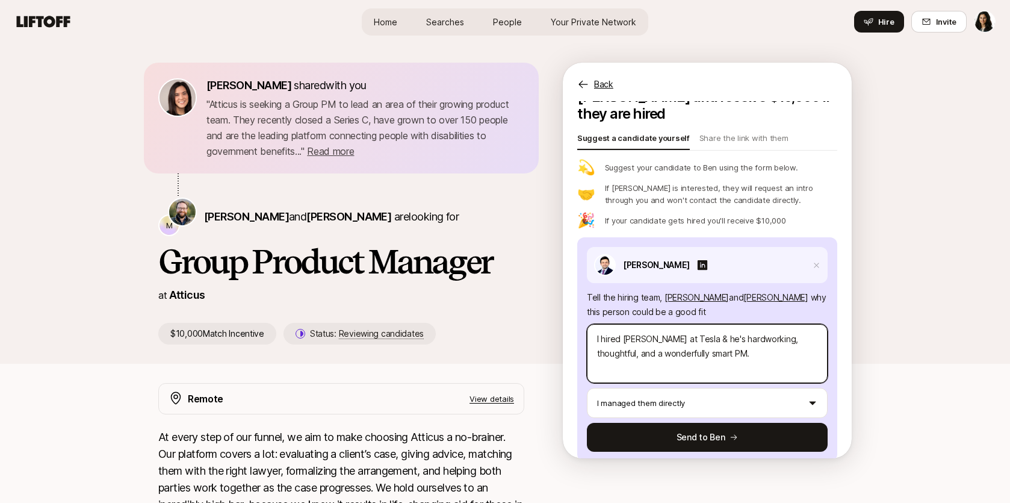
type textarea "x"
type textarea "I hired Parth at Tesla & he's hardworking, thoughtful, and a wonderfully smart …"
type textarea "x"
type textarea "I hired Parth at Tesla & he's hardworking, thoughtful, and a wonderfully smart …"
type textarea "x"
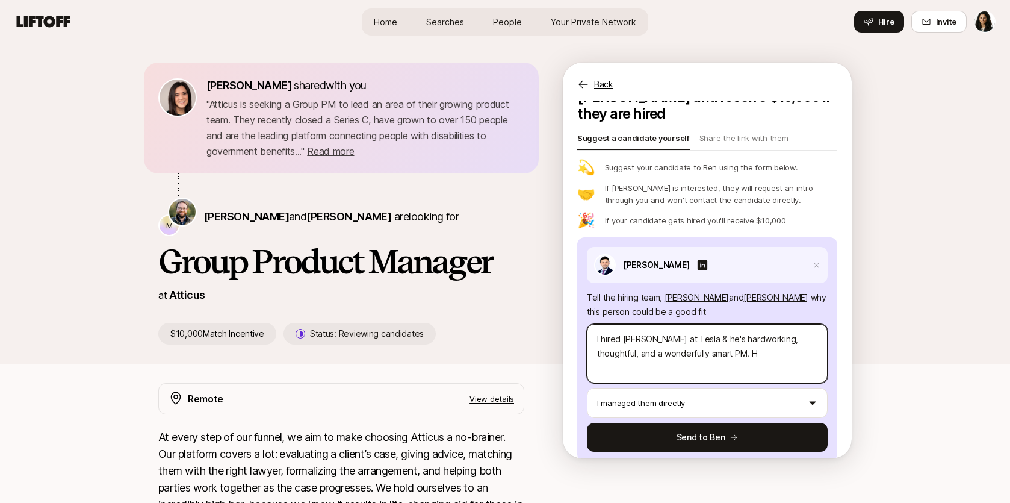
type textarea "I hired Parth at Tesla & he's hardworking, thoughtful, and a wonderfully smart …"
type textarea "x"
type textarea "I hired Parth at Tesla & he's hardworking, thoughtful, and a wonderfully smart …"
type textarea "x"
type textarea "I hired Parth at Tesla & he's hardworking, thoughtful, and a wonderfully smart …"
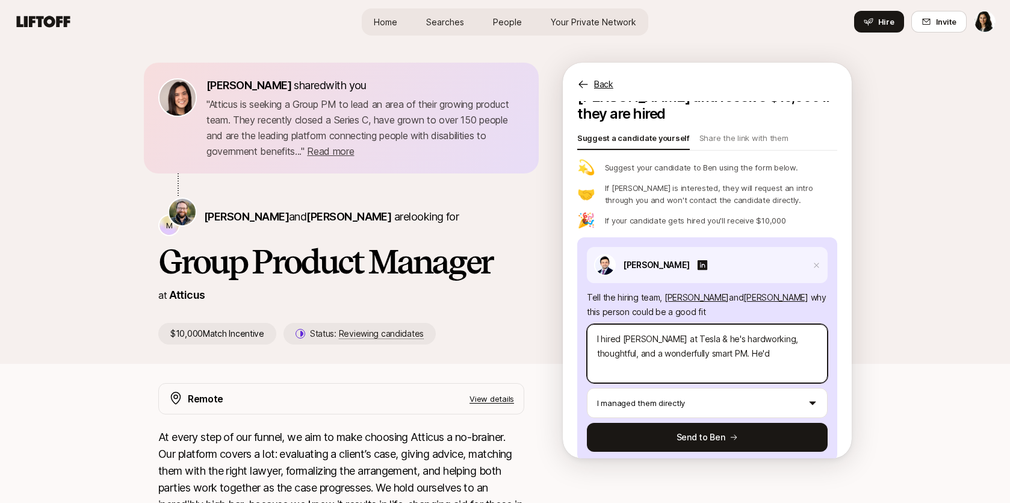
type textarea "x"
type textarea "I hired Parth at Tesla & he's hardworking, thoughtful, and a wonderfully smart …"
type textarea "x"
type textarea "I hired Parth at Tesla & he's hardworking, thoughtful, and a wonderfully smart …"
type textarea "x"
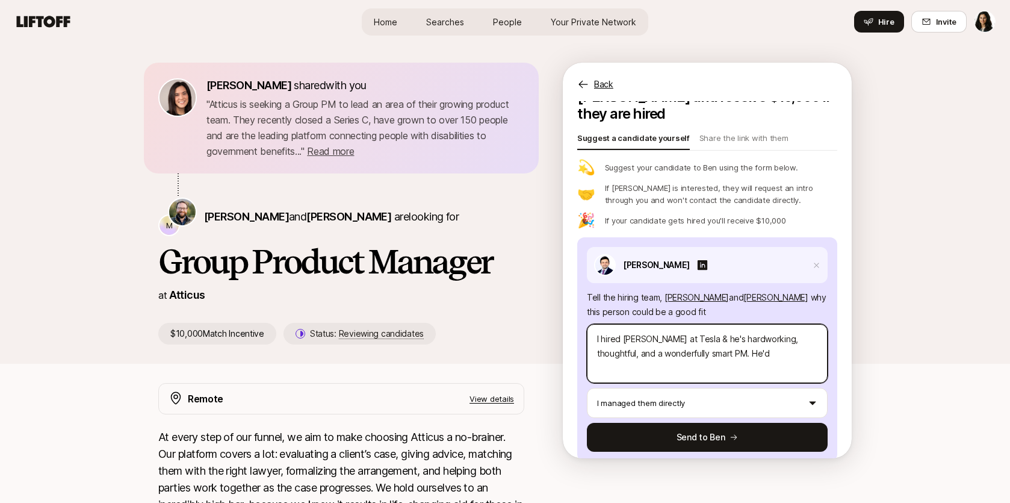
type textarea "I hired Parth at Tesla & he's hardworking, thoughtful, and a wonderfully smart …"
type textarea "x"
type textarea "I hired Parth at Tesla & he's hardworking, thoughtful, and a wonderfully smart …"
type textarea "x"
type textarea "I hired Parth at Tesla & he's hardworking, thoughtful, and a wonderfully smart …"
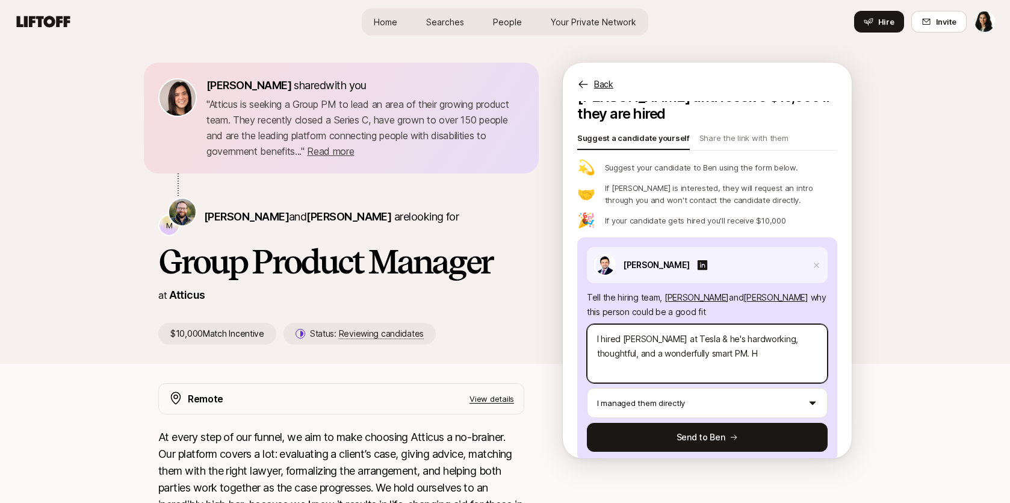
type textarea "x"
type textarea "I hired Parth at Tesla & he's hardworking, thoughtful, and a wonderfully smart …"
type textarea "x"
type textarea "I hired Parth at Tesla & he's hardworking, thoughtful, and a wonderfully smart …"
type textarea "x"
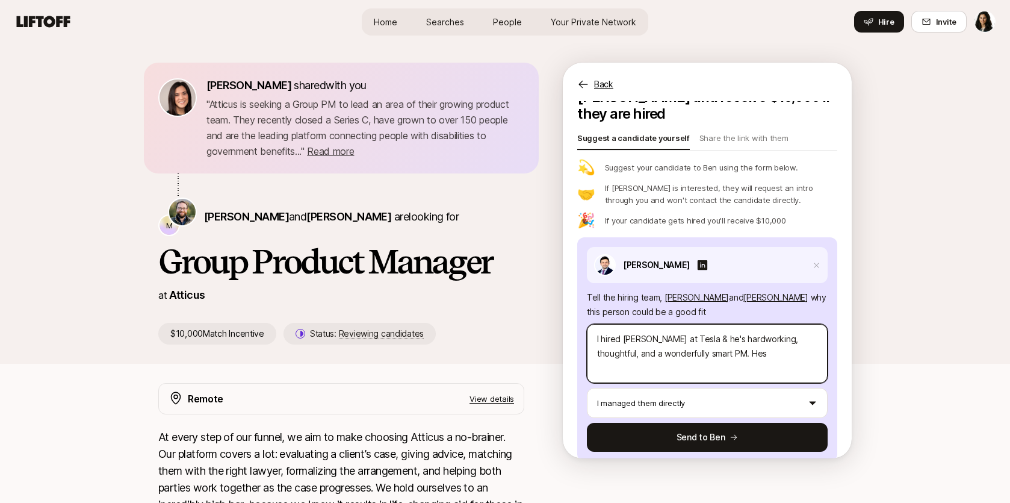
type textarea "I hired Parth at Tesla & he's hardworking, thoughtful, and a wonderfully smart …"
type textarea "x"
type textarea "I hired Parth at Tesla & he's hardworking, thoughtful, and a wonderfully smart …"
type textarea "x"
type textarea "I hired Parth at Tesla & he's hardworking, thoughtful, and a wonderfully smart …"
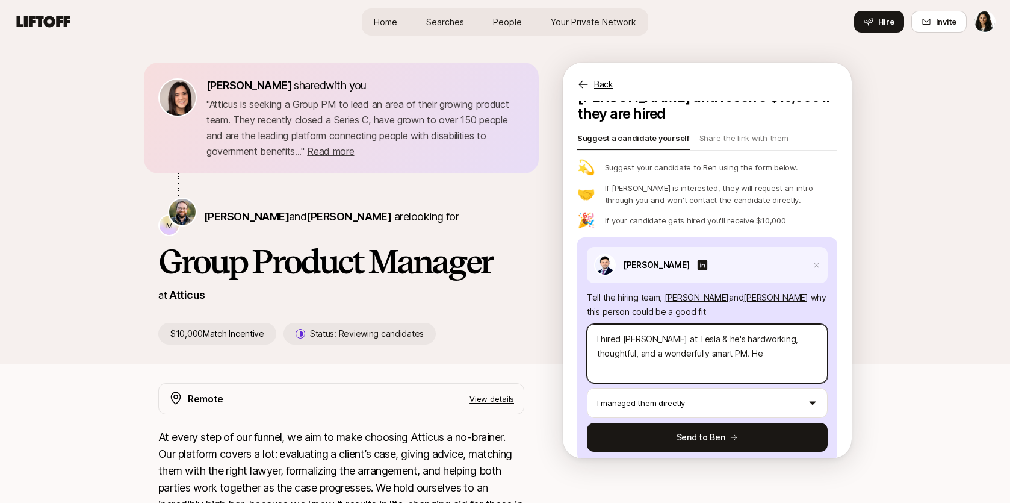
type textarea "x"
type textarea "I hired Parth at Tesla & he's hardworking, thoughtful, and a wonderfully smart …"
type textarea "x"
type textarea "I hired Parth at Tesla & he's hardworking, thoughtful, and a wonderfully smart …"
type textarea "x"
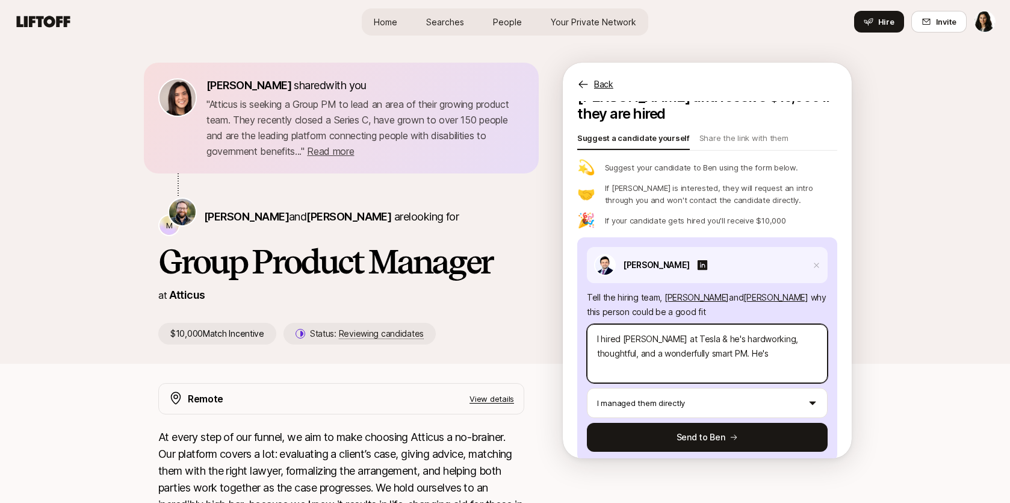
type textarea "I hired Parth at Tesla & he's hardworking, thoughtful, and a wonderfully smart …"
type textarea "x"
type textarea "I hired Parth at Tesla & he's hardworking, thoughtful, and a wonderfully smart …"
type textarea "x"
type textarea "I hired Parth at Tesla & he's hardworking, thoughtful, and a wonderfully smart …"
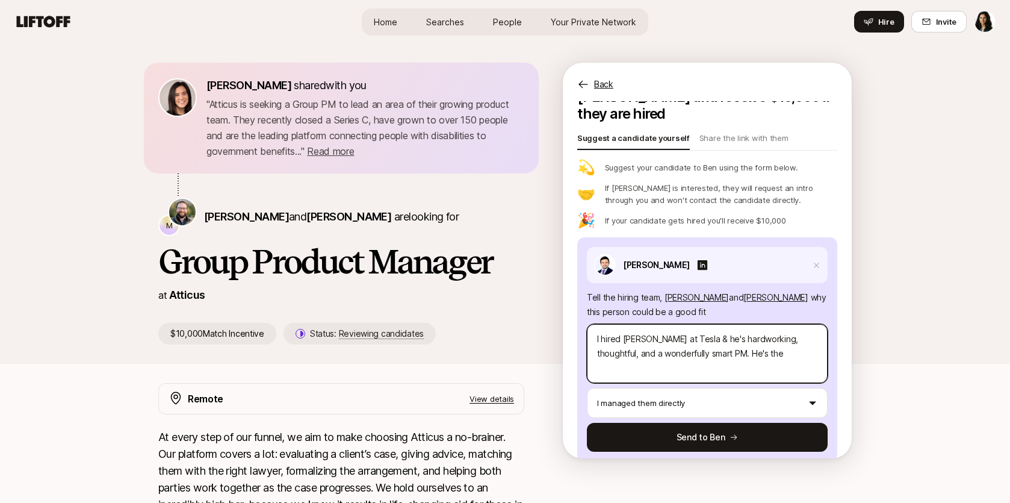
type textarea "x"
type textarea "I hired Parth at Tesla & he's hardworking, thoughtful, and a wonderfully smart …"
type textarea "x"
type textarea "I hired Parth at Tesla & he's hardworking, thoughtful, and a wonderfully smart …"
type textarea "x"
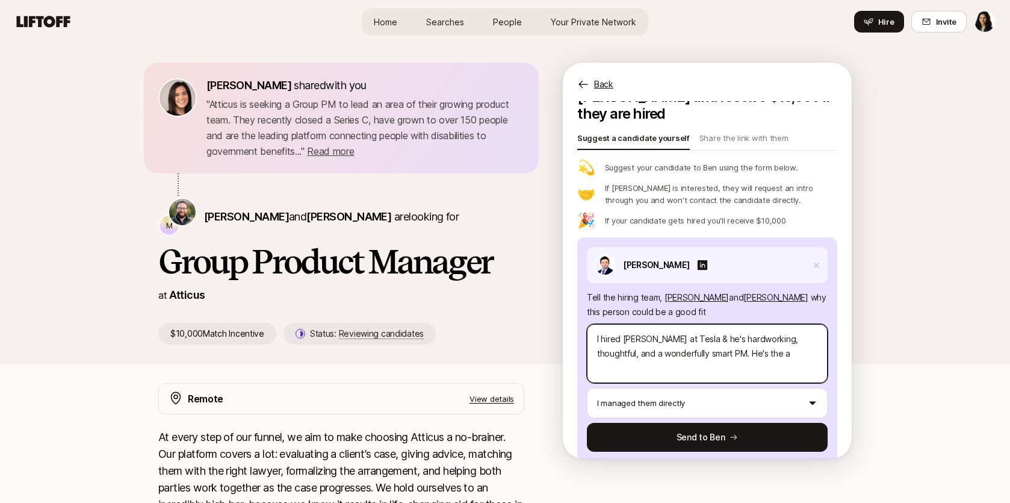
type textarea "I hired Parth at Tesla & he's hardworking, thoughtful, and a wonderfully smart …"
type textarea "x"
type textarea "I hired Parth at Tesla & he's hardworking, thoughtful, and a wonderfully smart …"
type textarea "x"
type textarea "I hired Parth at Tesla & he's hardworking, thoughtful, and a wonderfully smart …"
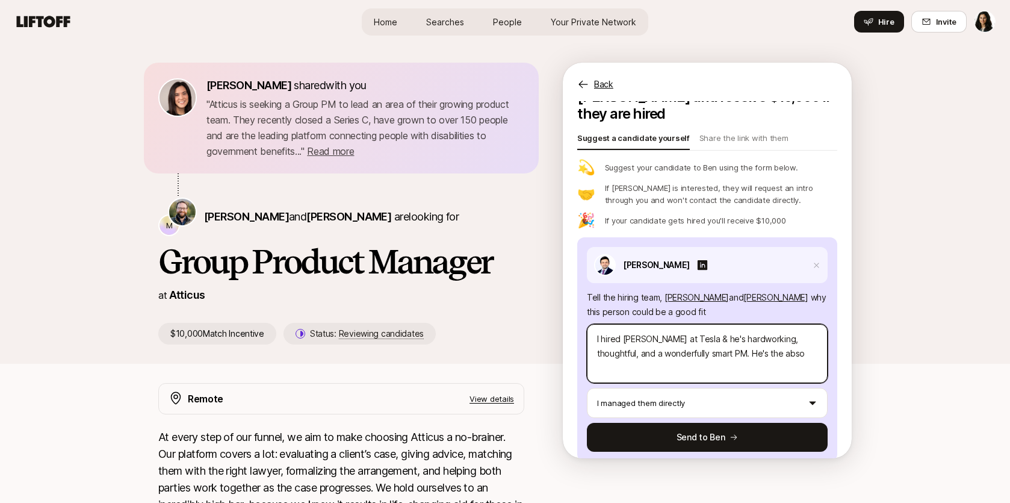
type textarea "x"
type textarea "I hired Parth at Tesla & he's hardworking, thoughtful, and a wonderfully smart …"
type textarea "x"
type textarea "I hired Parth at Tesla & he's hardworking, thoughtful, and a wonderfully smart …"
type textarea "x"
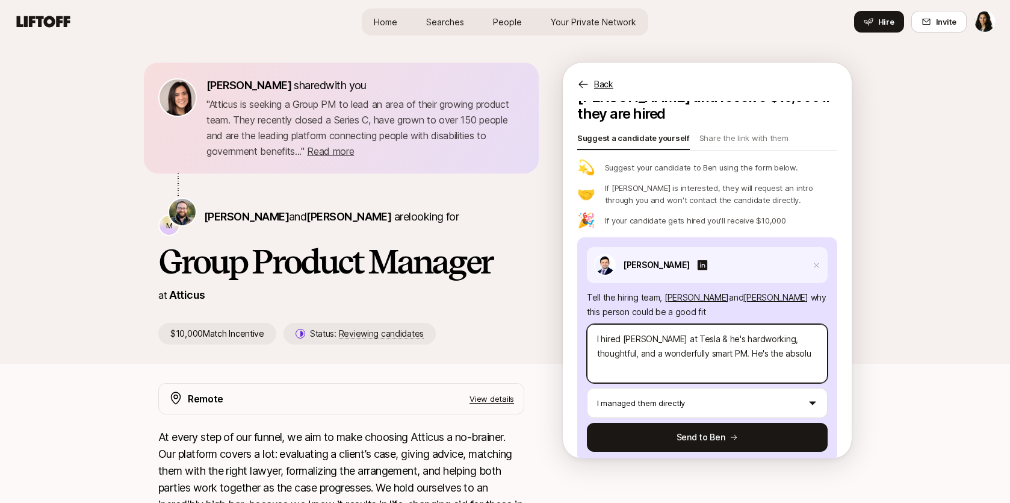
type textarea "I hired Parth at Tesla & he's hardworking, thoughtful, and a wonderfully smart …"
type textarea "x"
type textarea "I hired Parth at Tesla & he's hardworking, thoughtful, and a wonderfully smart …"
type textarea "x"
type textarea "I hired Parth at Tesla & he's hardworking, thoughtful, and a wonderfully smart …"
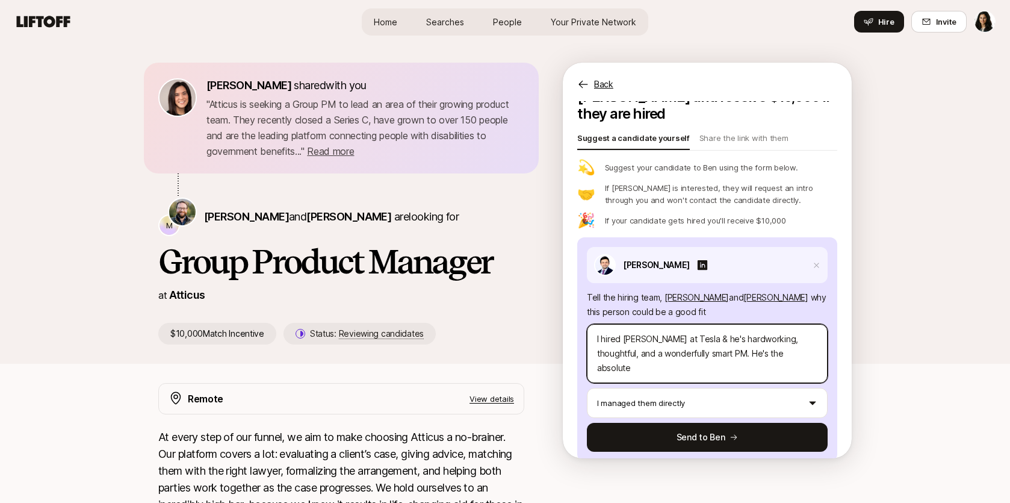
type textarea "x"
type textarea "I hired Parth at Tesla & he's hardworking, thoughtful, and a wonderfully smart …"
type textarea "x"
type textarea "I hired Parth at Tesla & he's hardworking, thoughtful, and a wonderfully smart …"
type textarea "x"
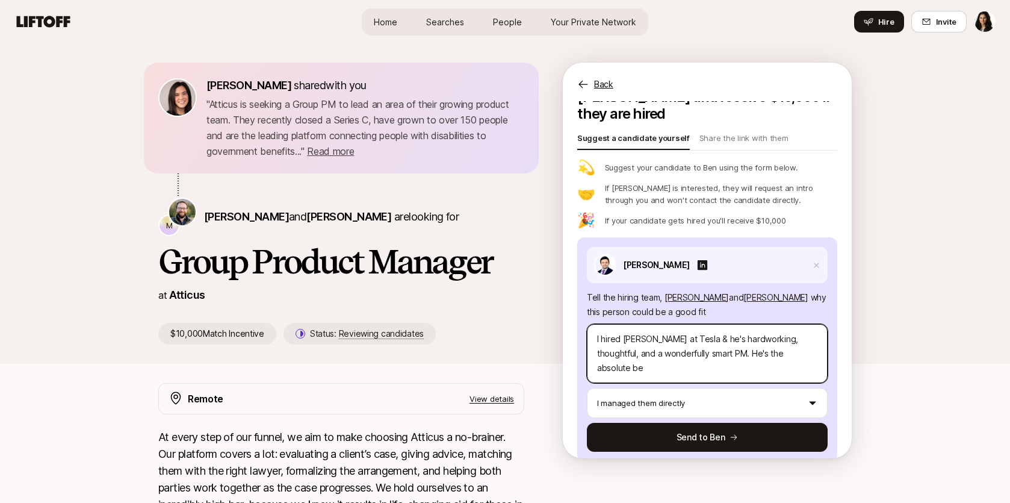
type textarea "I hired Parth at Tesla & he's hardworking, thoughtful, and a wonderfully smart …"
type textarea "x"
type textarea "I hired Parth at Tesla & he's hardworking, thoughtful, and a wonderfully smart …"
type textarea "x"
type textarea "I hired Parth at Tesla & he's hardworking, thoughtful, and a wonderfully smart …"
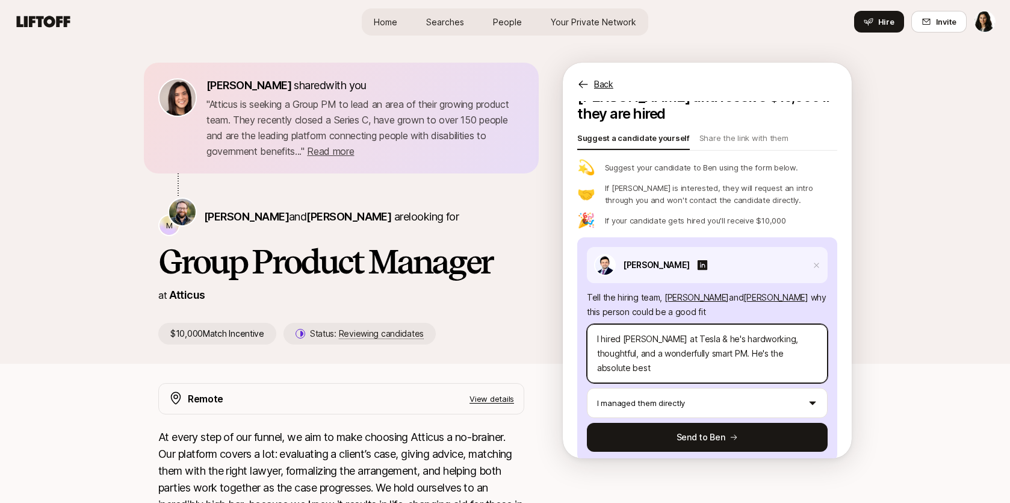
type textarea "x"
type textarea "I hired Parth at Tesla & he's hardworking, thoughtful, and a wonderfully smart …"
type textarea "x"
type textarea "I hired Parth at Tesla & he's hardworking, thoughtful, and a wonderfully smart …"
type textarea "x"
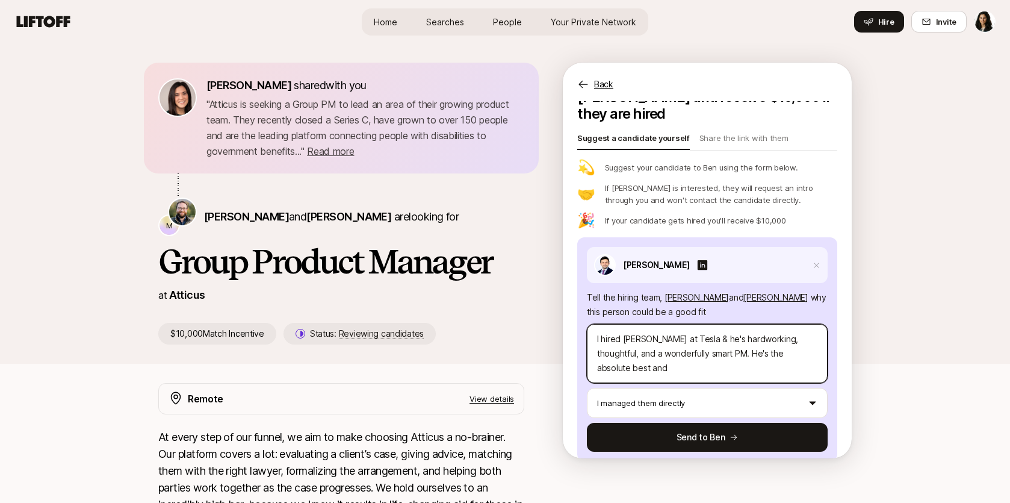
type textarea "I hired Parth at Tesla & he's hardworking, thoughtful, and a wonderfully smart …"
type textarea "x"
type textarea "I hired Parth at Tesla & he's hardworking, thoughtful, and a wonderfully smart …"
type textarea "x"
type textarea "I hired Parth at Tesla & he's hardworking, thoughtful, and a wonderfully smart …"
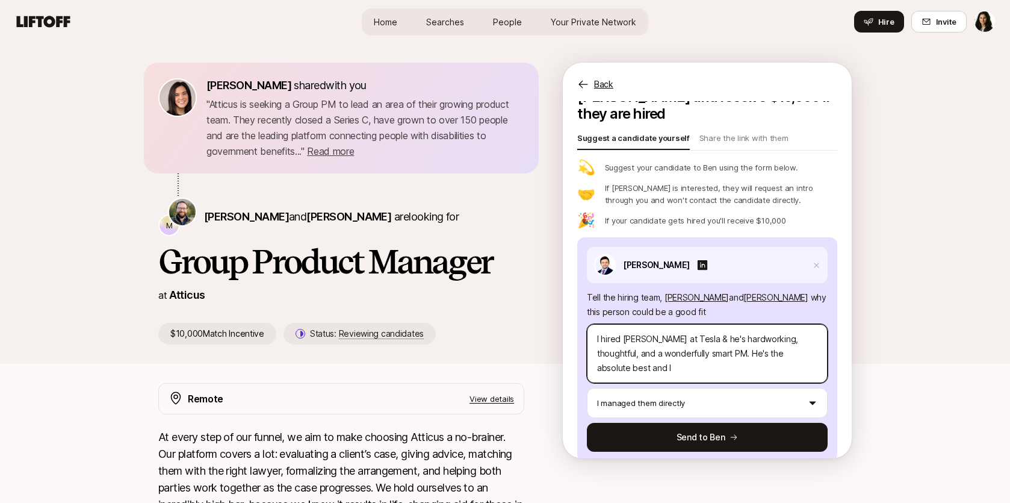
type textarea "x"
type textarea "I hired Parth at Tesla & he's hardworking, thoughtful, and a wonderfully smart …"
type textarea "x"
type textarea "I hired Parth at Tesla & he's hardworking, thoughtful, and a wonderfully smart …"
type textarea "x"
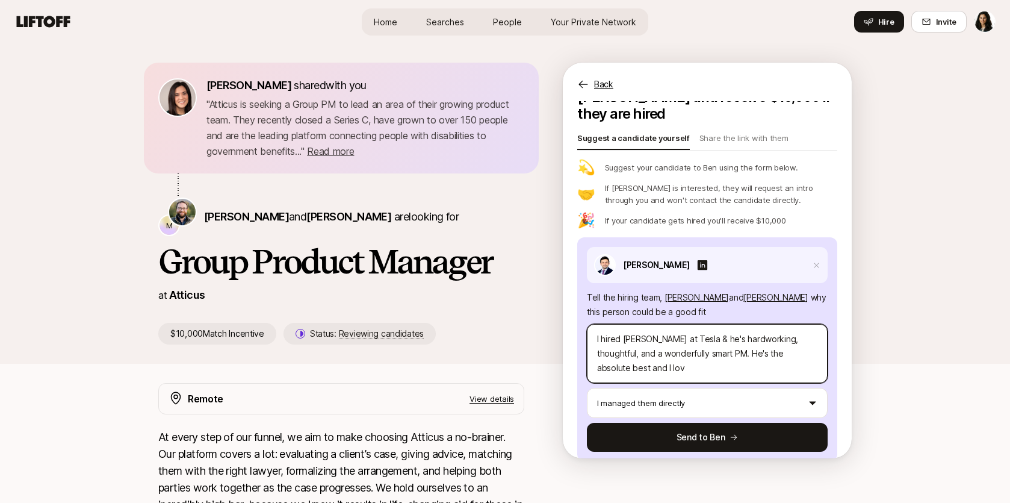
type textarea "I hired Parth at Tesla & he's hardworking, thoughtful, and a wonderfully smart …"
type textarea "x"
type textarea "I hired Parth at Tesla & he's hardworking, thoughtful, and a wonderfully smart …"
type textarea "x"
type textarea "I hired Parth at Tesla & he's hardworking, thoughtful, and a wonderfully smart …"
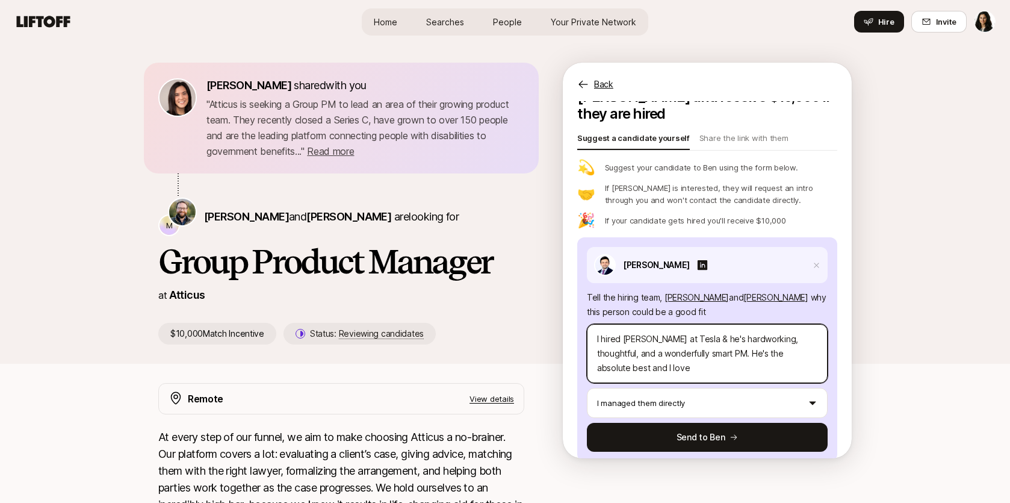
type textarea "x"
type textarea "I hired Parth at Tesla & he's hardworking, thoughtful, and a wonderfully smart …"
type textarea "x"
type textarea "I hired Parth at Tesla & he's hardworking, thoughtful, and a wonderfully smart …"
type textarea "x"
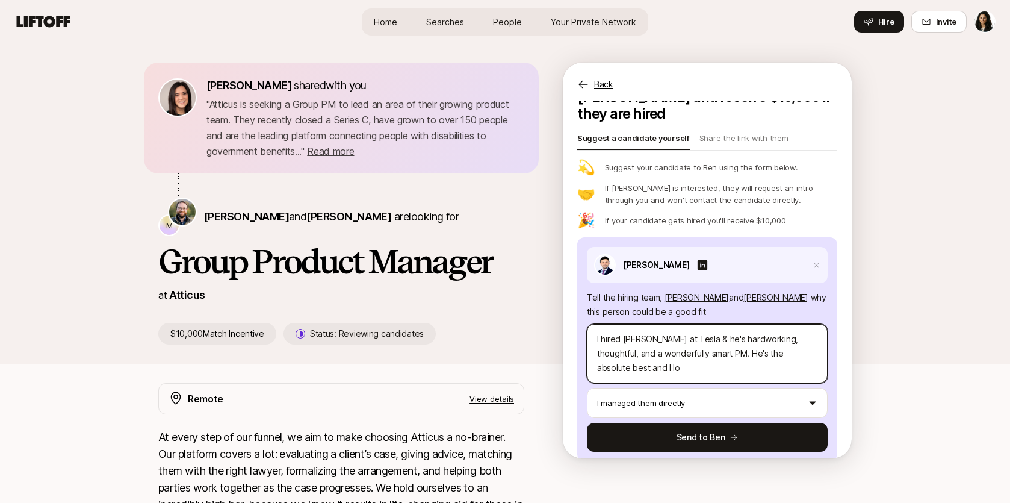
type textarea "I hired Parth at Tesla & he's hardworking, thoughtful, and a wonderfully smart …"
type textarea "x"
type textarea "I hired Parth at Tesla & he's hardworking, thoughtful, and a wonderfully smart …"
type textarea "x"
type textarea "I hired Parth at Tesla & he's hardworking, thoughtful, and a wonderfully smart …"
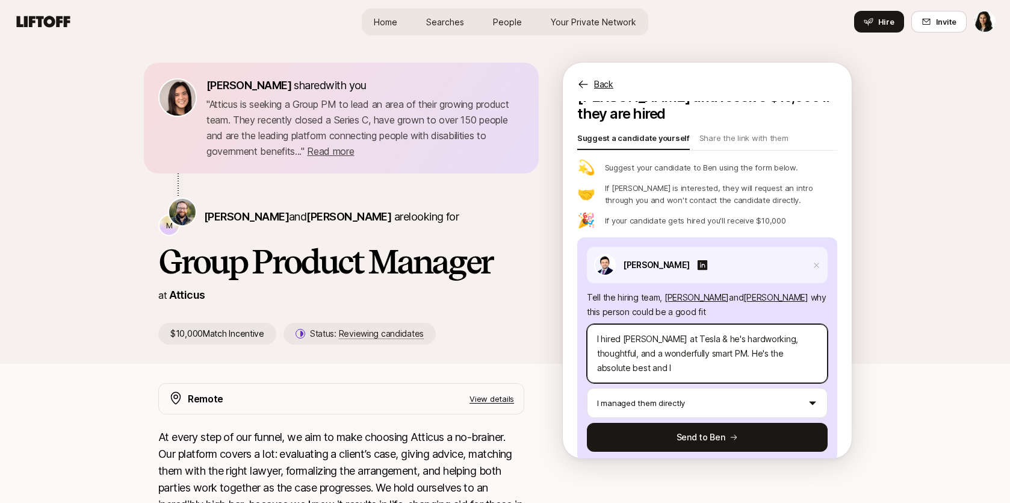
type textarea "x"
type textarea "I hired Parth at Tesla & he's hardworking, thoughtful, and a wonderfully smart …"
type textarea "x"
type textarea "I hired Parth at Tesla & he's hardworking, thoughtful, and a wonderfully smart …"
type textarea "x"
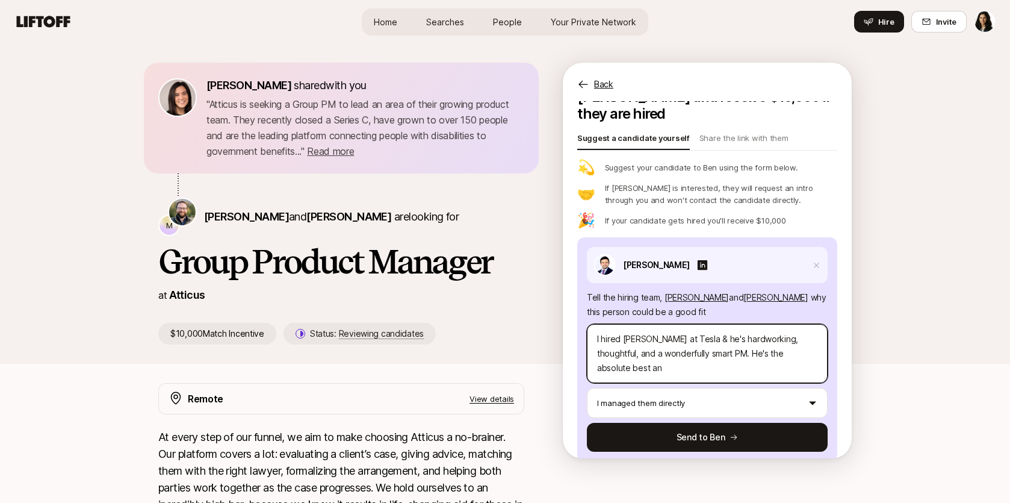
type textarea "I hired Parth at Tesla & he's hardworking, thoughtful, and a wonderfully smart …"
type textarea "x"
type textarea "I hired Parth at Tesla & he's hardworking, thoughtful, and a wonderfully smart …"
type textarea "x"
type textarea "I hired Parth at Tesla & he's hardworking, thoughtful, and a wonderfully smart …"
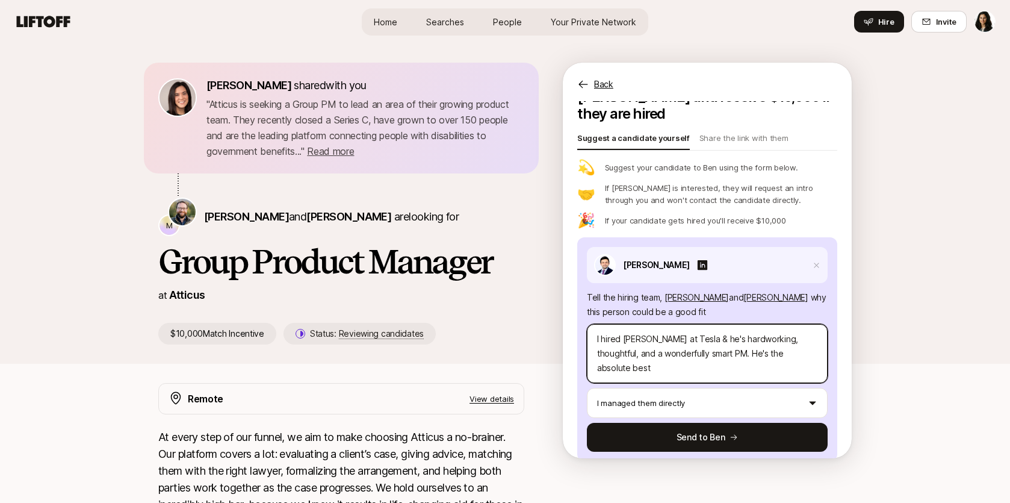
type textarea "x"
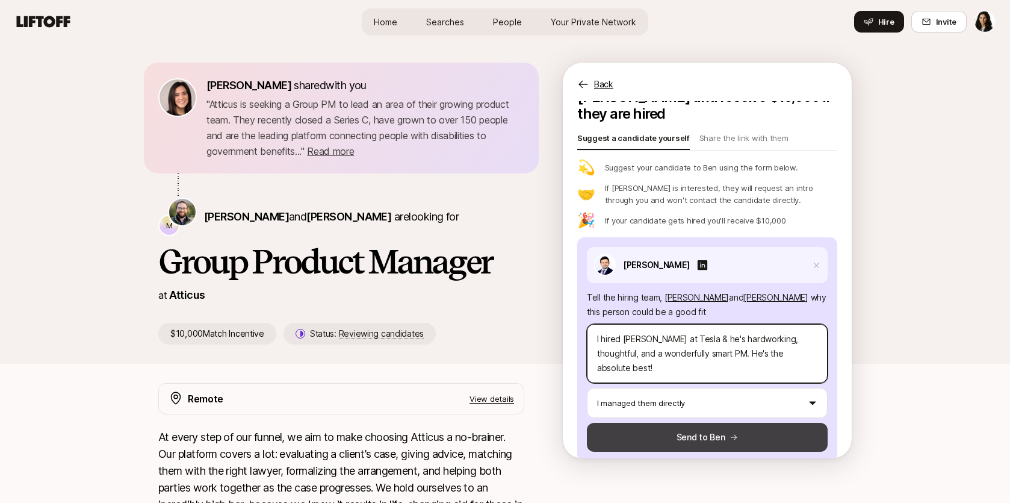
type textarea "I hired [PERSON_NAME] at Tesla & he's hardworking, thoughtful, and a wonderfull…"
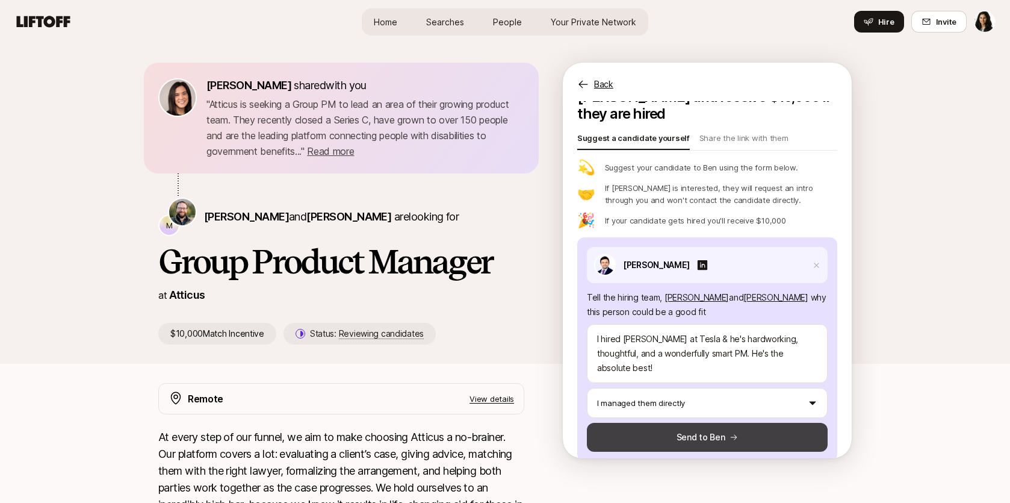
click at [668, 423] on button "Send to Ben" at bounding box center [707, 437] width 241 height 29
type textarea "x"
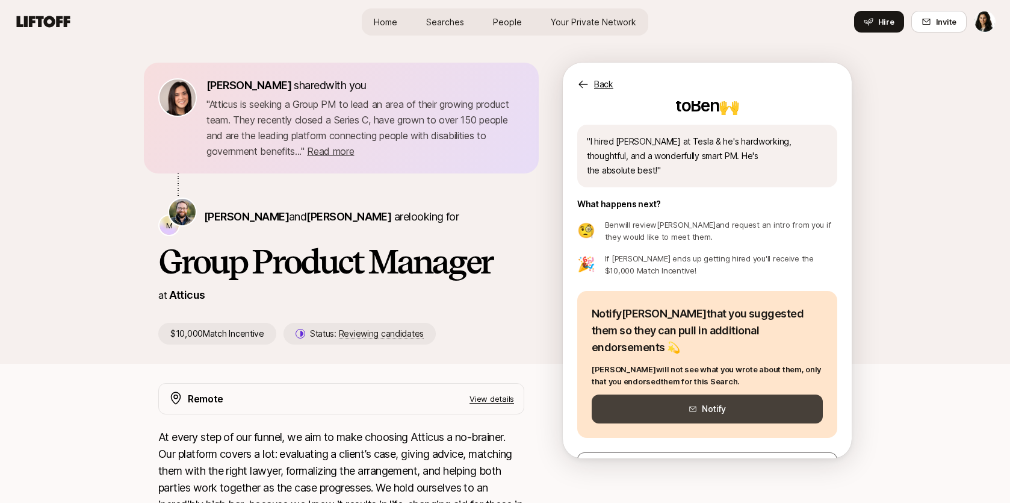
click at [670, 394] on button "Notify" at bounding box center [707, 408] width 231 height 29
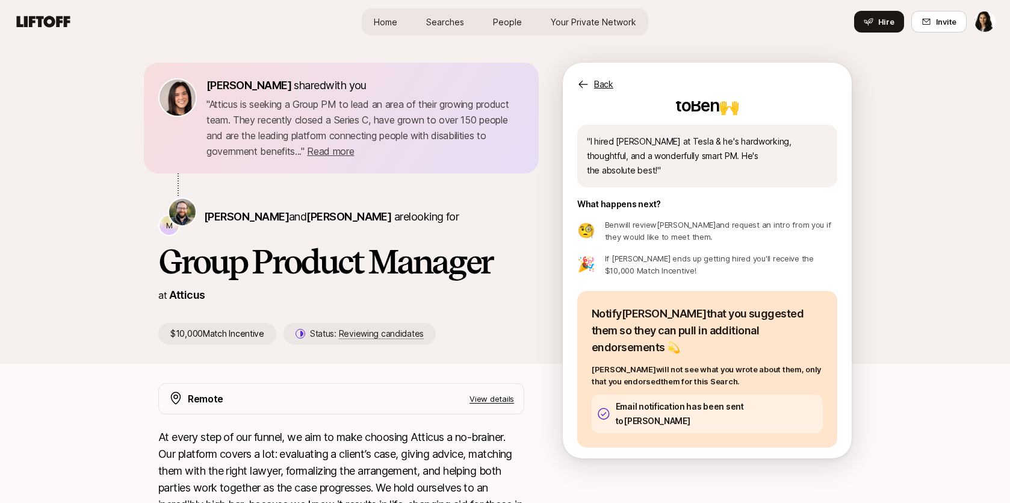
click at [388, 23] on span "Home" at bounding box center [385, 22] width 23 height 13
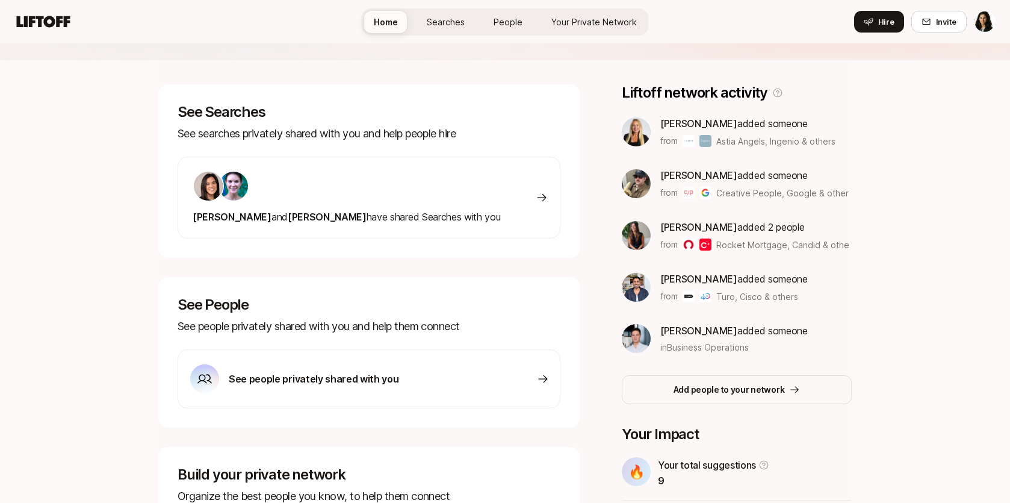
scroll to position [300, 0]
